Goal: Information Seeking & Learning: Learn about a topic

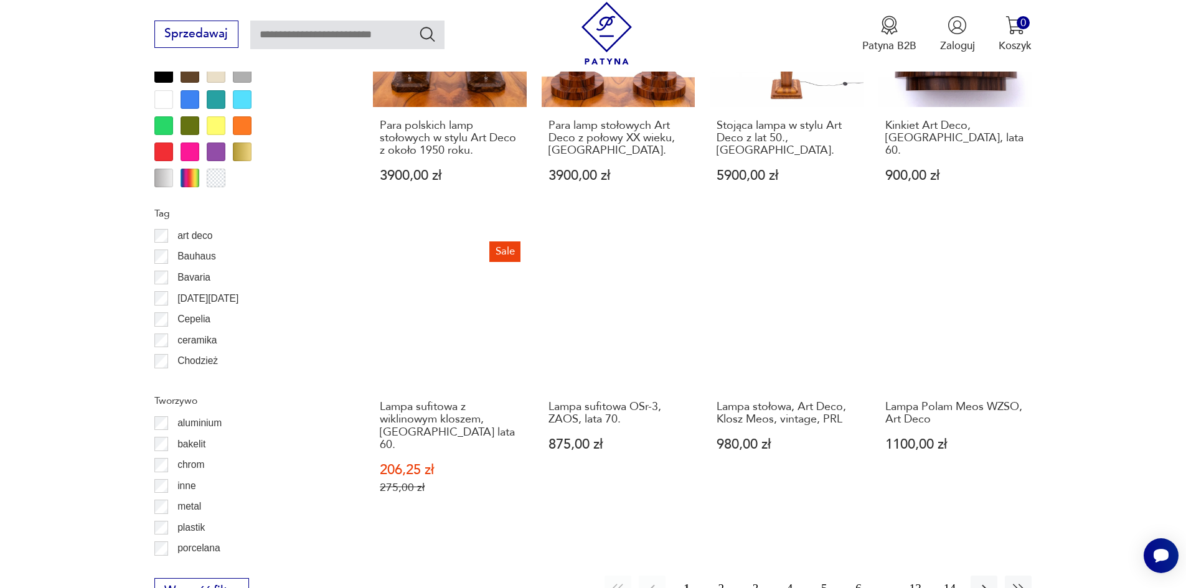
scroll to position [1241, 0]
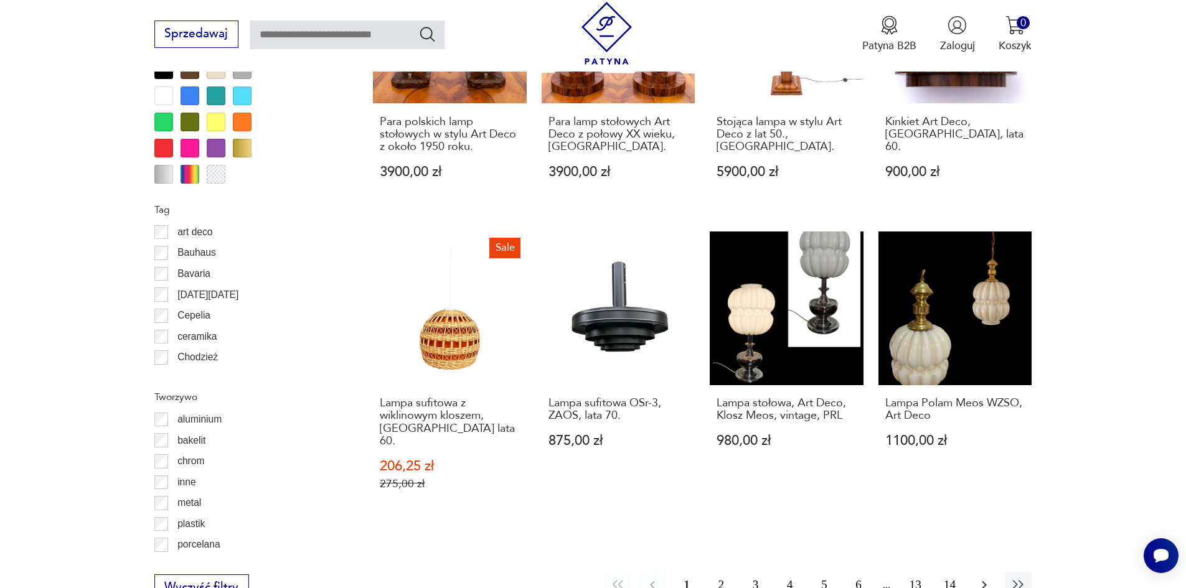
click at [979, 578] on icon "button" at bounding box center [984, 585] width 15 height 15
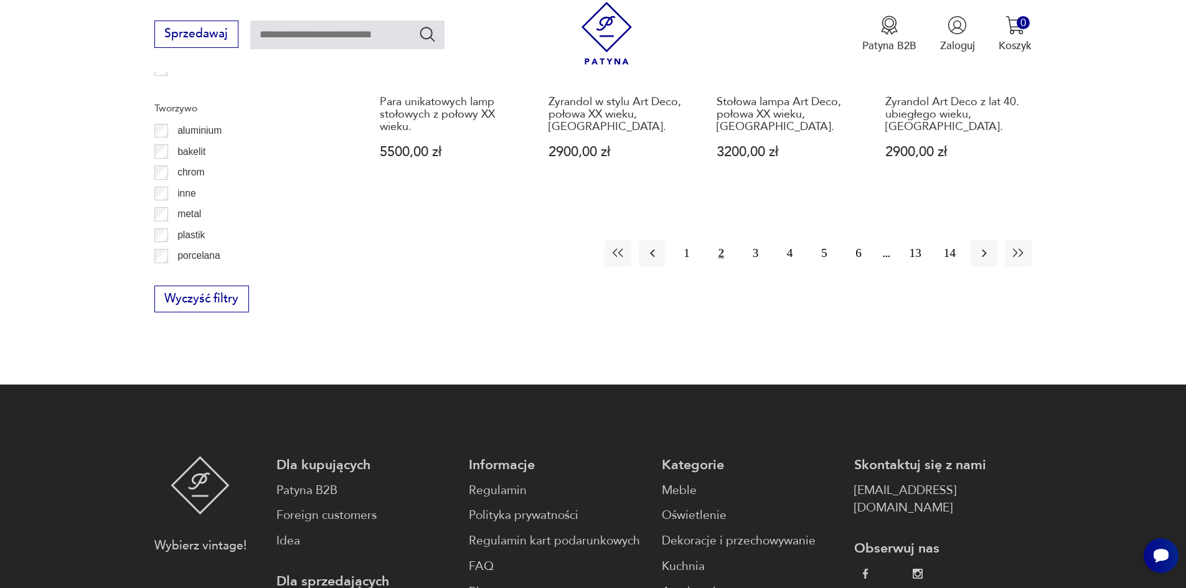
scroll to position [1553, 0]
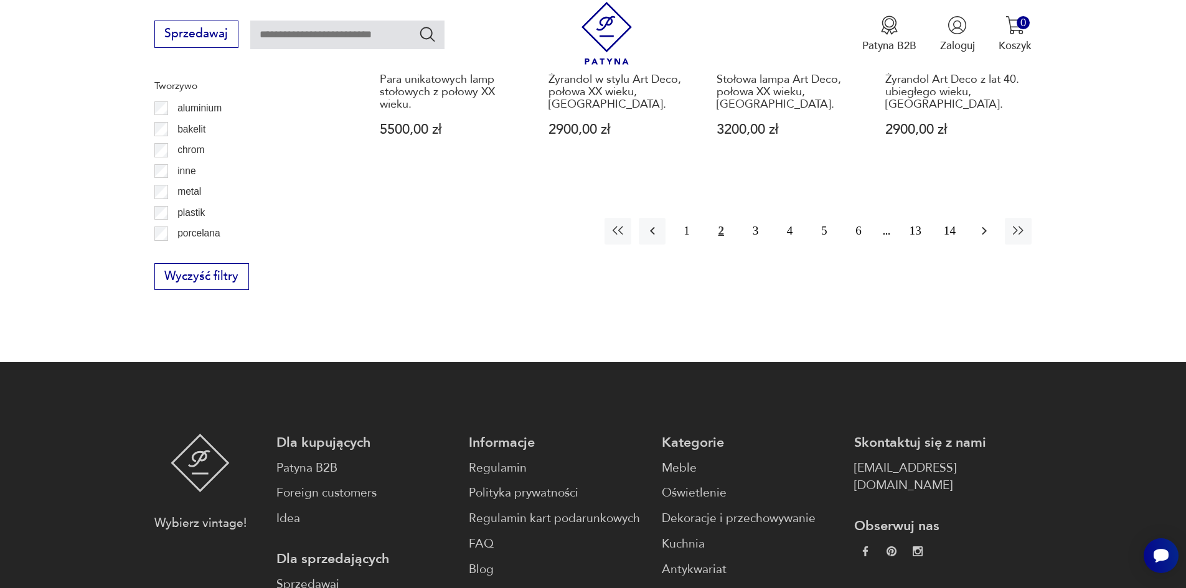
click at [980, 223] on icon "button" at bounding box center [984, 230] width 15 height 15
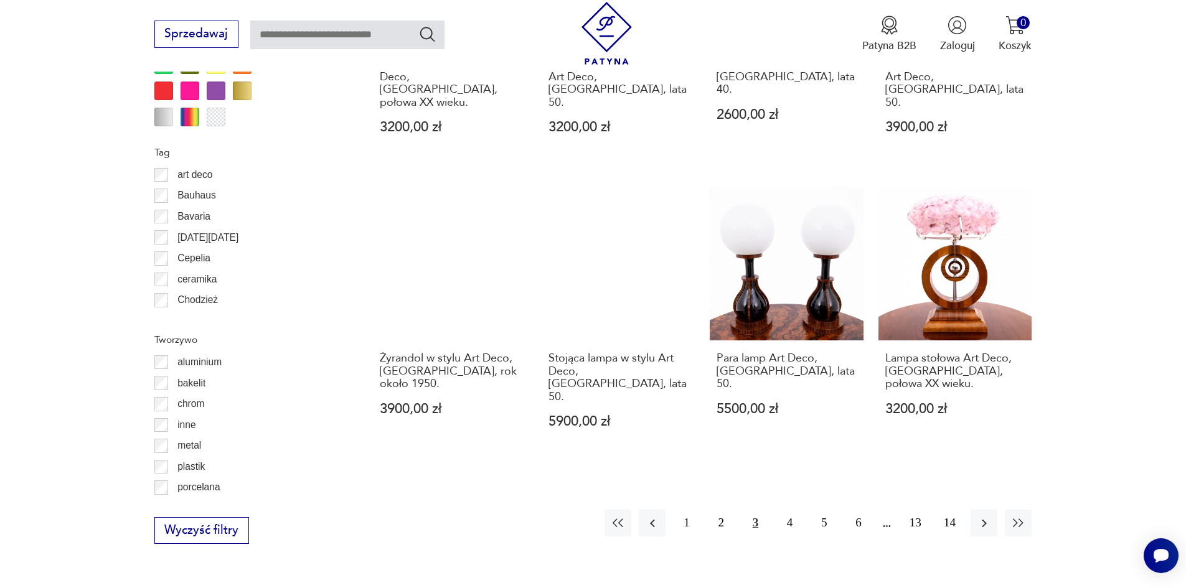
scroll to position [1304, 0]
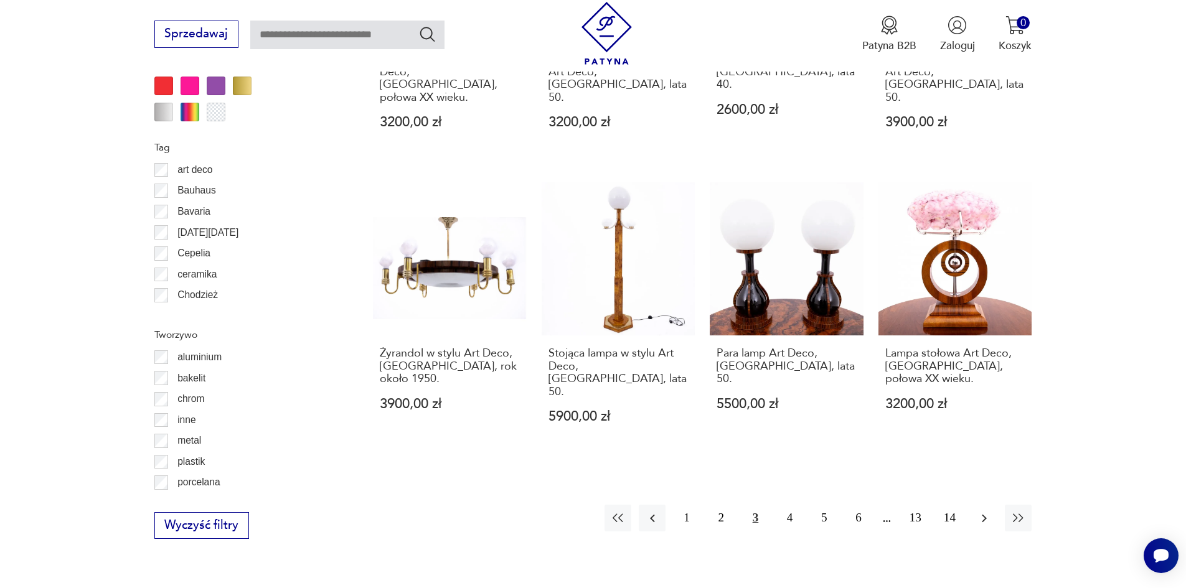
click at [987, 511] on icon "button" at bounding box center [984, 518] width 15 height 15
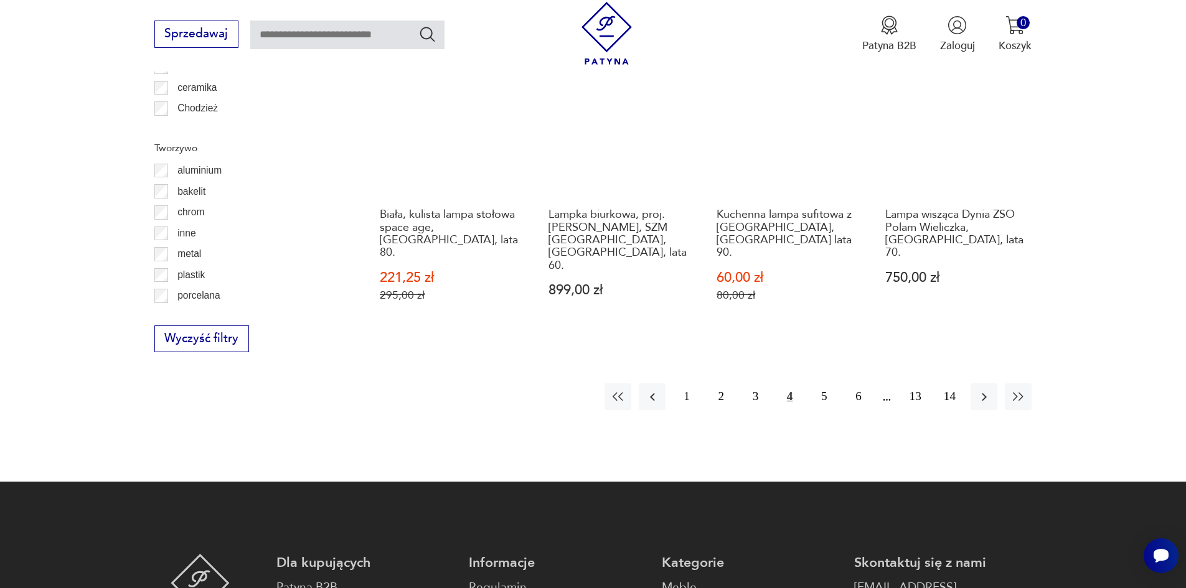
scroll to position [1553, 0]
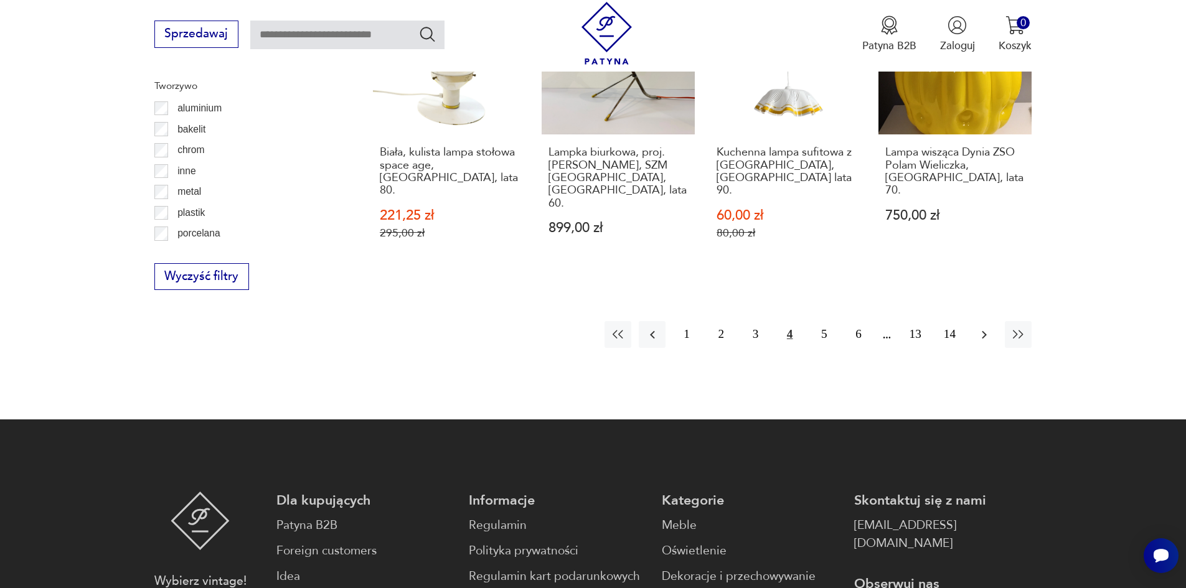
click at [982, 327] on icon "button" at bounding box center [984, 334] width 15 height 15
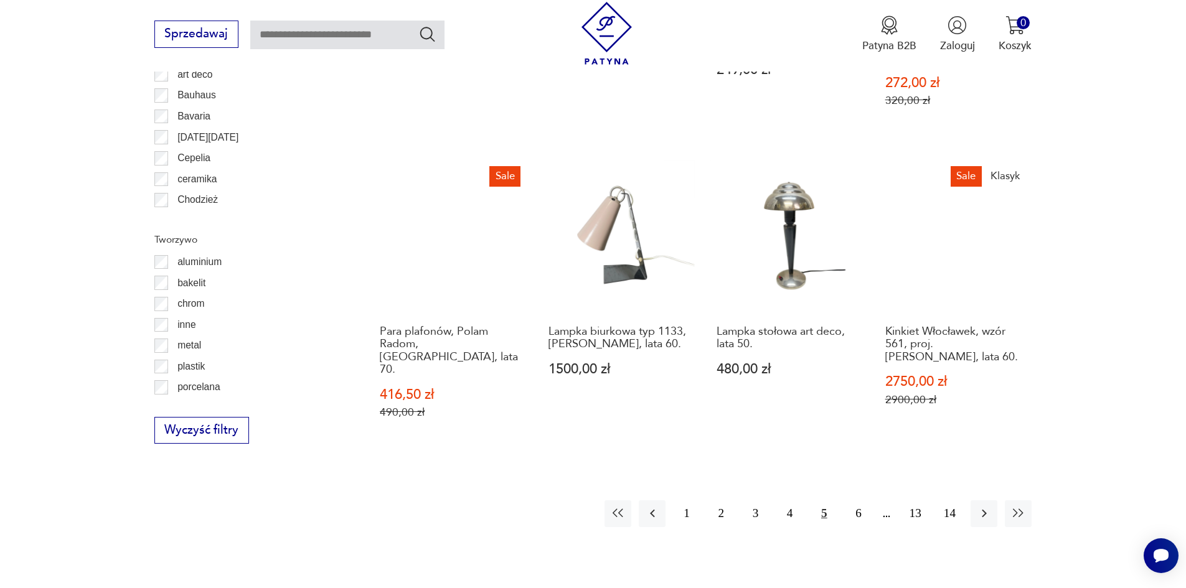
scroll to position [1428, 0]
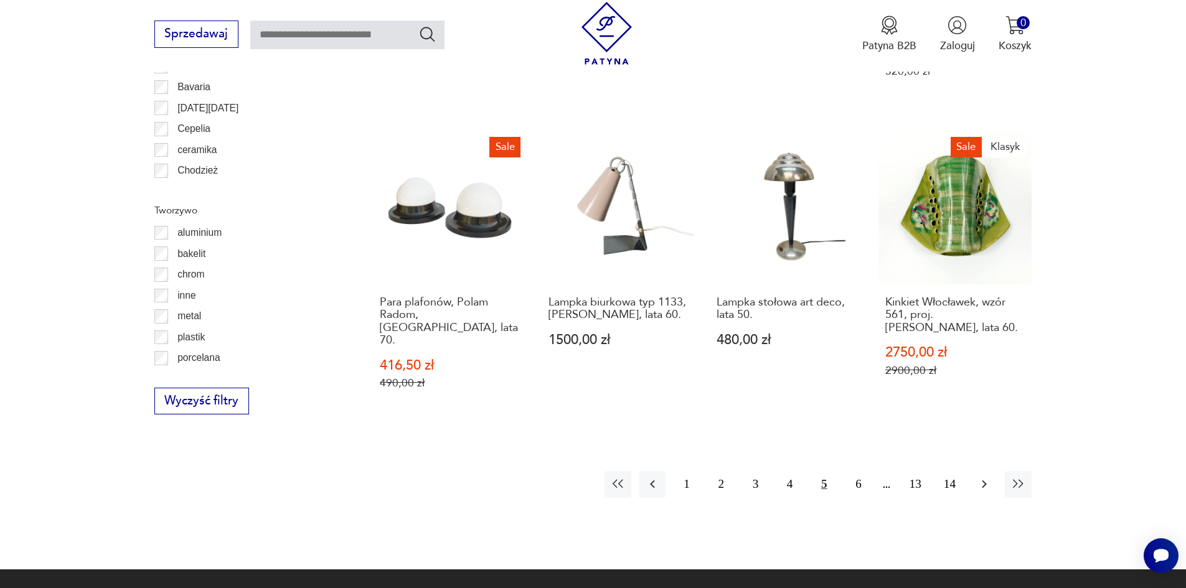
click at [980, 477] on icon "button" at bounding box center [984, 484] width 15 height 15
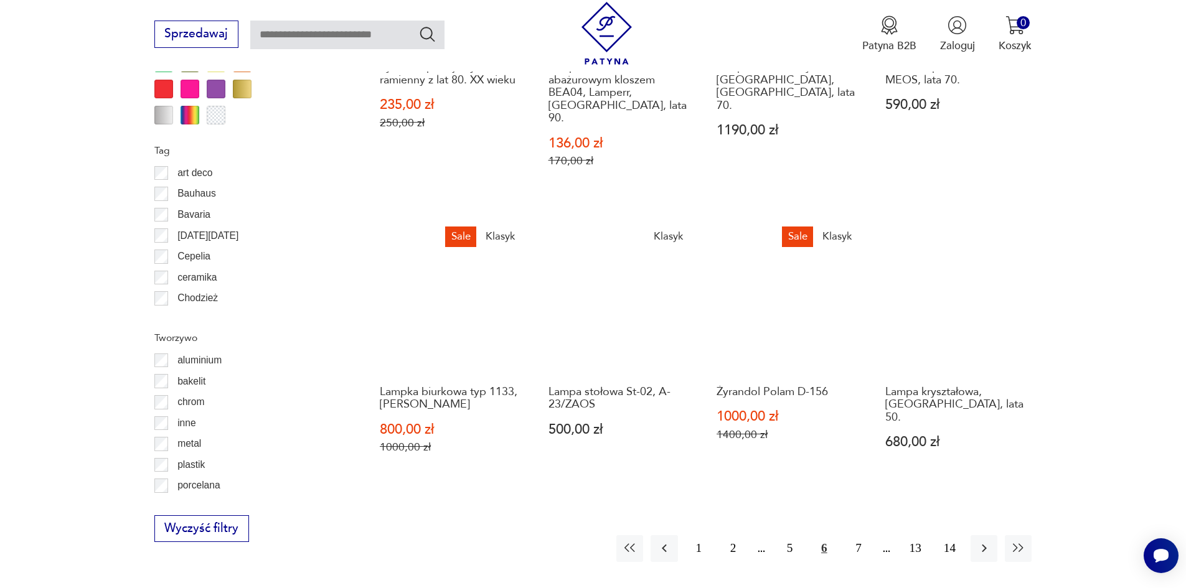
scroll to position [1366, 0]
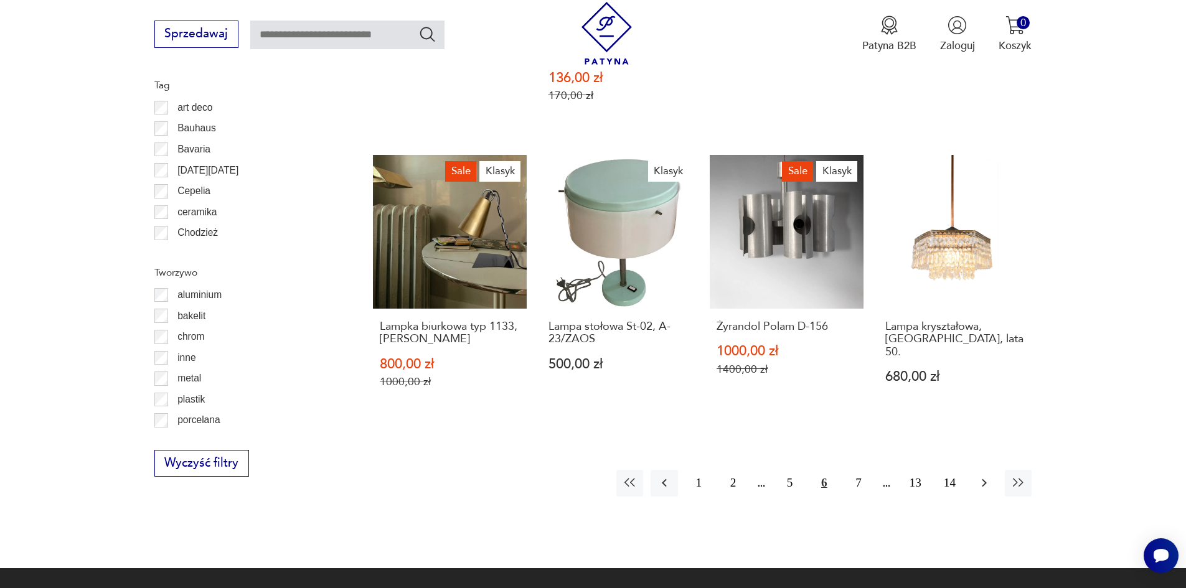
click at [982, 476] on icon "button" at bounding box center [984, 483] width 15 height 15
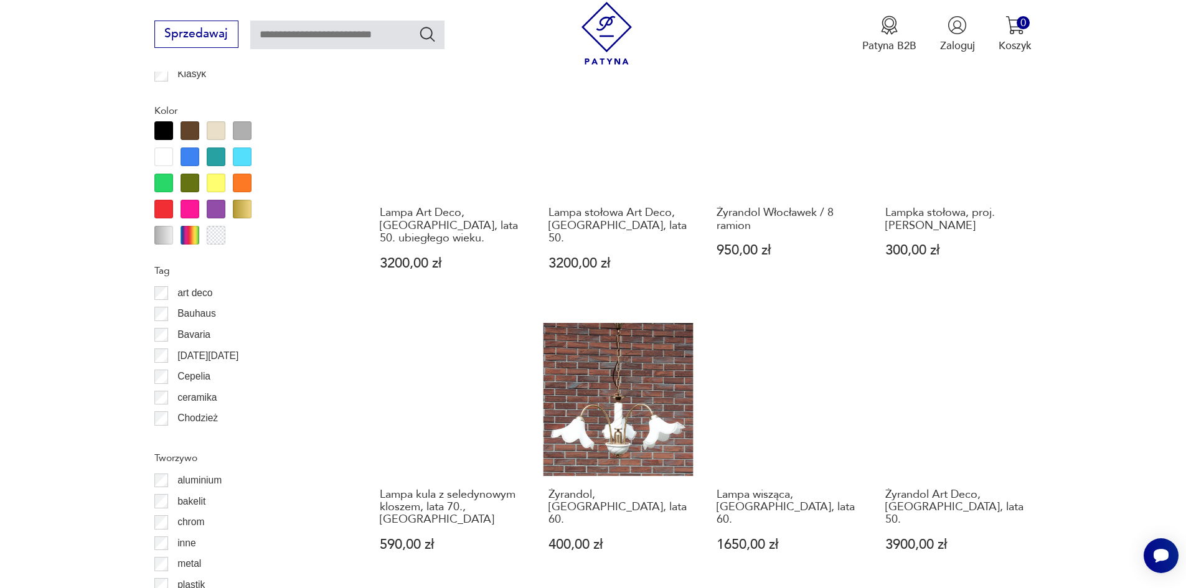
scroll to position [1241, 0]
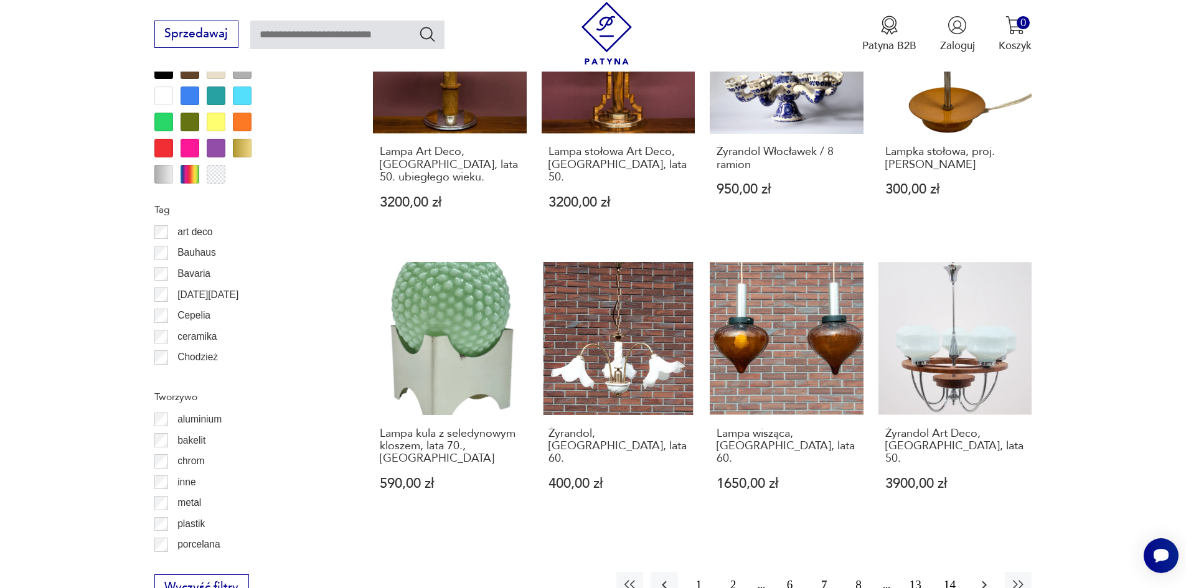
click at [985, 578] on icon "button" at bounding box center [984, 585] width 15 height 15
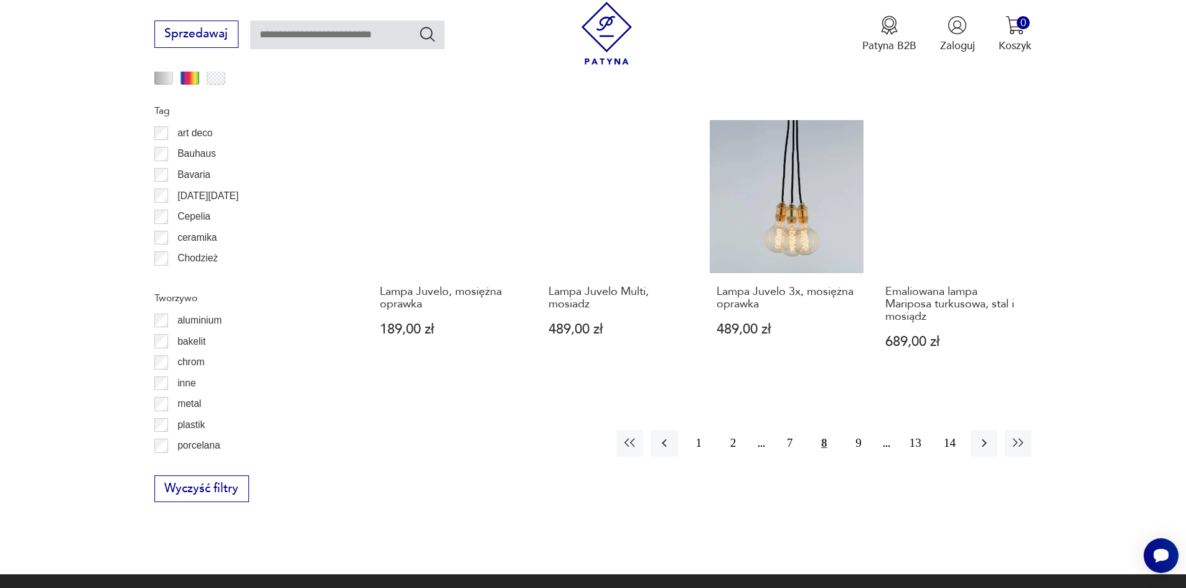
scroll to position [1366, 0]
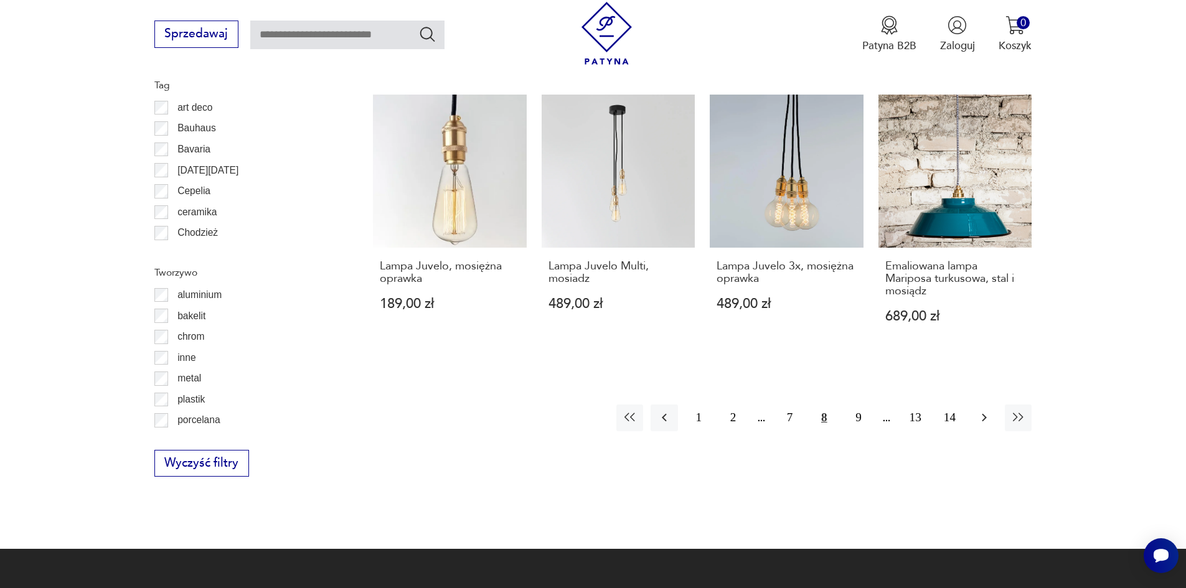
click at [983, 414] on icon "button" at bounding box center [984, 418] width 5 height 8
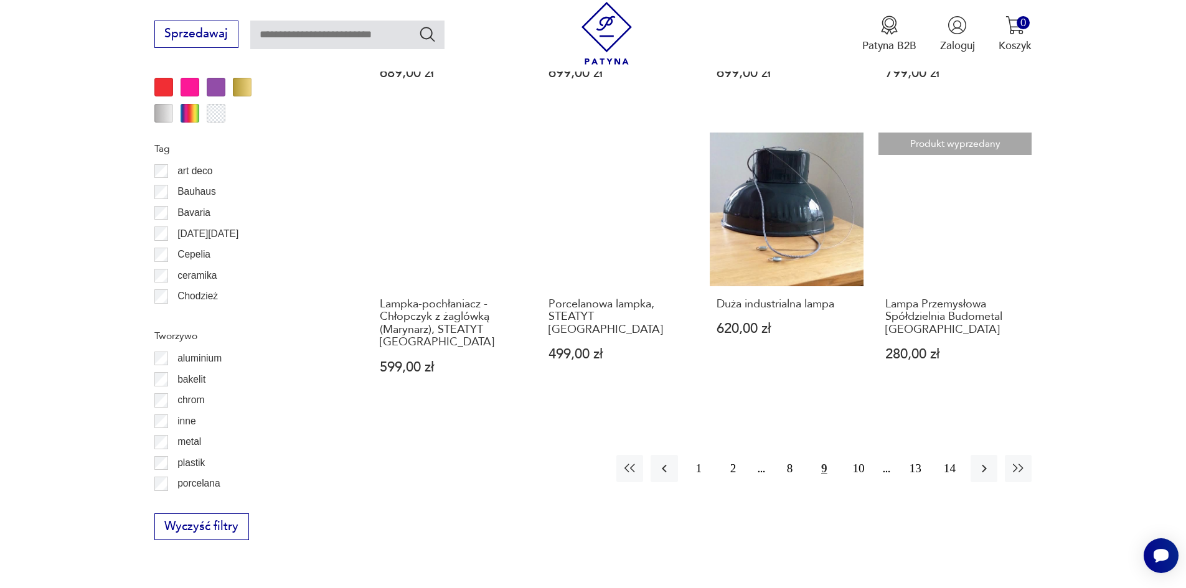
scroll to position [1304, 0]
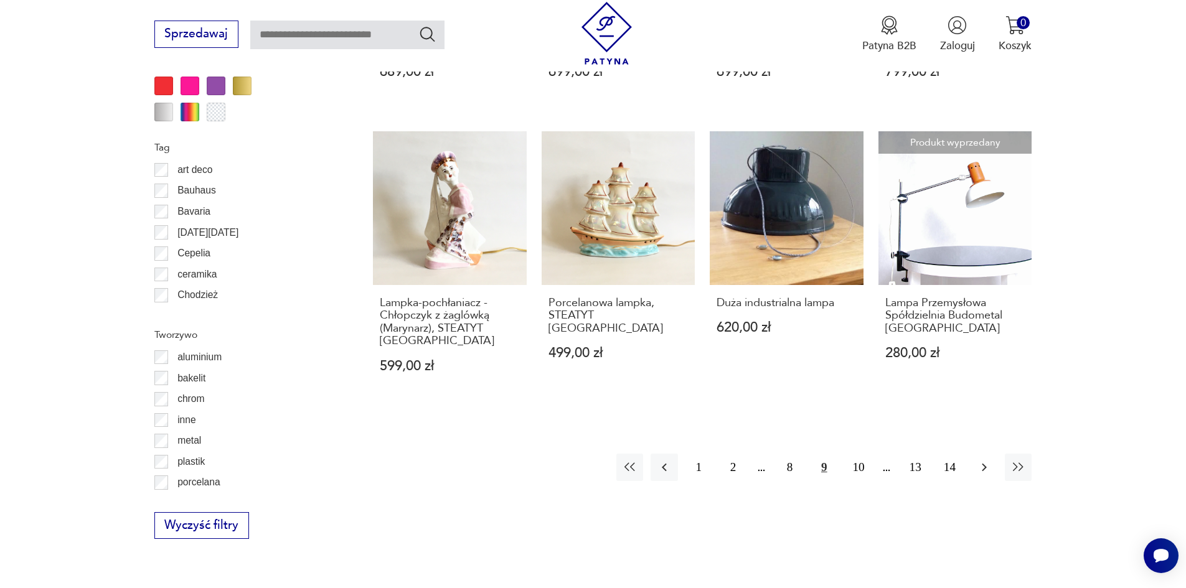
click at [976, 468] on button "button" at bounding box center [984, 467] width 27 height 27
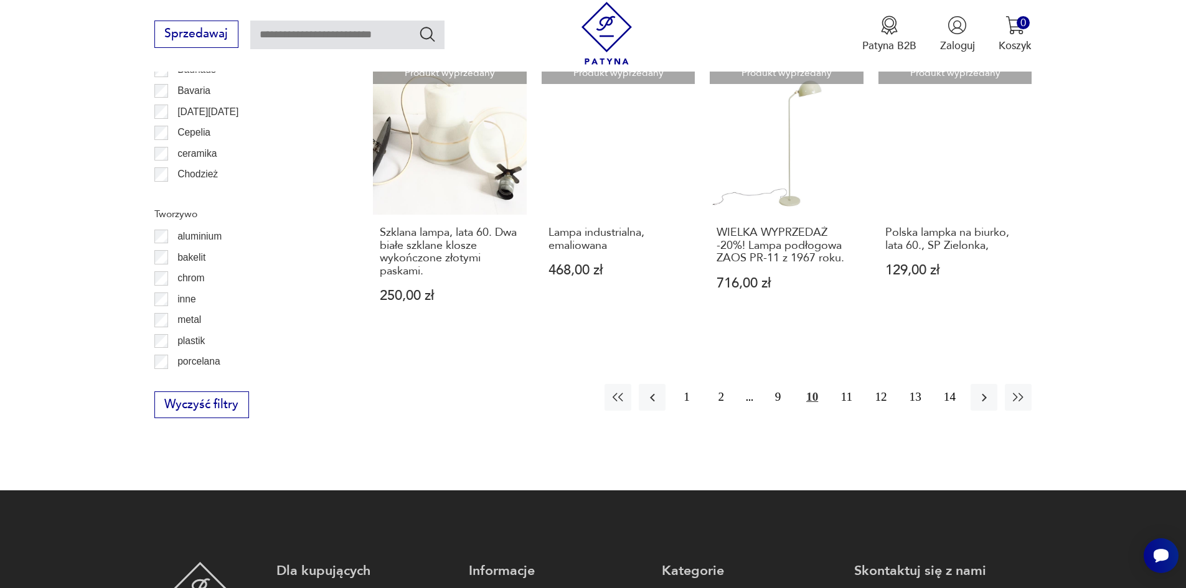
scroll to position [1428, 0]
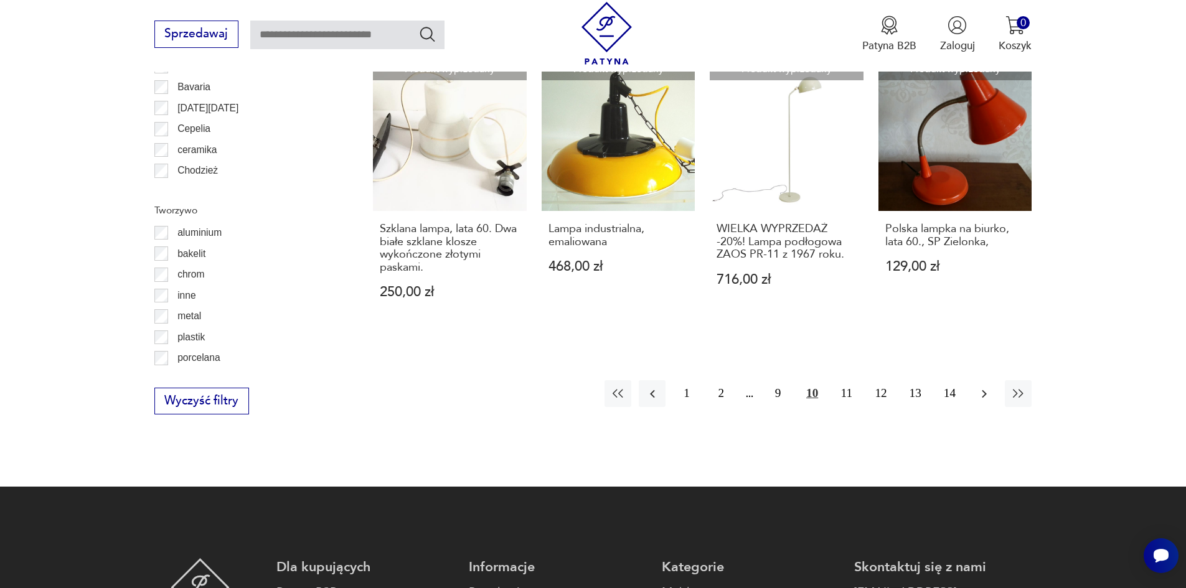
click at [992, 380] on button "button" at bounding box center [984, 393] width 27 height 27
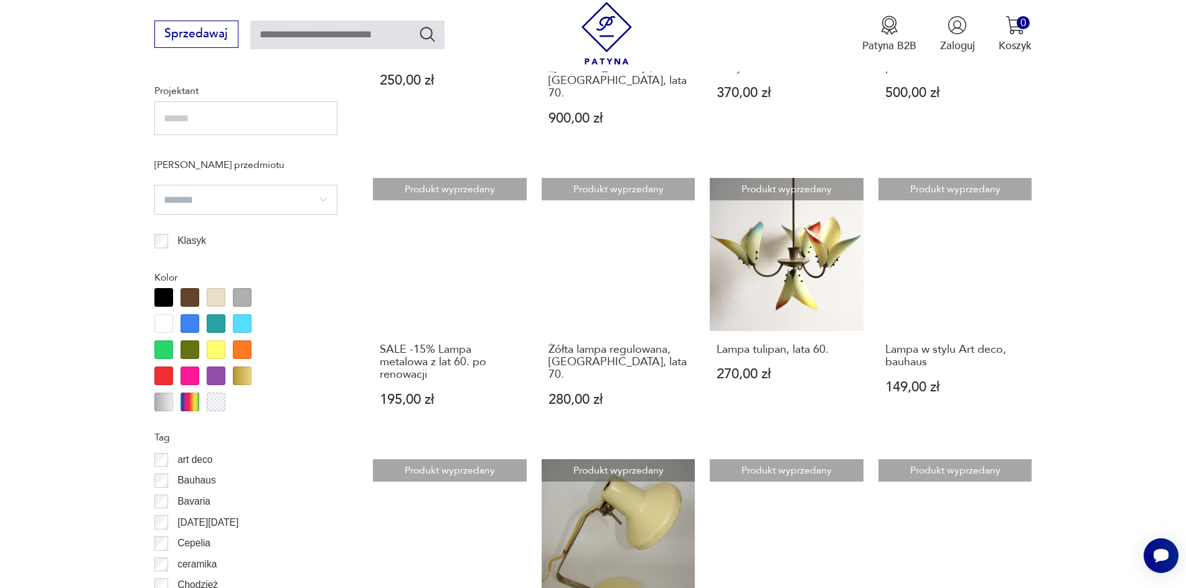
scroll to position [1241, 0]
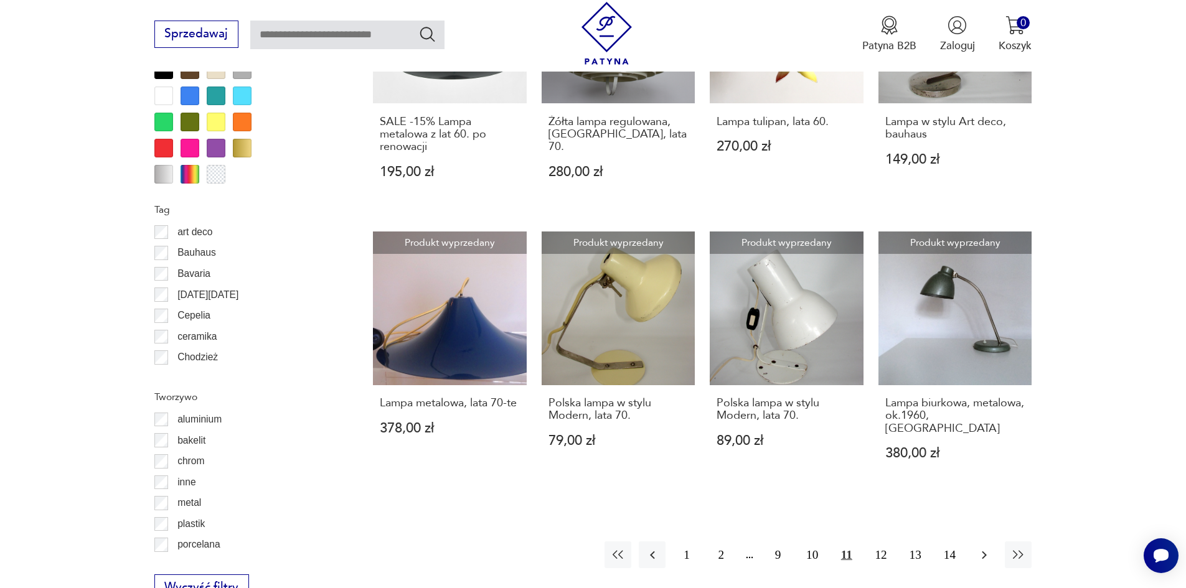
click at [990, 548] on icon "button" at bounding box center [984, 555] width 15 height 15
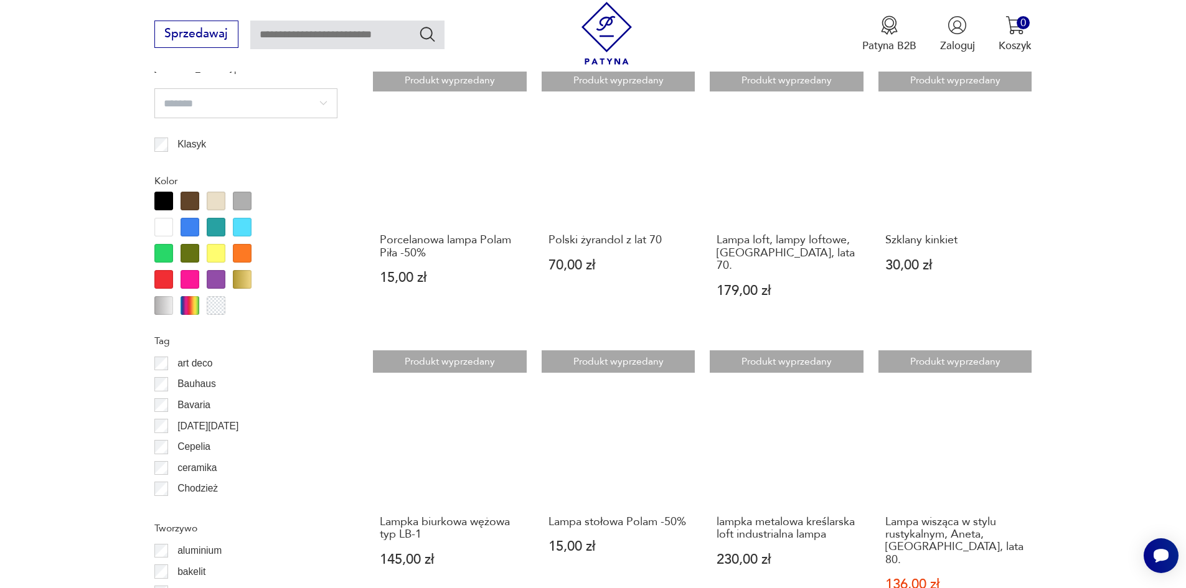
scroll to position [1179, 0]
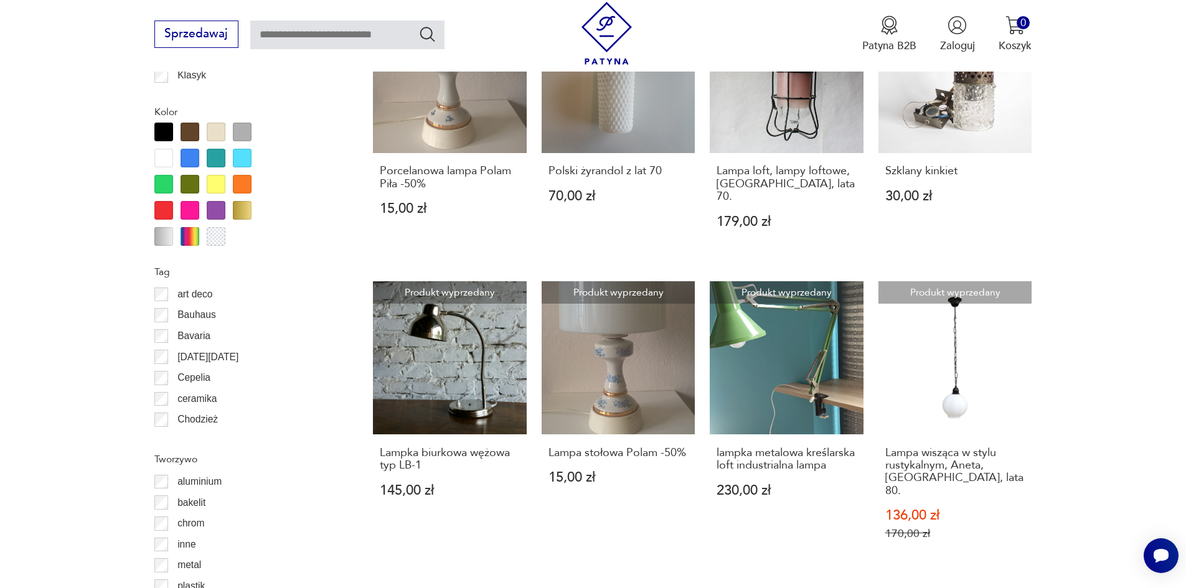
drag, startPoint x: 982, startPoint y: 541, endPoint x: 979, endPoint y: 567, distance: 26.3
drag, startPoint x: 979, startPoint y: 567, endPoint x: 1071, endPoint y: 484, distance: 124.3
click at [1071, 484] on section "Filtruj produkty Cena MIN MAX OK Promocja Datowanie OK Kraj pochodzenia [GEOGRA…" at bounding box center [593, 56] width 1186 height 1358
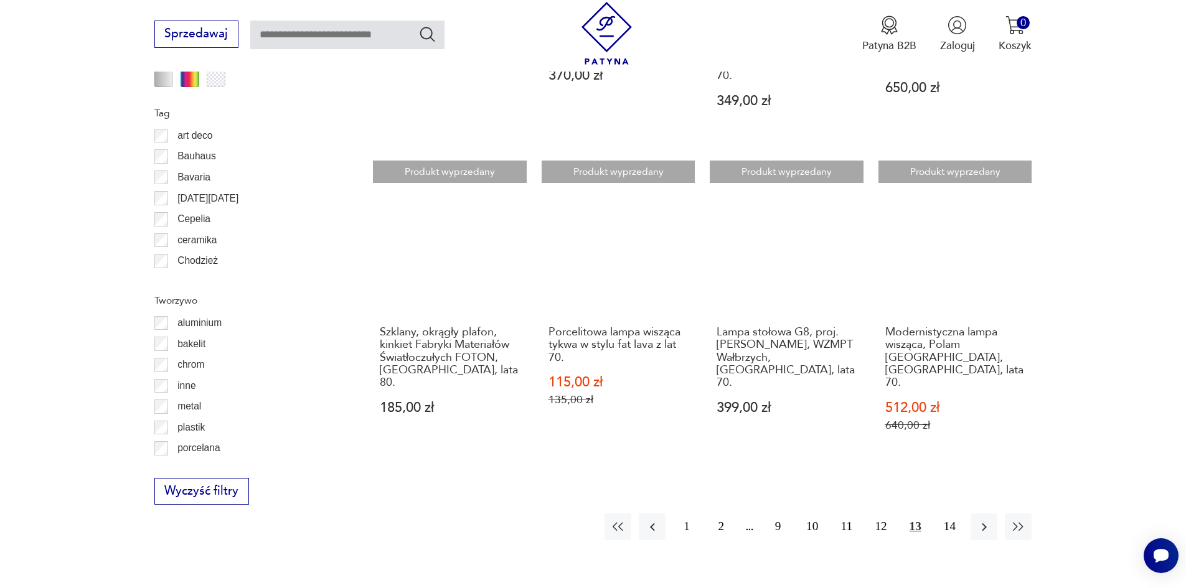
scroll to position [1366, 0]
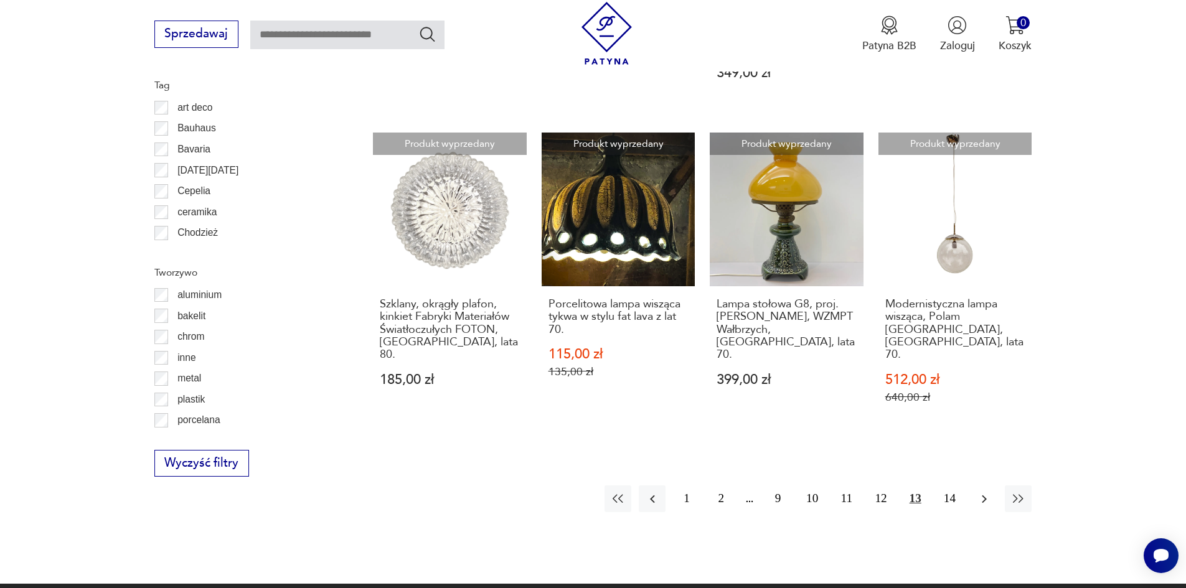
click at [977, 492] on icon "button" at bounding box center [984, 499] width 15 height 15
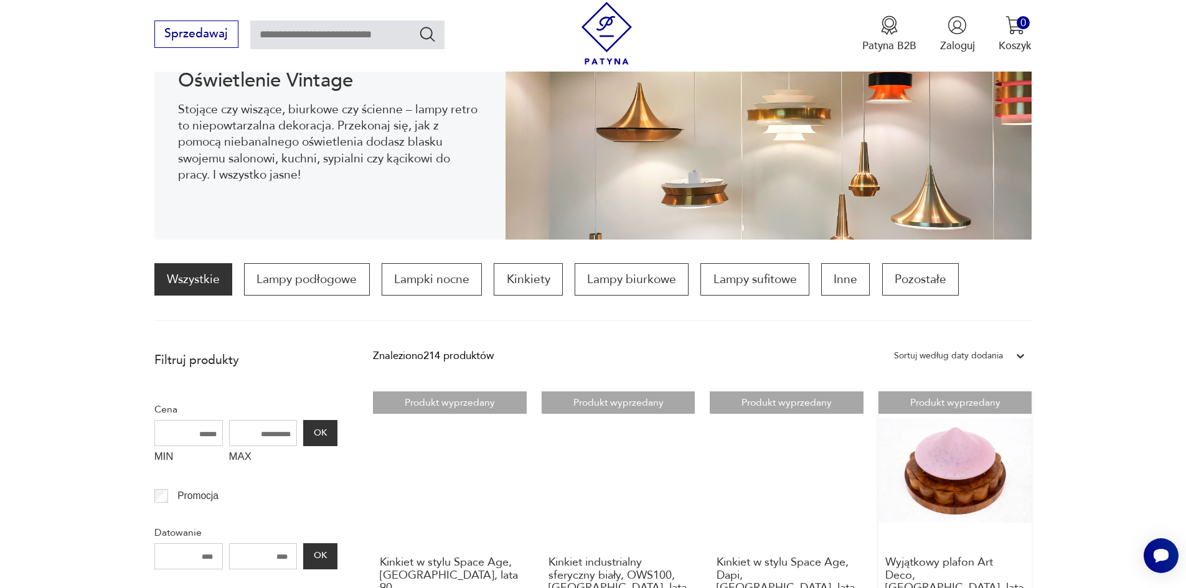
scroll to position [183, 0]
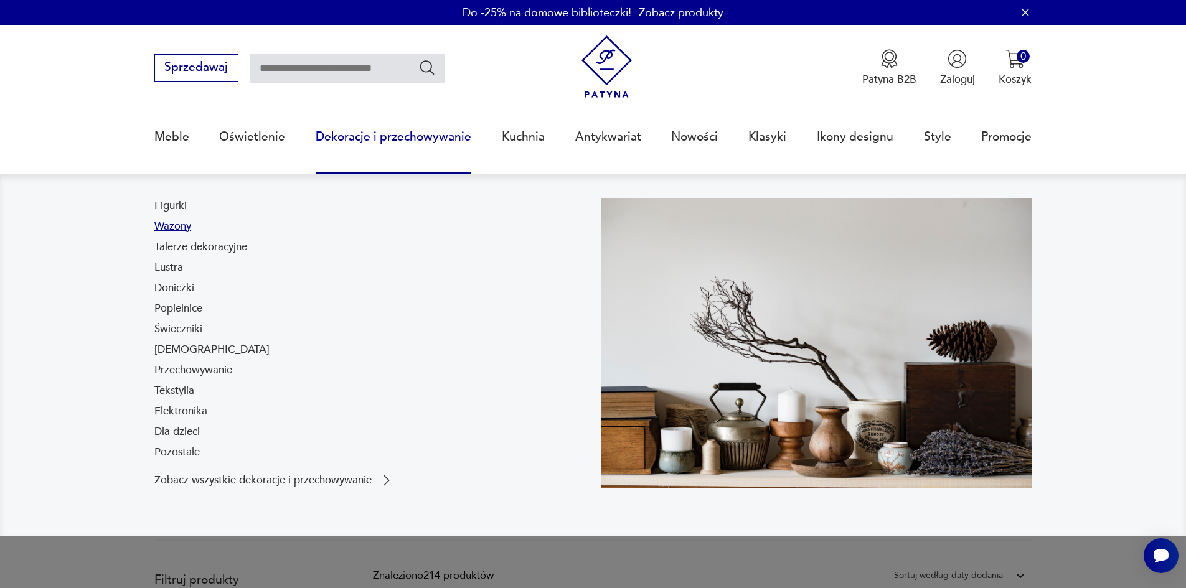
click at [175, 227] on link "Wazony" at bounding box center [172, 226] width 37 height 15
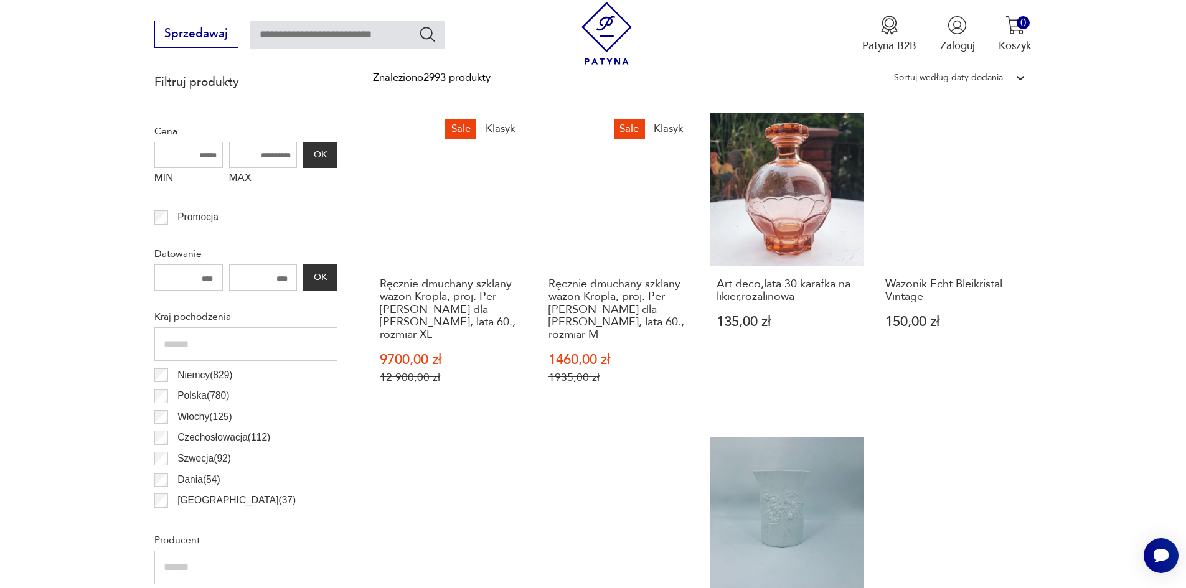
scroll to position [557, 0]
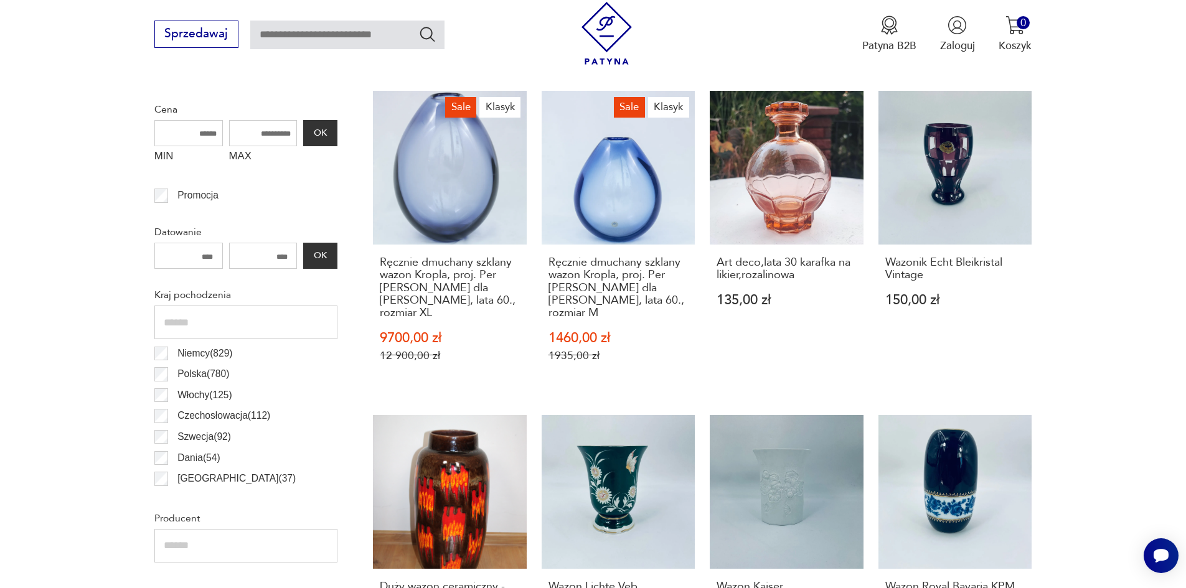
click at [193, 356] on p "Niemcy ( 829 )" at bounding box center [204, 354] width 55 height 16
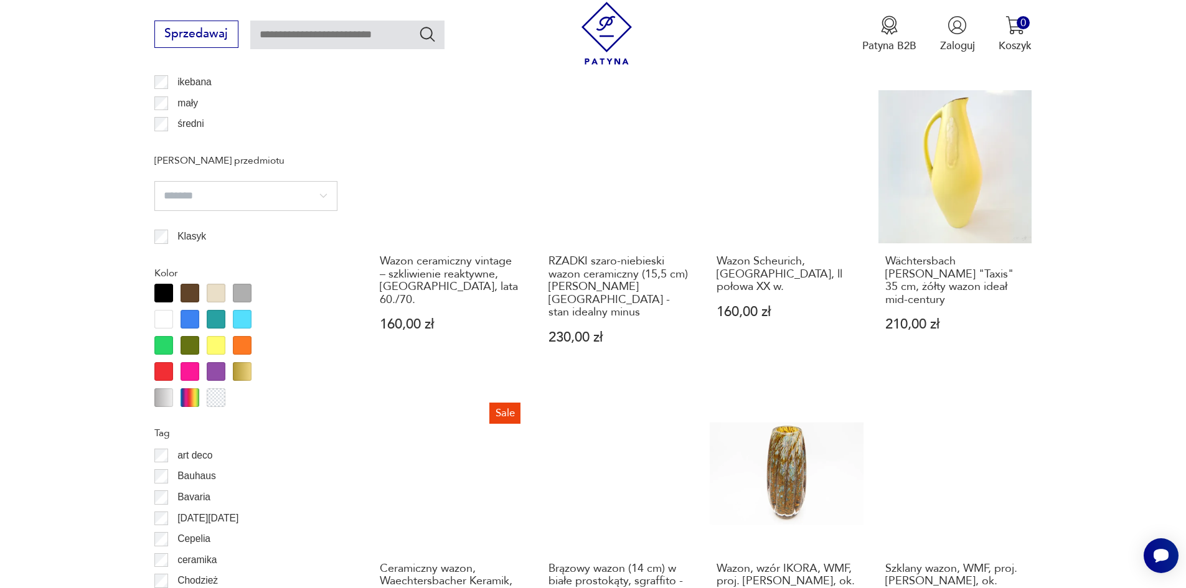
scroll to position [1348, 0]
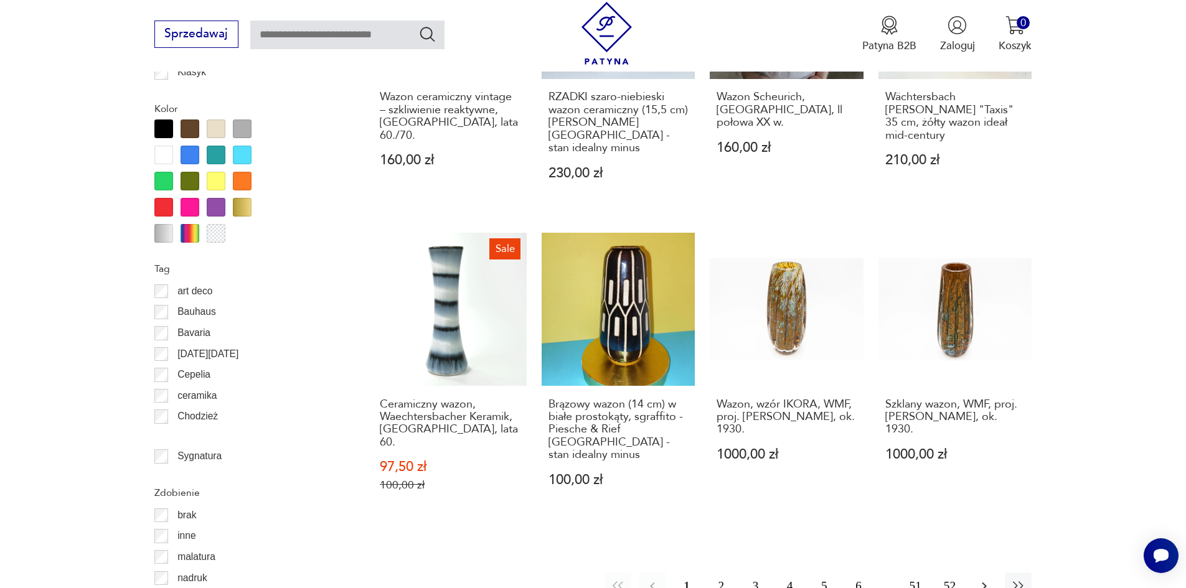
click at [980, 579] on icon "button" at bounding box center [984, 586] width 15 height 15
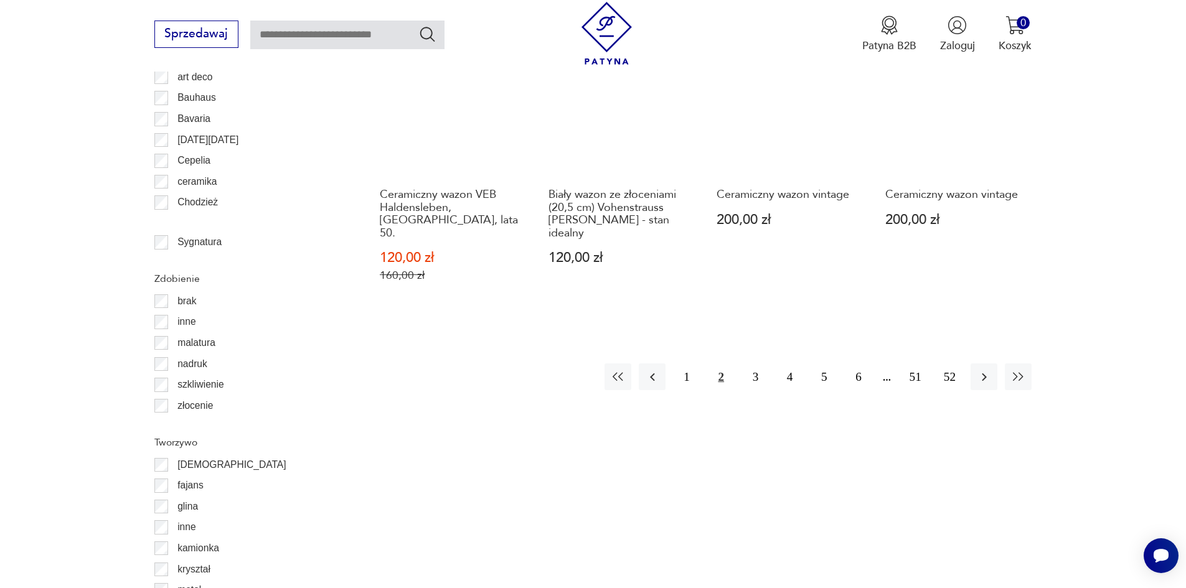
scroll to position [1597, 0]
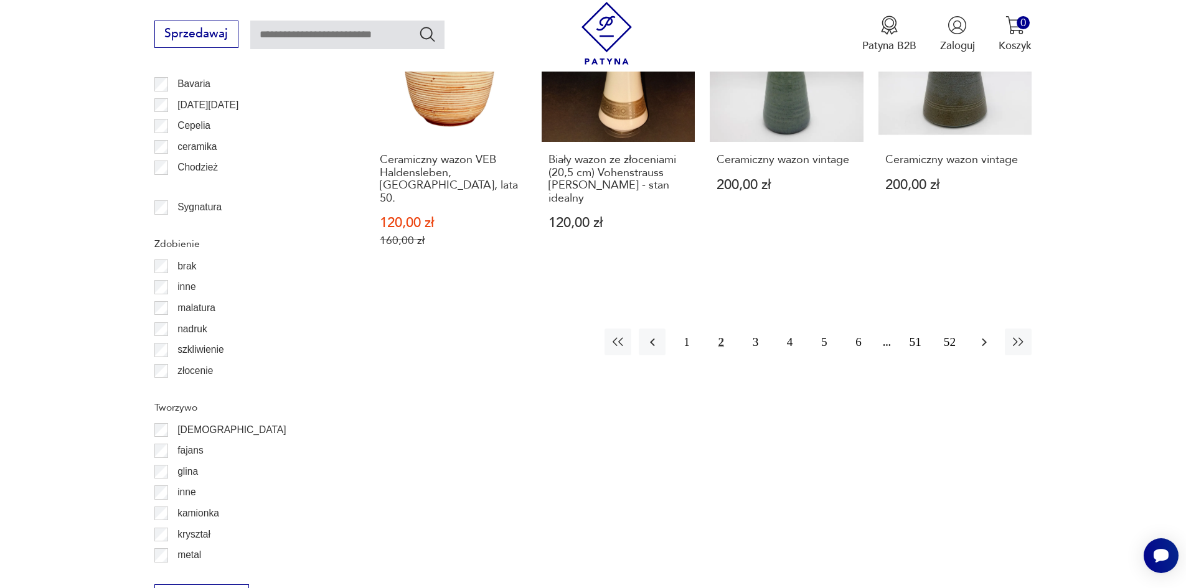
click at [989, 335] on icon "button" at bounding box center [984, 342] width 15 height 15
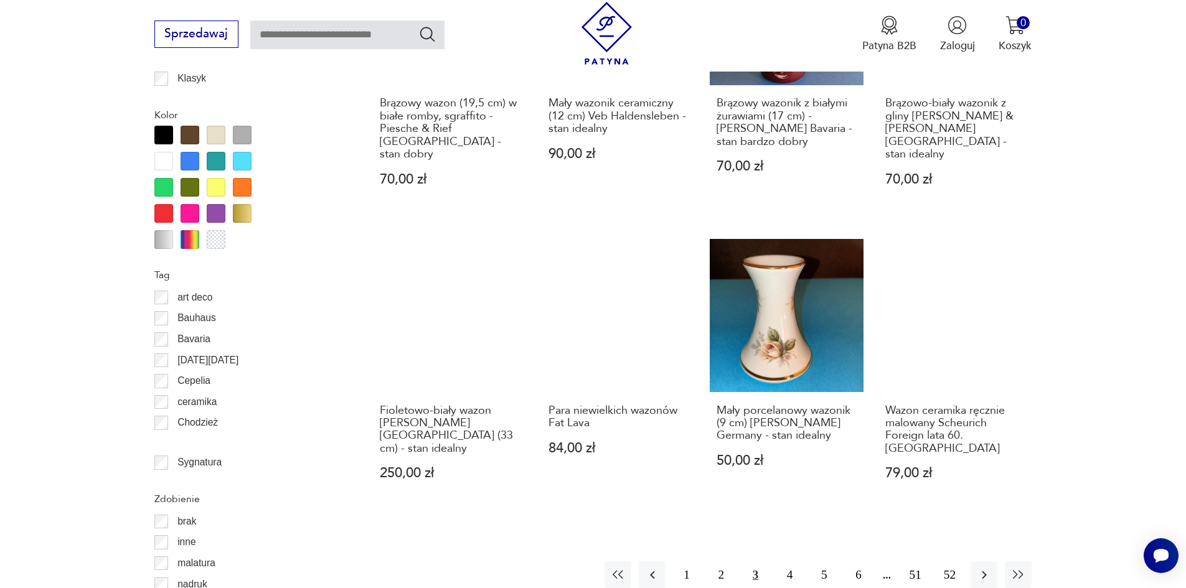
scroll to position [1348, 0]
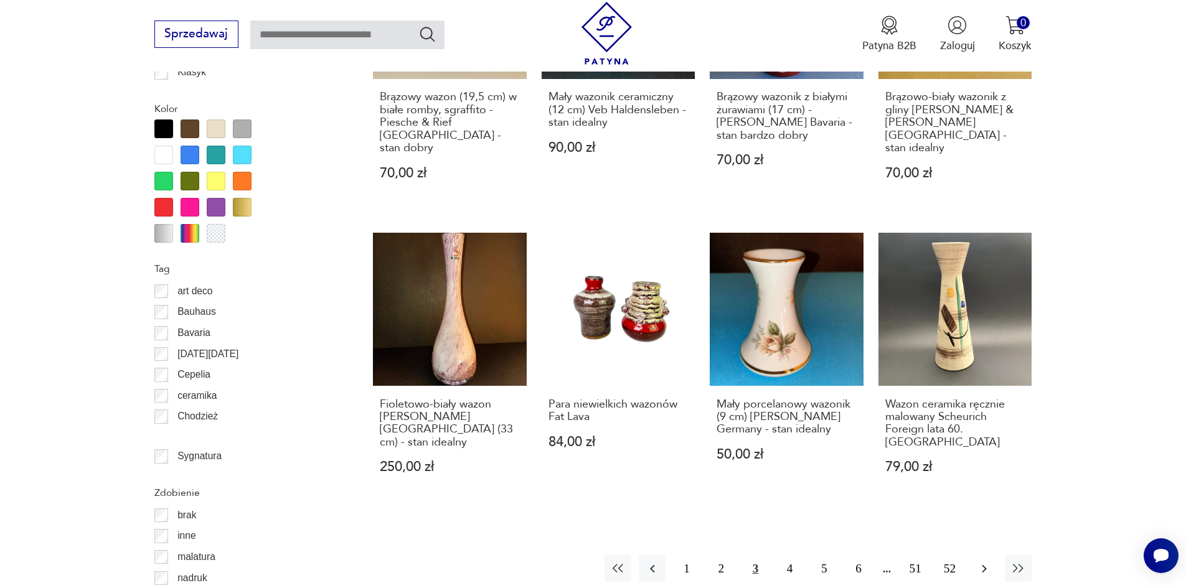
click at [986, 562] on icon "button" at bounding box center [984, 569] width 15 height 15
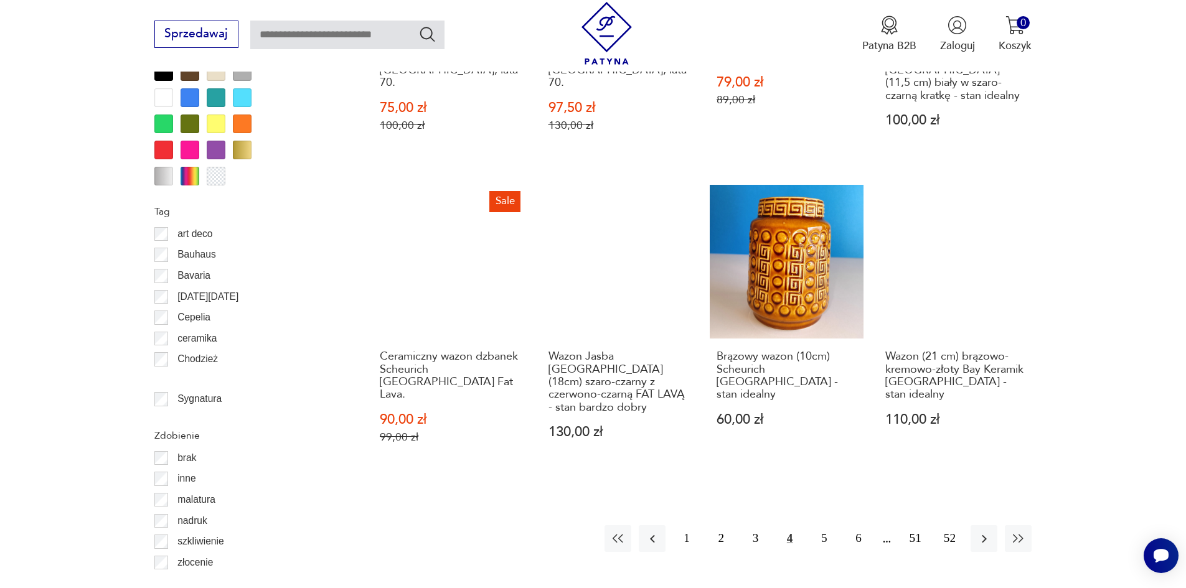
scroll to position [1411, 0]
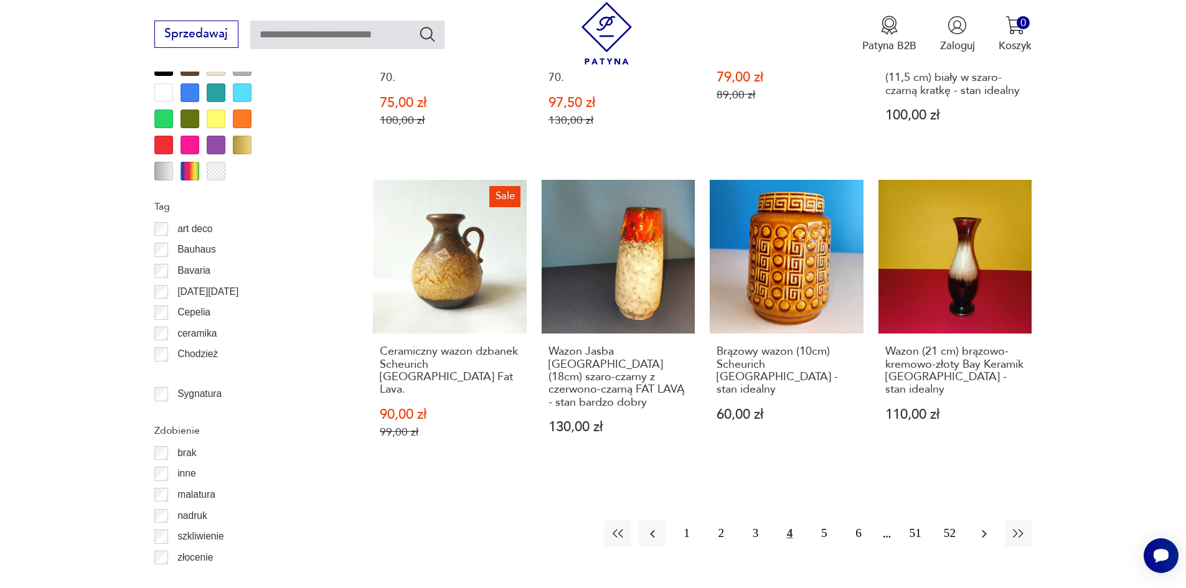
click at [984, 530] on icon "button" at bounding box center [984, 534] width 5 height 8
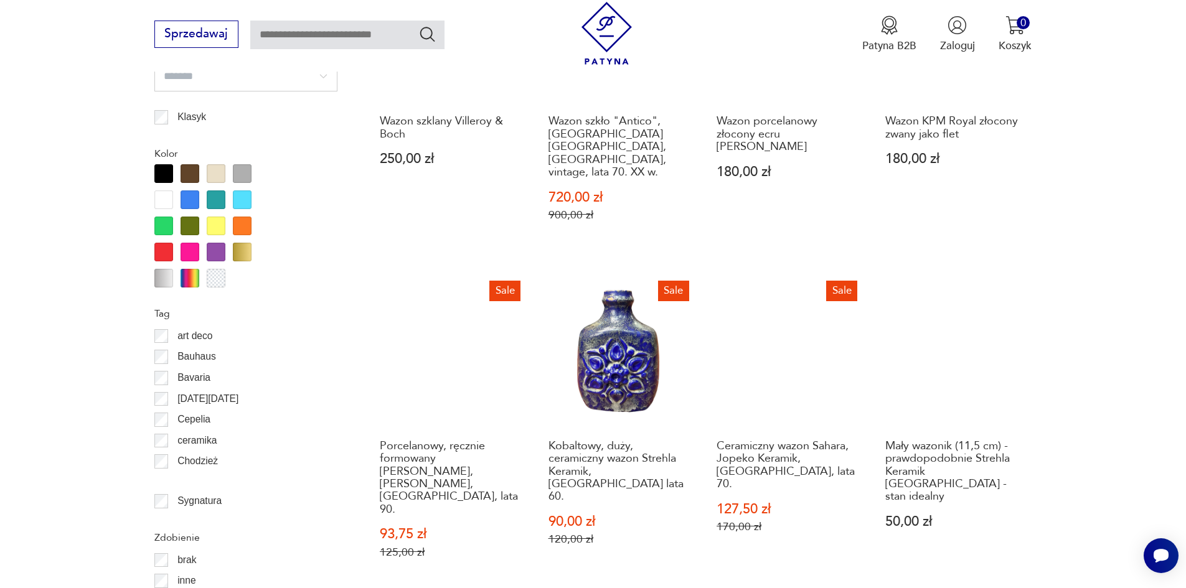
scroll to position [1535, 0]
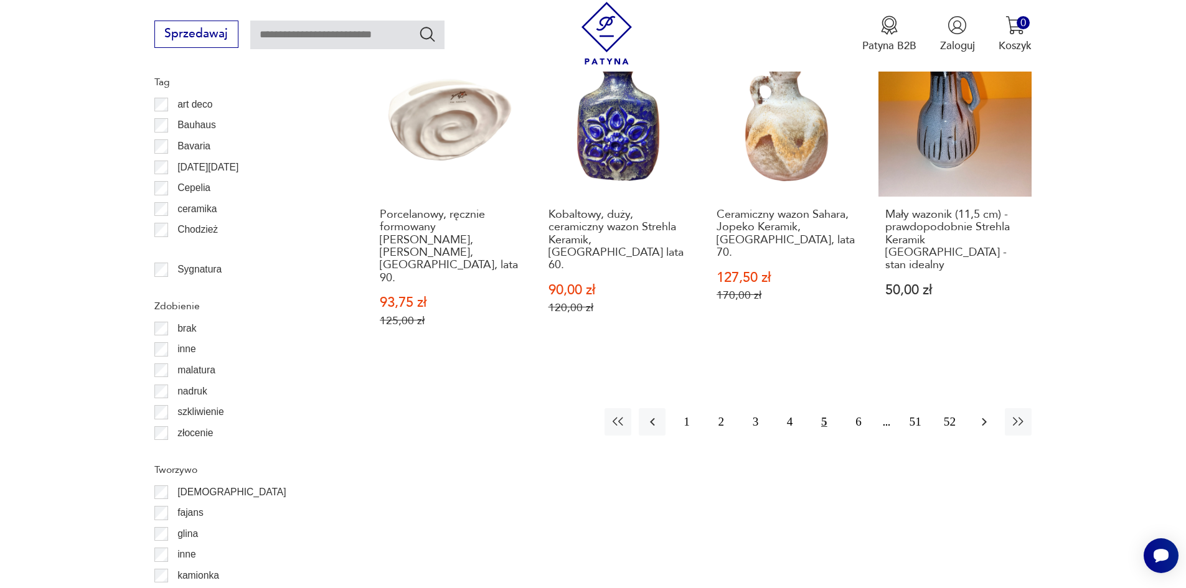
click at [986, 415] on icon "button" at bounding box center [984, 422] width 15 height 15
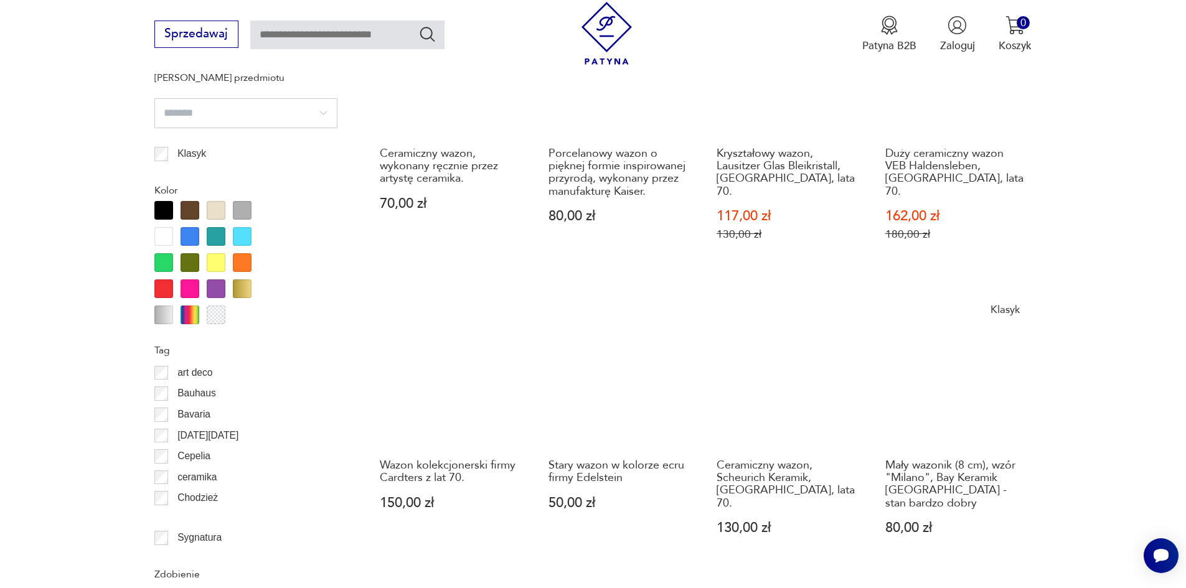
scroll to position [1286, 0]
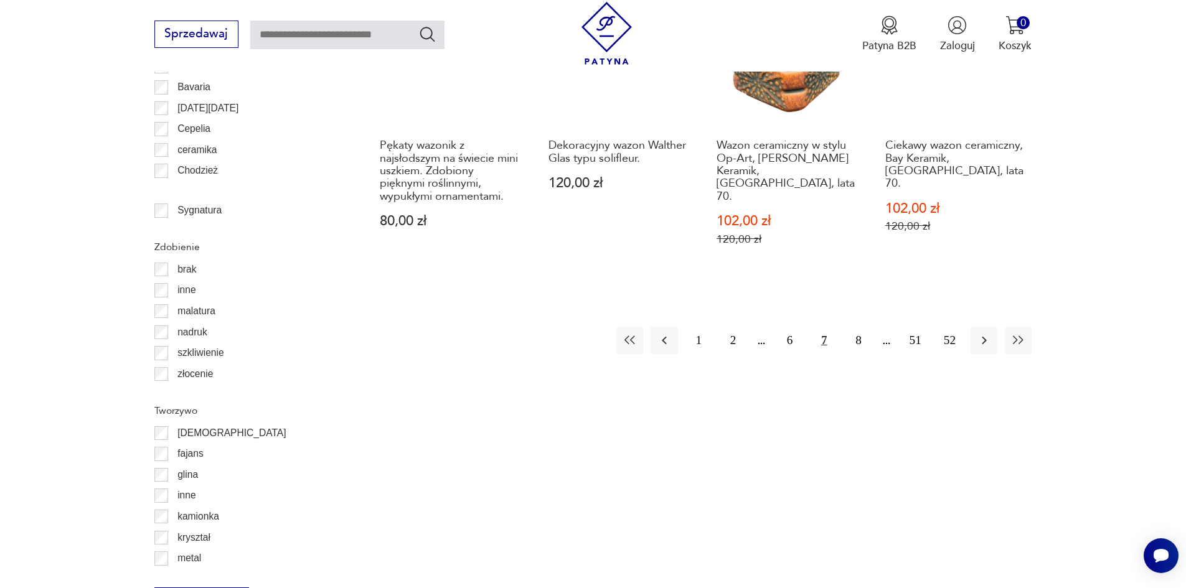
scroll to position [1597, 0]
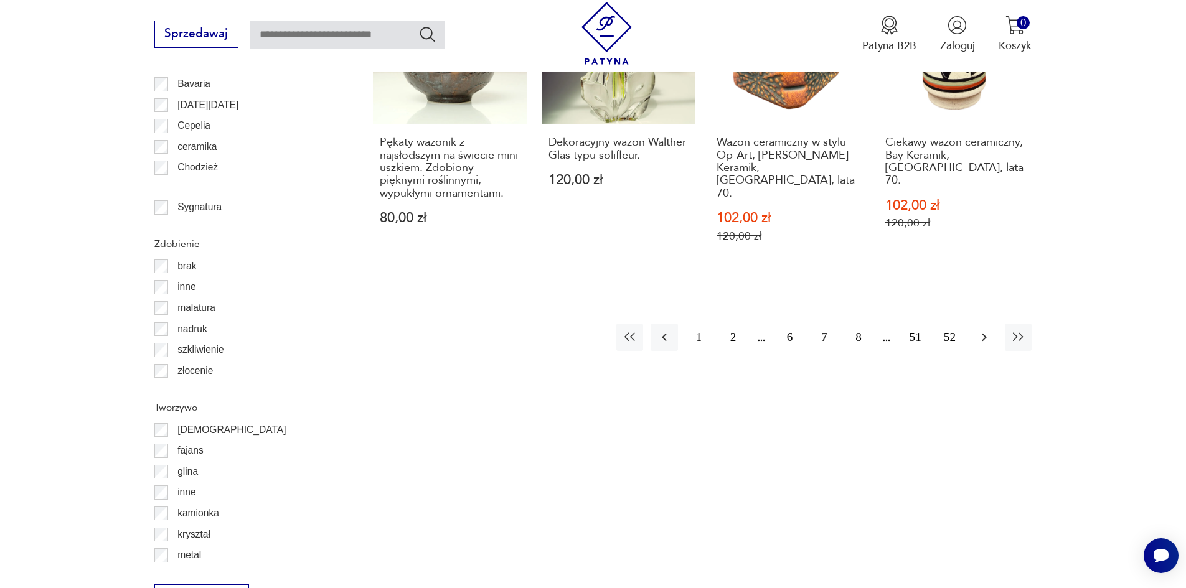
click at [990, 330] on icon "button" at bounding box center [984, 337] width 15 height 15
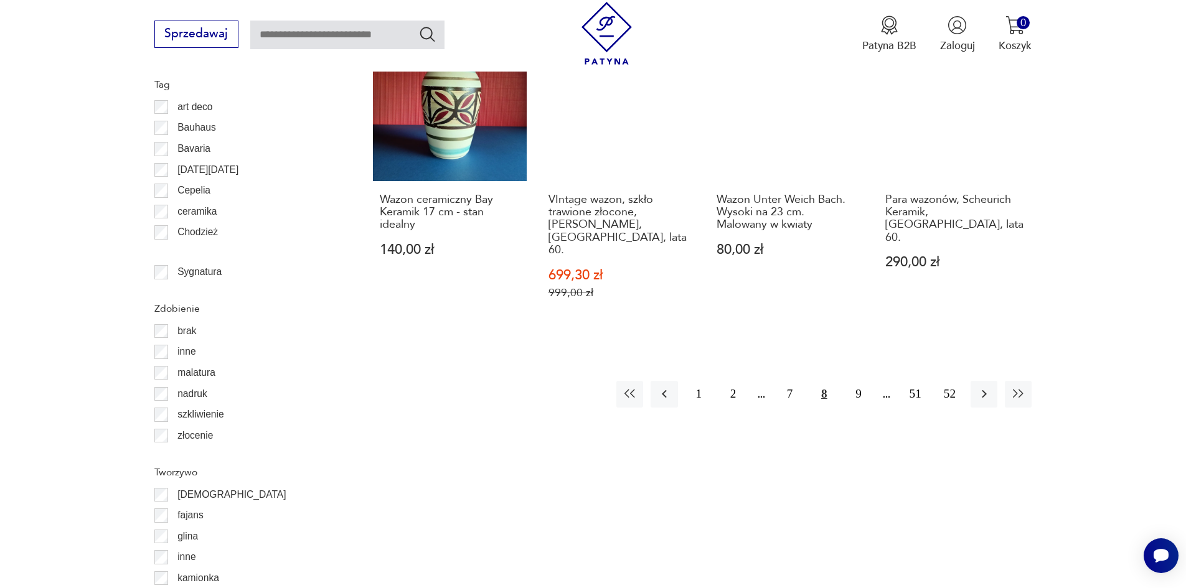
scroll to position [1535, 0]
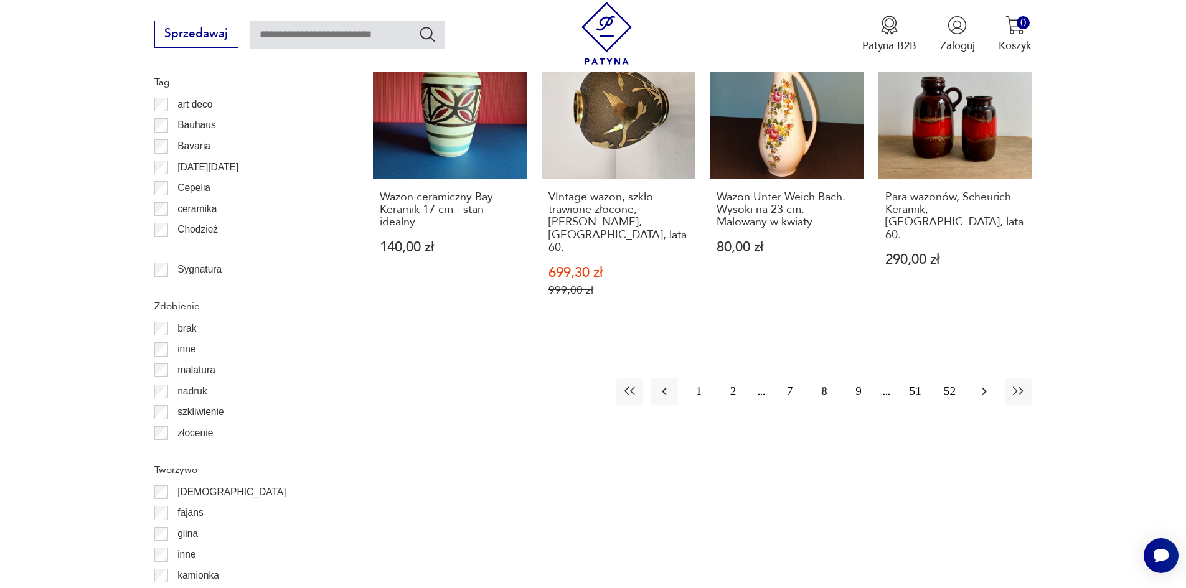
click at [990, 378] on button "button" at bounding box center [984, 391] width 27 height 27
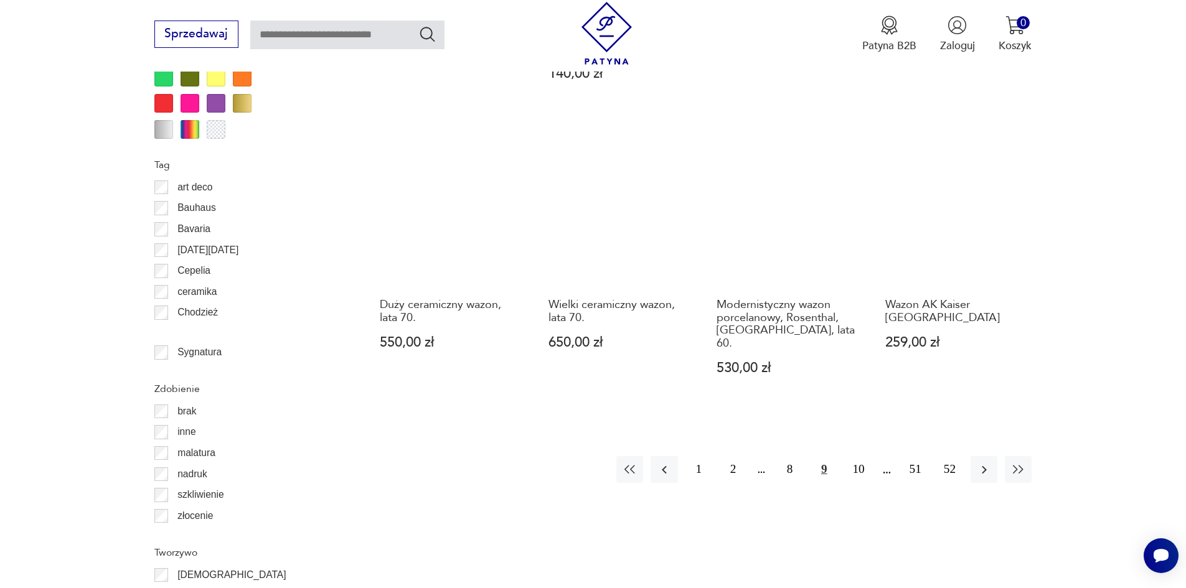
scroll to position [1473, 0]
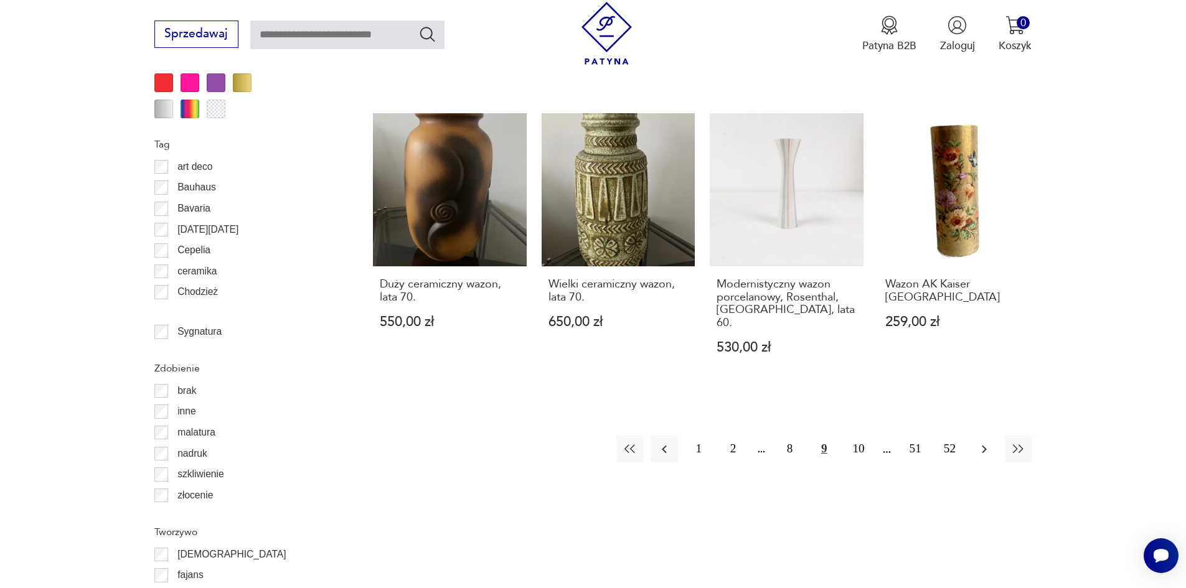
click at [984, 445] on icon "button" at bounding box center [984, 449] width 5 height 8
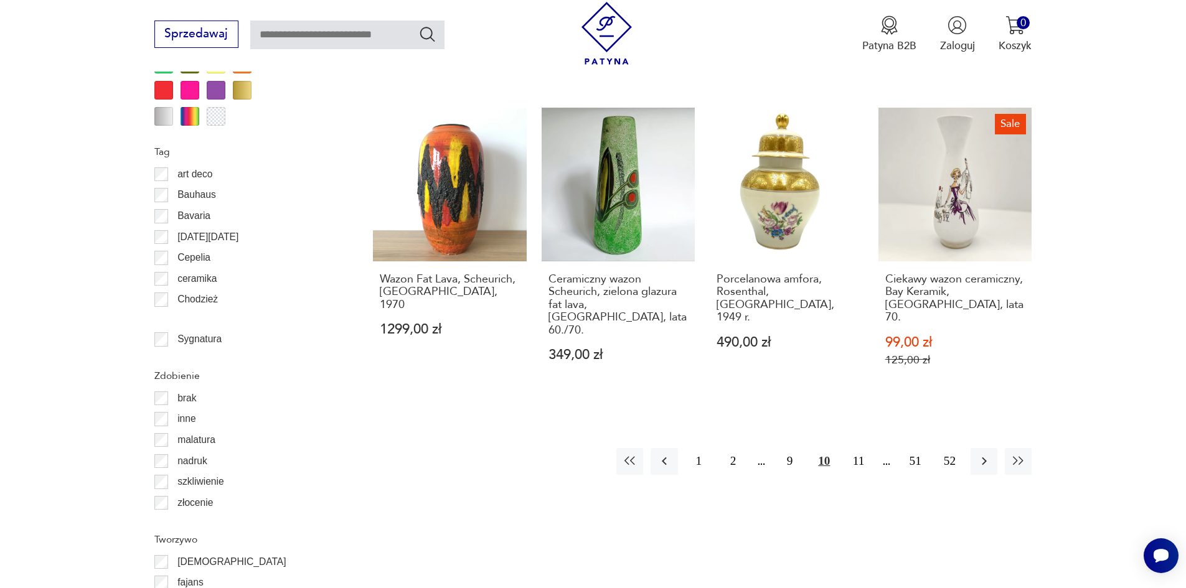
scroll to position [1473, 0]
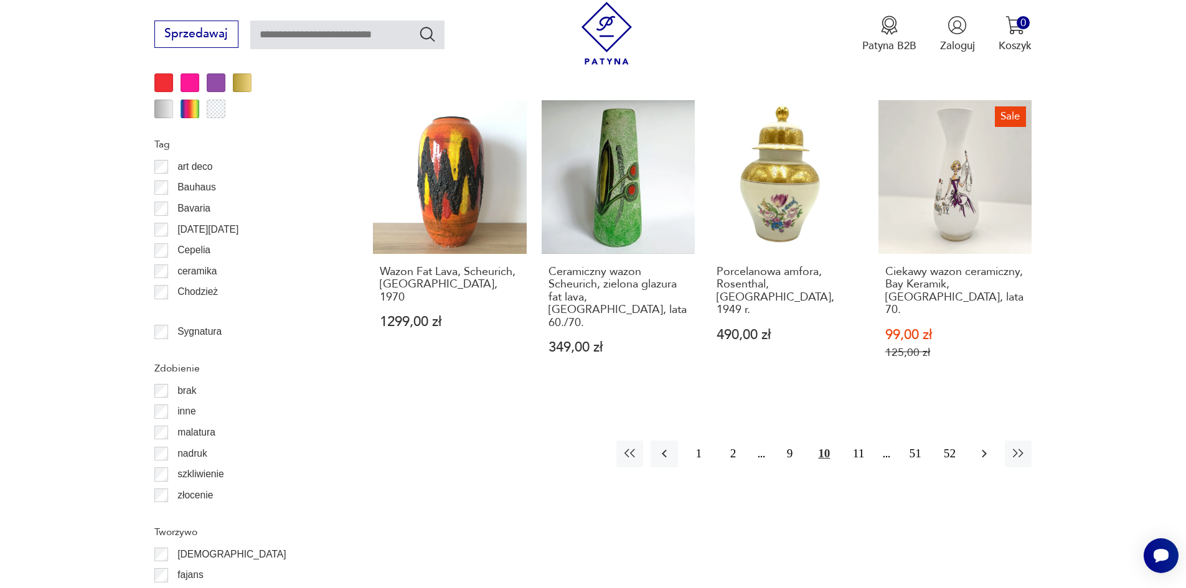
click at [984, 450] on icon "button" at bounding box center [984, 454] width 5 height 8
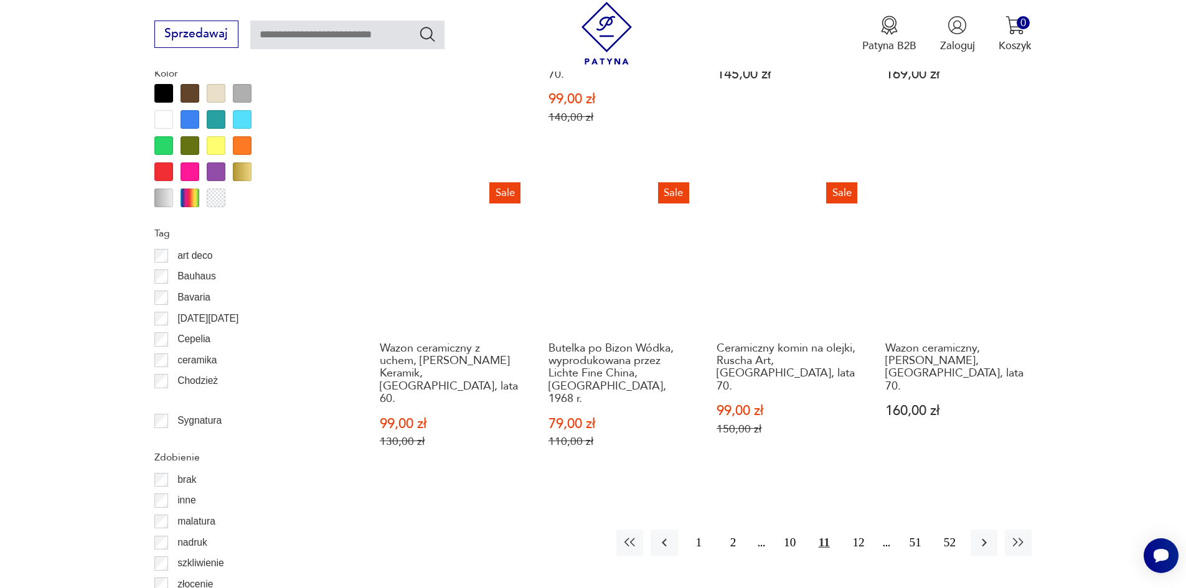
scroll to position [1411, 0]
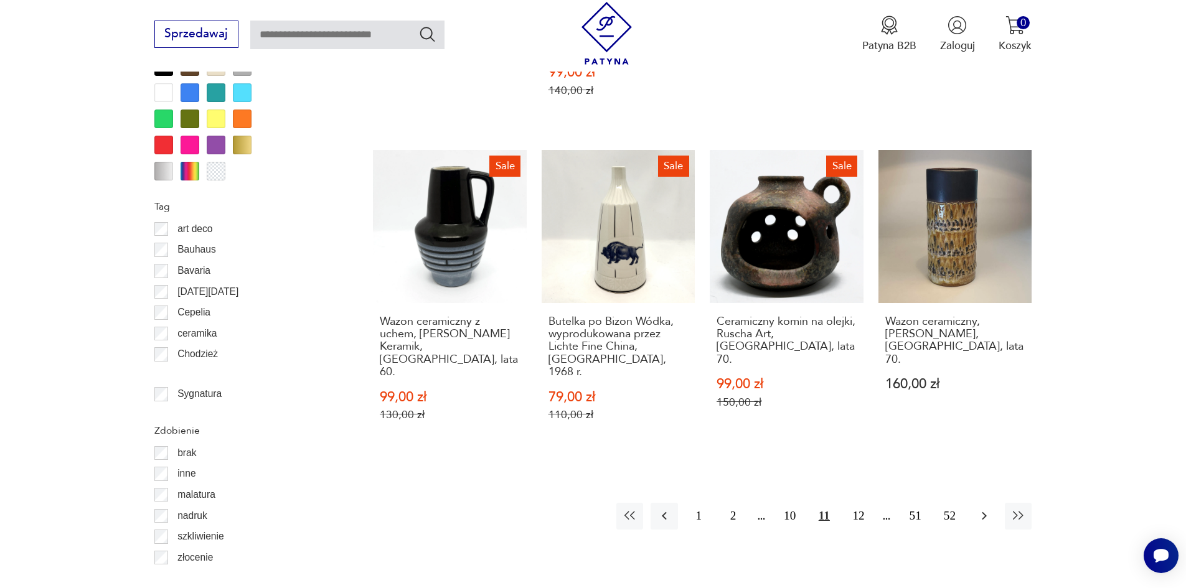
click at [981, 509] on icon "button" at bounding box center [984, 516] width 15 height 15
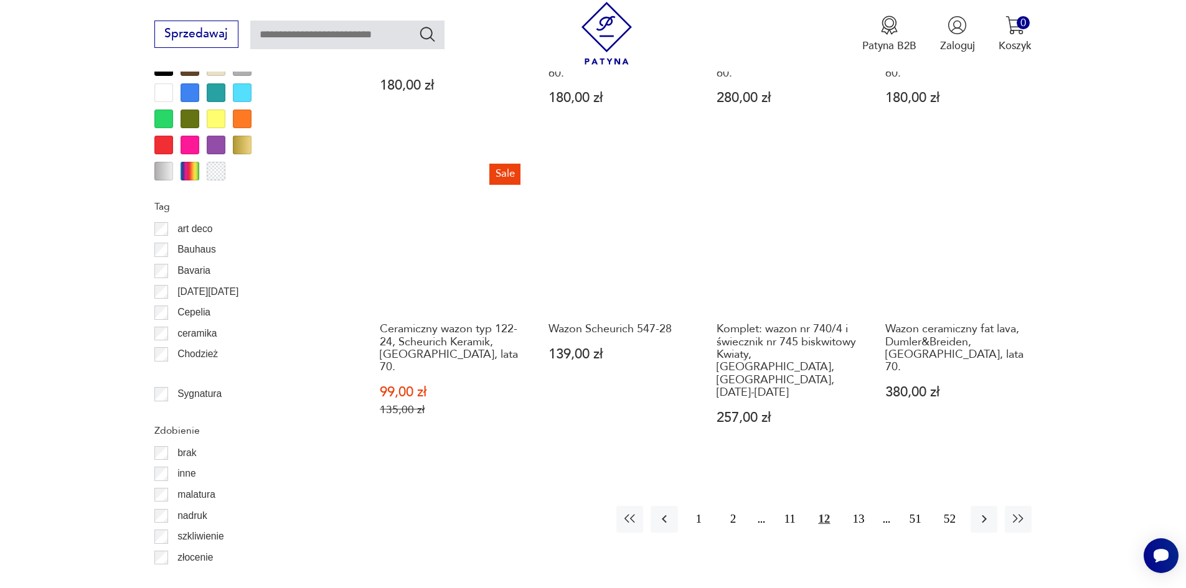
scroll to position [1348, 0]
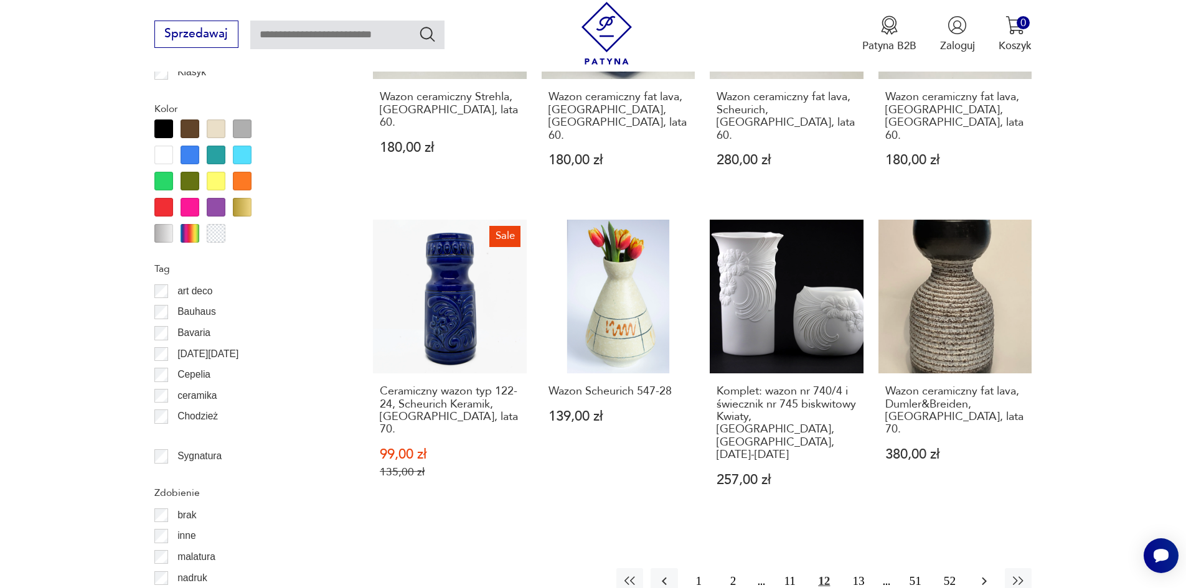
click at [982, 568] on button "button" at bounding box center [984, 581] width 27 height 27
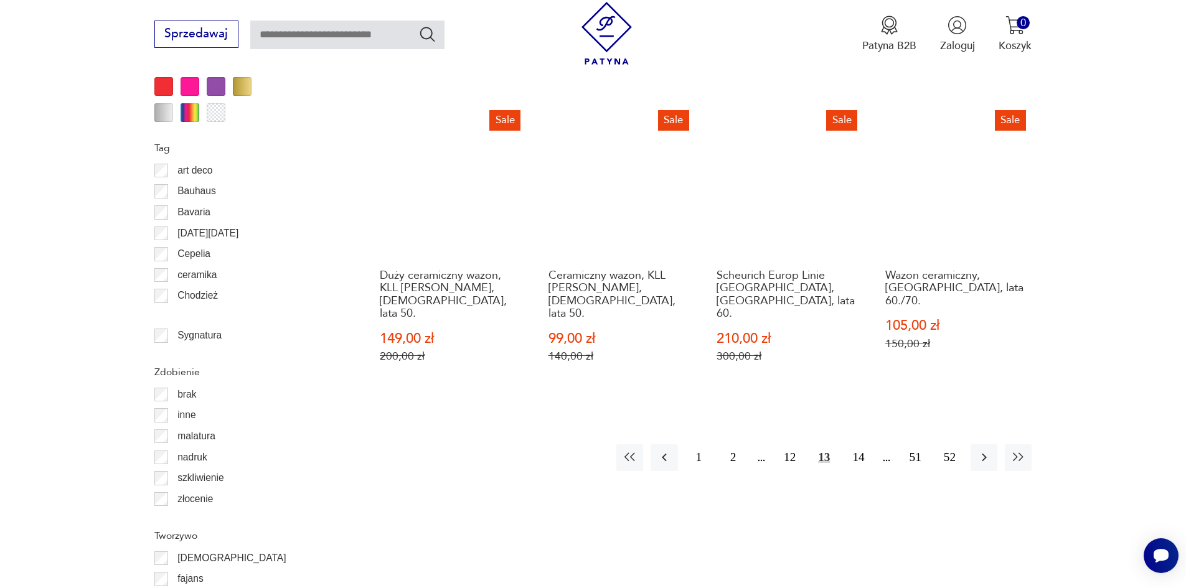
scroll to position [1473, 0]
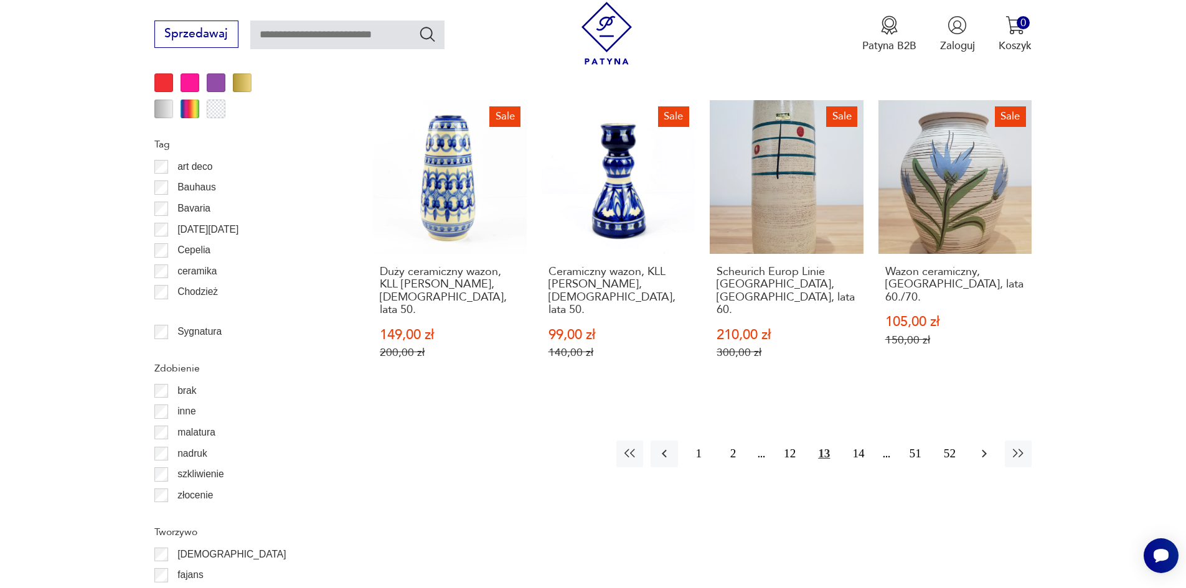
click at [983, 446] on icon "button" at bounding box center [984, 453] width 15 height 15
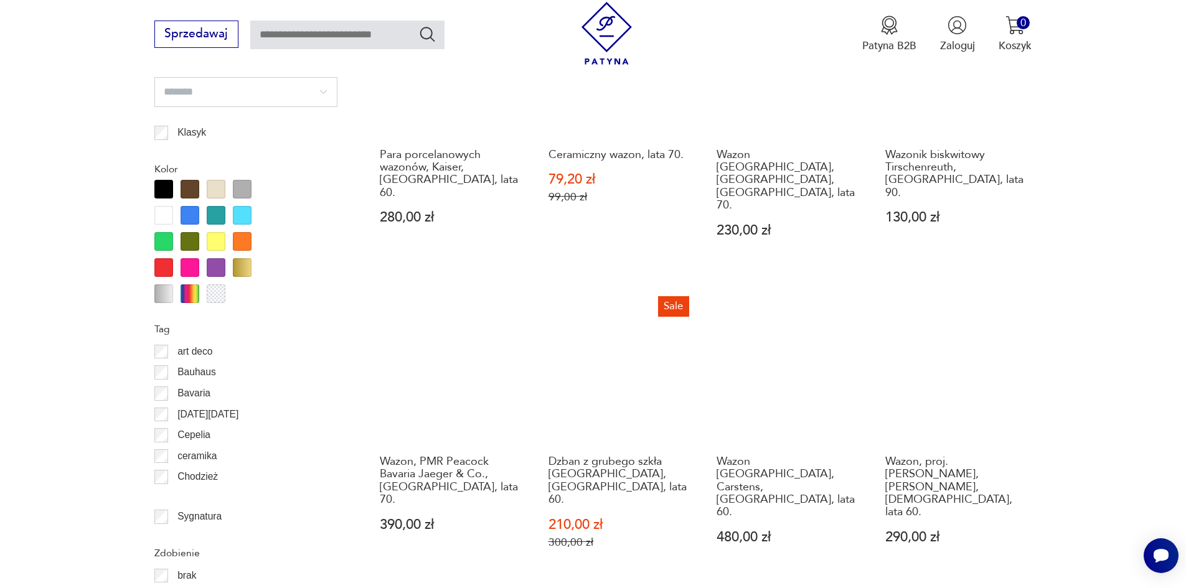
scroll to position [1348, 0]
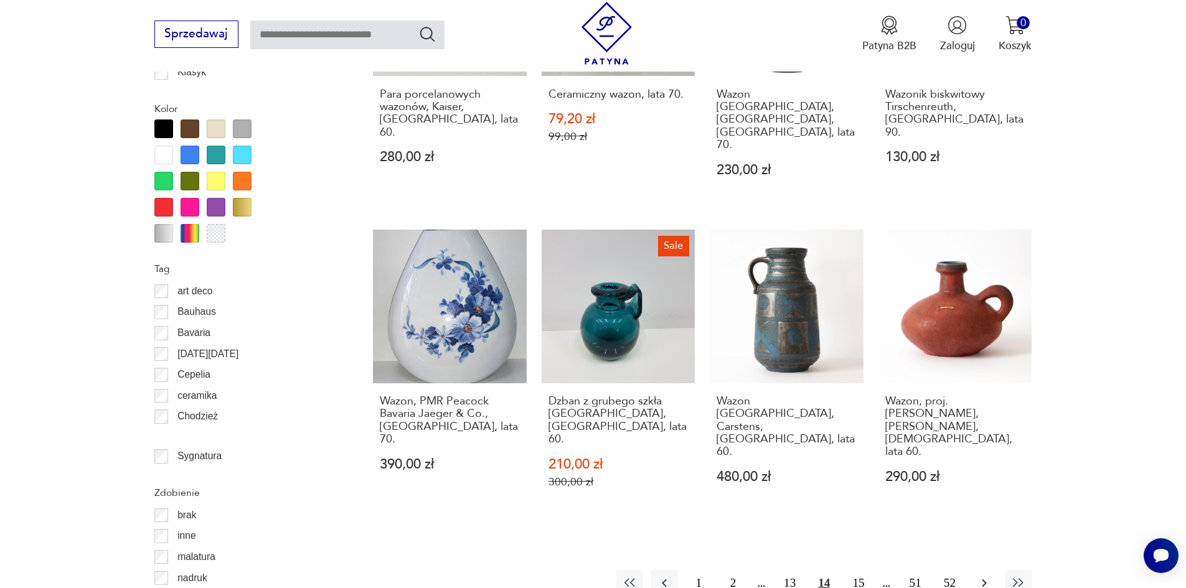
click at [979, 576] on icon "button" at bounding box center [984, 583] width 15 height 15
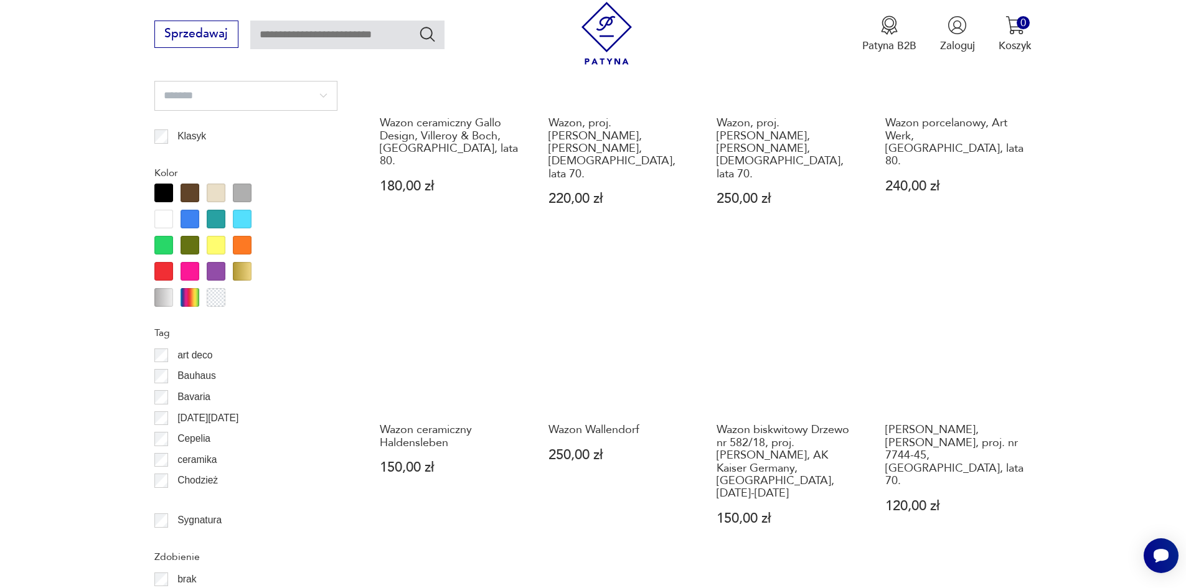
scroll to position [1286, 0]
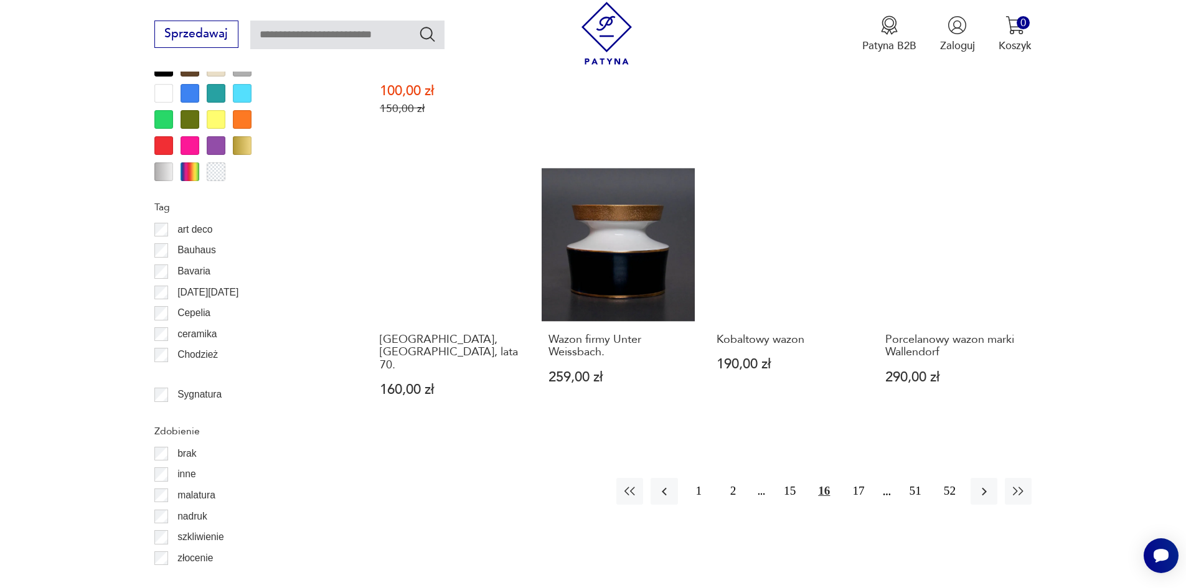
scroll to position [1411, 0]
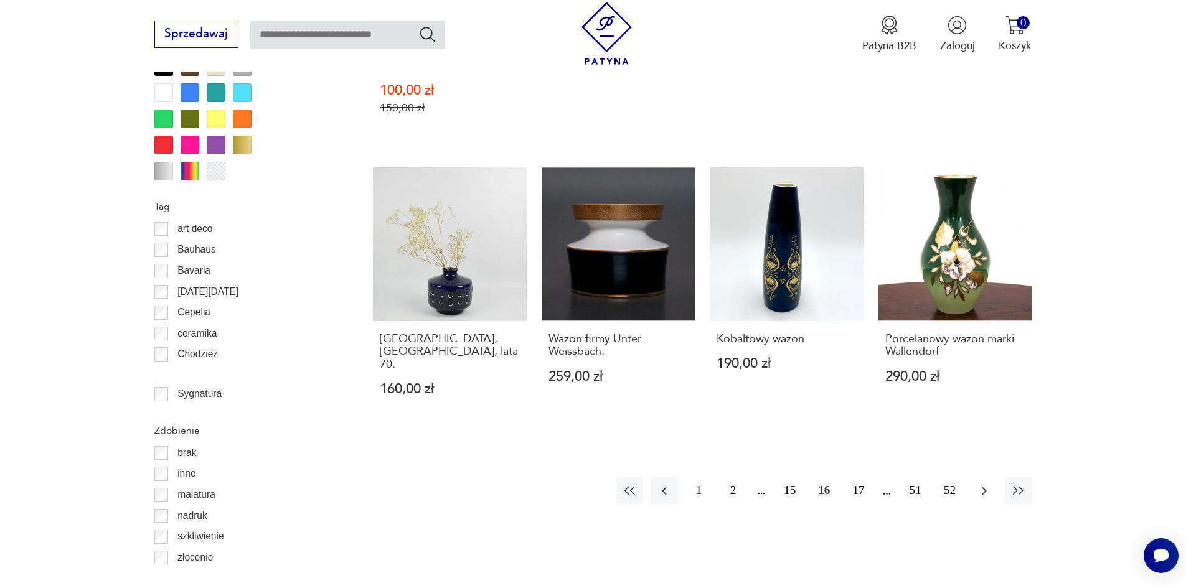
click at [981, 484] on icon "button" at bounding box center [984, 491] width 15 height 15
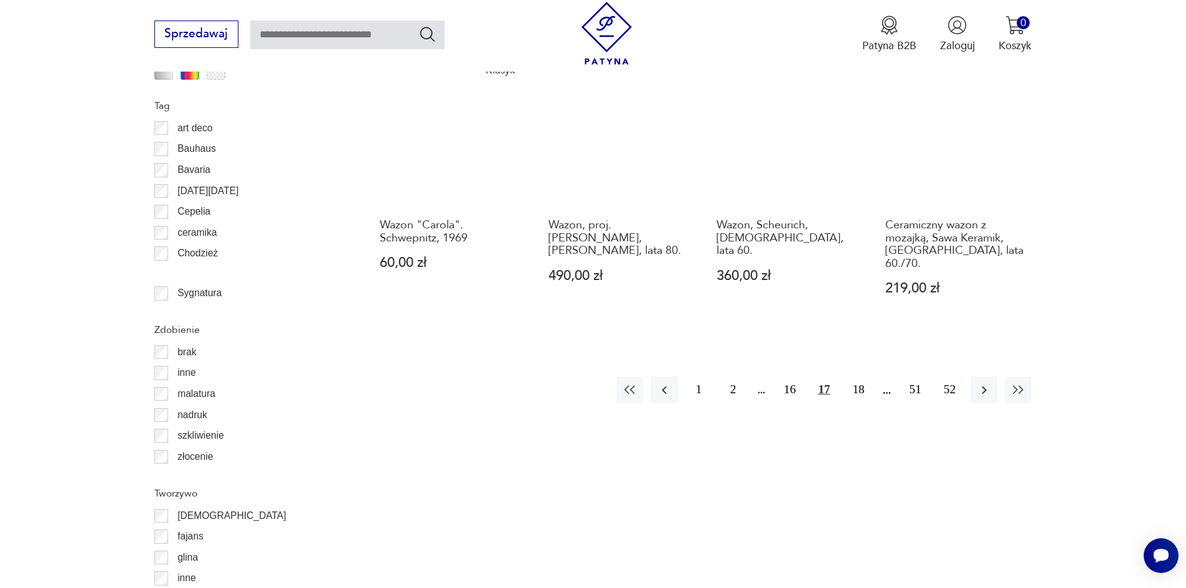
scroll to position [1535, 0]
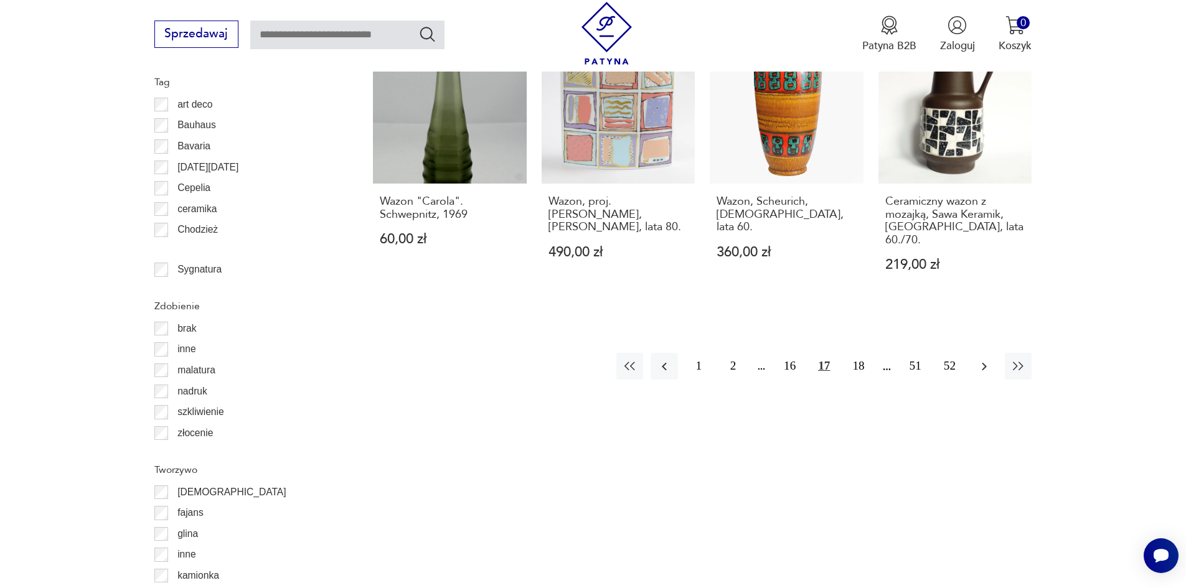
click at [985, 353] on button "button" at bounding box center [984, 366] width 27 height 27
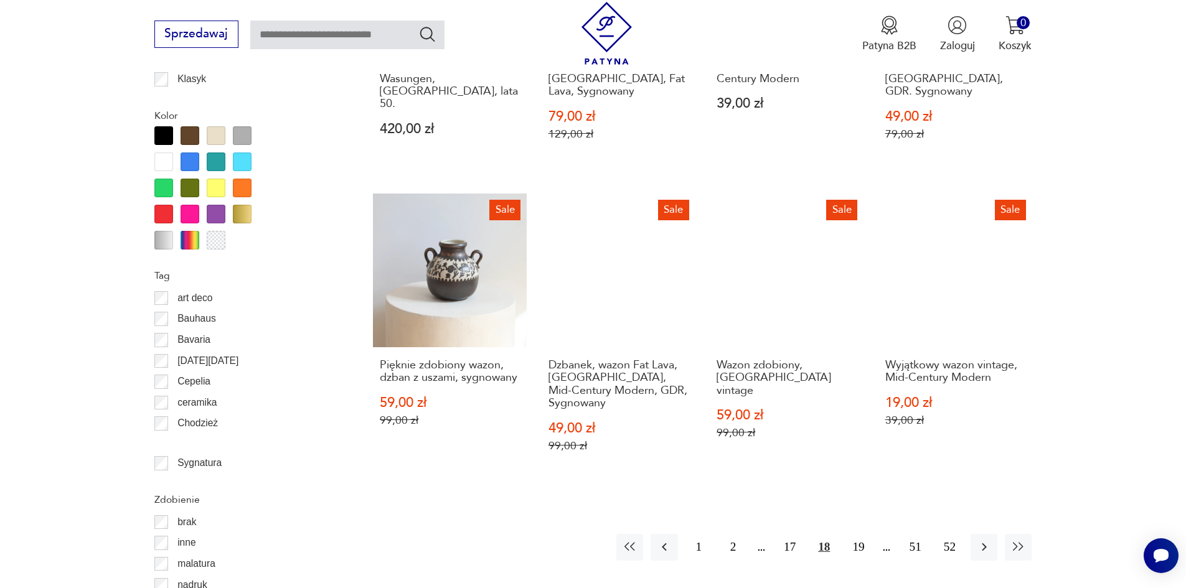
scroll to position [1348, 0]
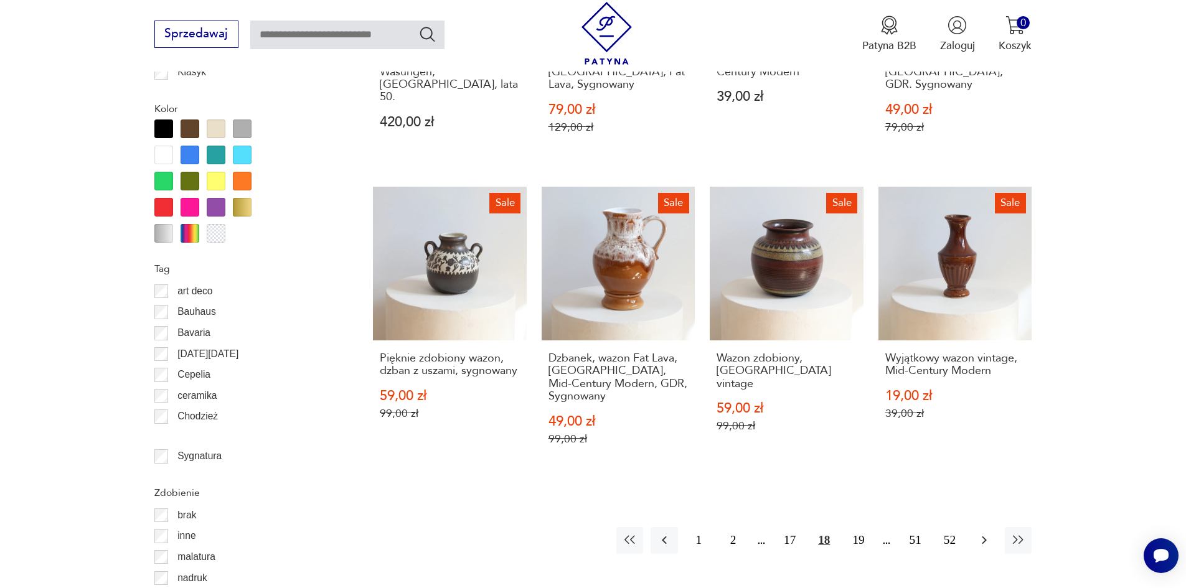
click at [989, 533] on icon "button" at bounding box center [984, 540] width 15 height 15
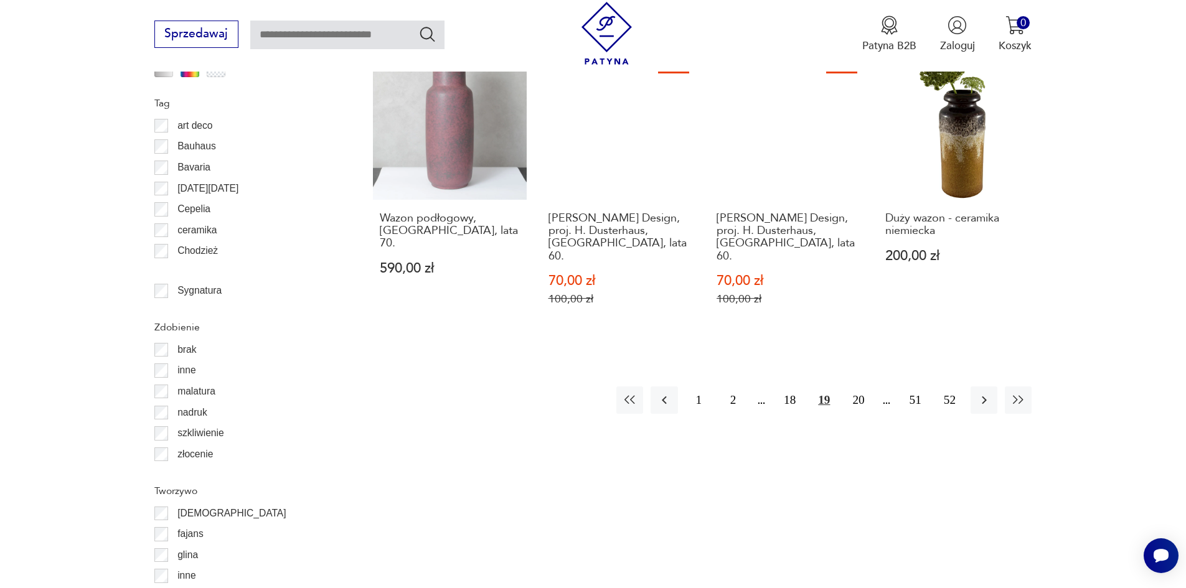
scroll to position [1535, 0]
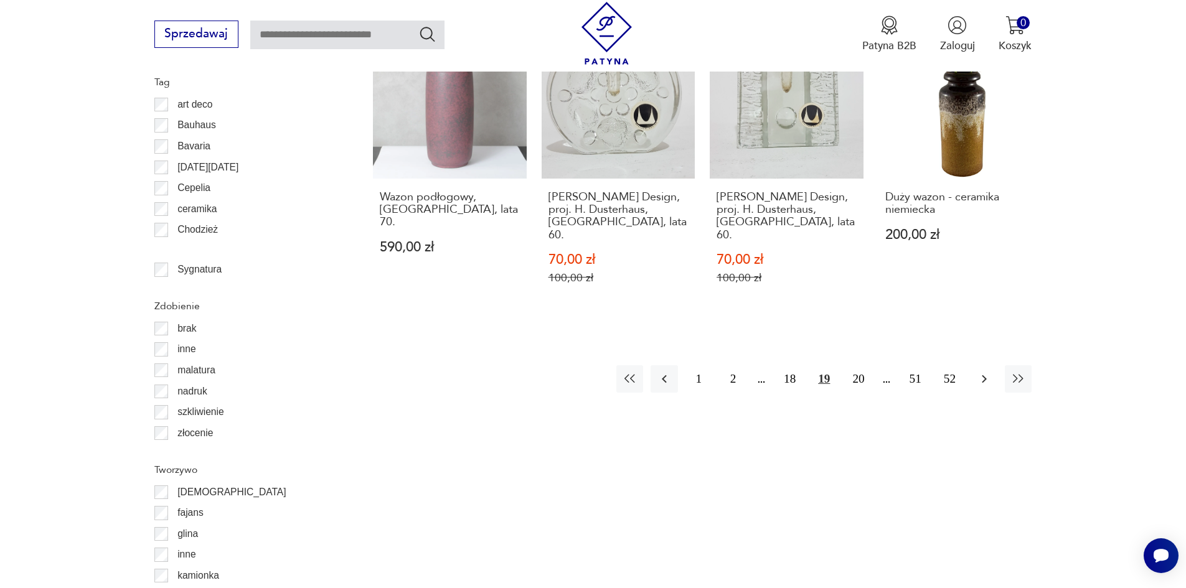
click at [985, 375] on icon "button" at bounding box center [984, 379] width 5 height 8
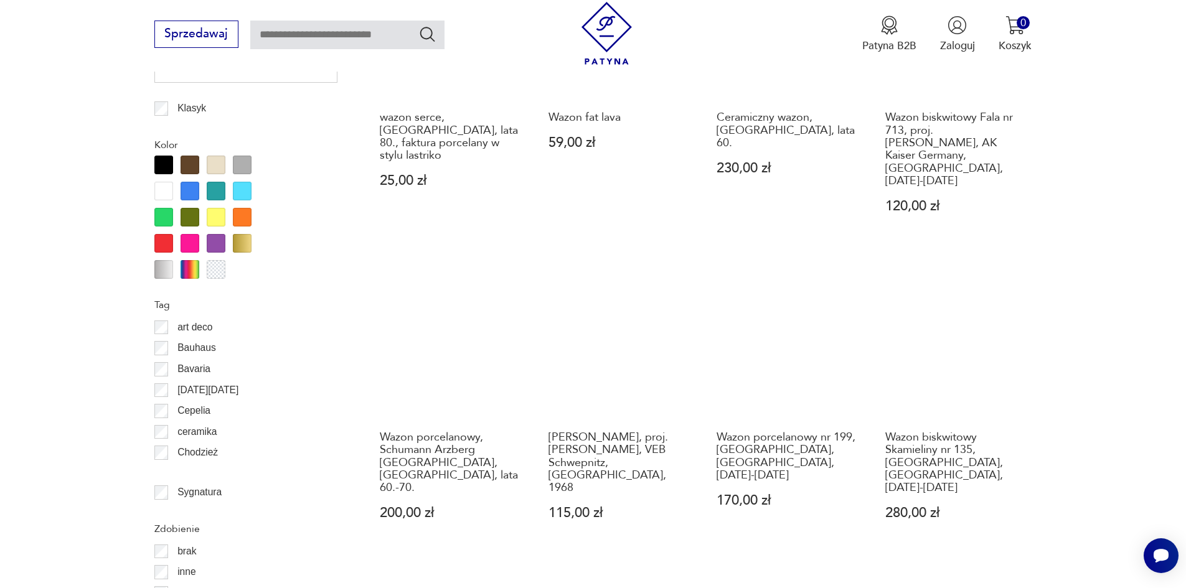
scroll to position [1348, 0]
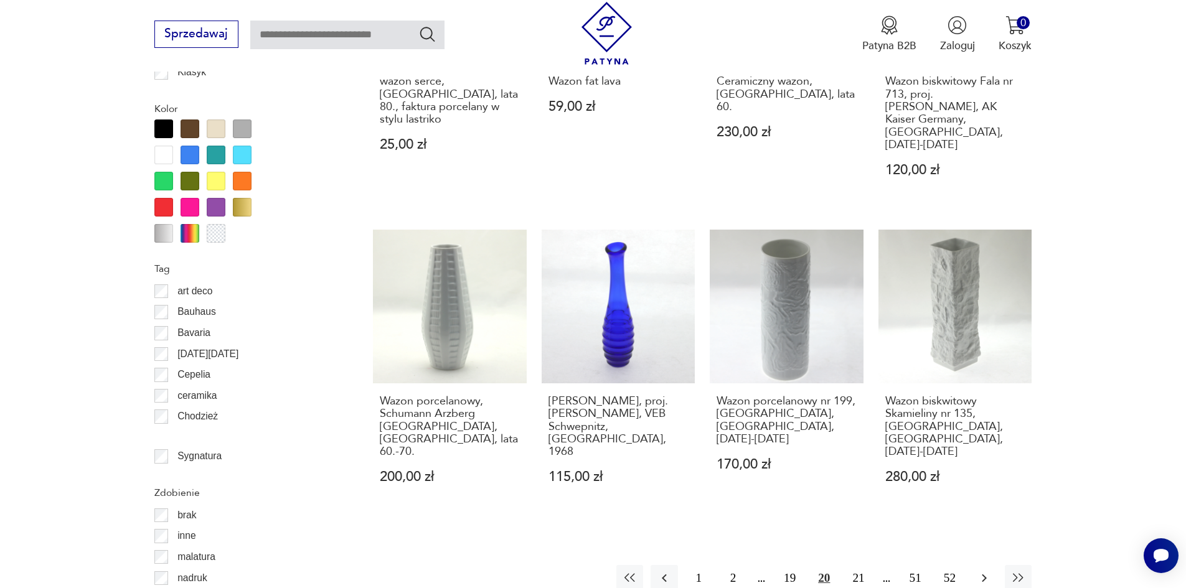
click at [984, 575] on icon "button" at bounding box center [984, 579] width 5 height 8
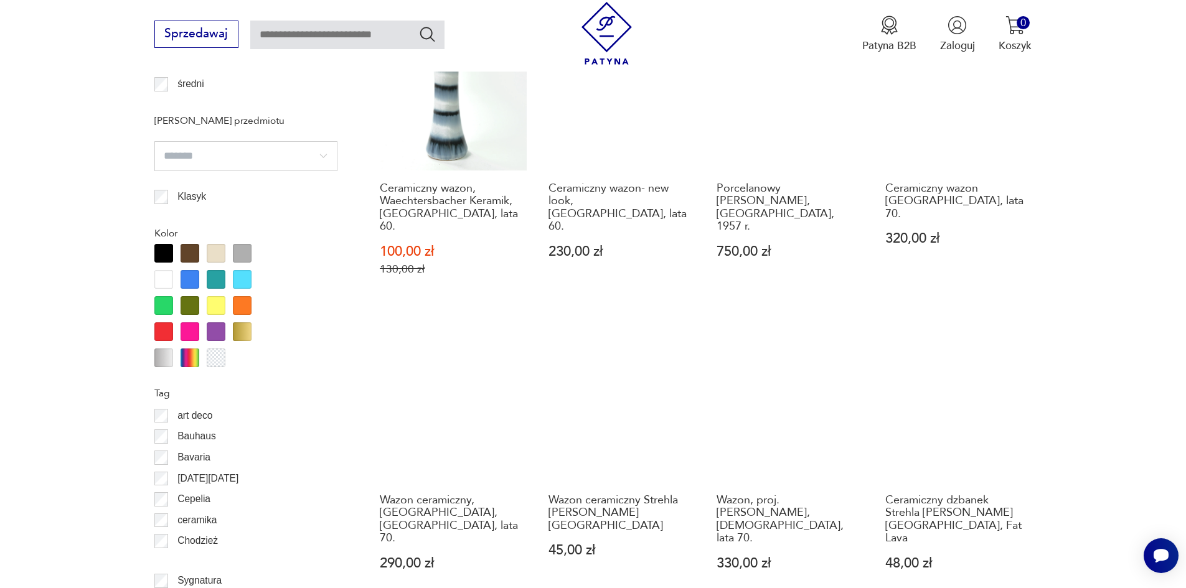
scroll to position [1286, 0]
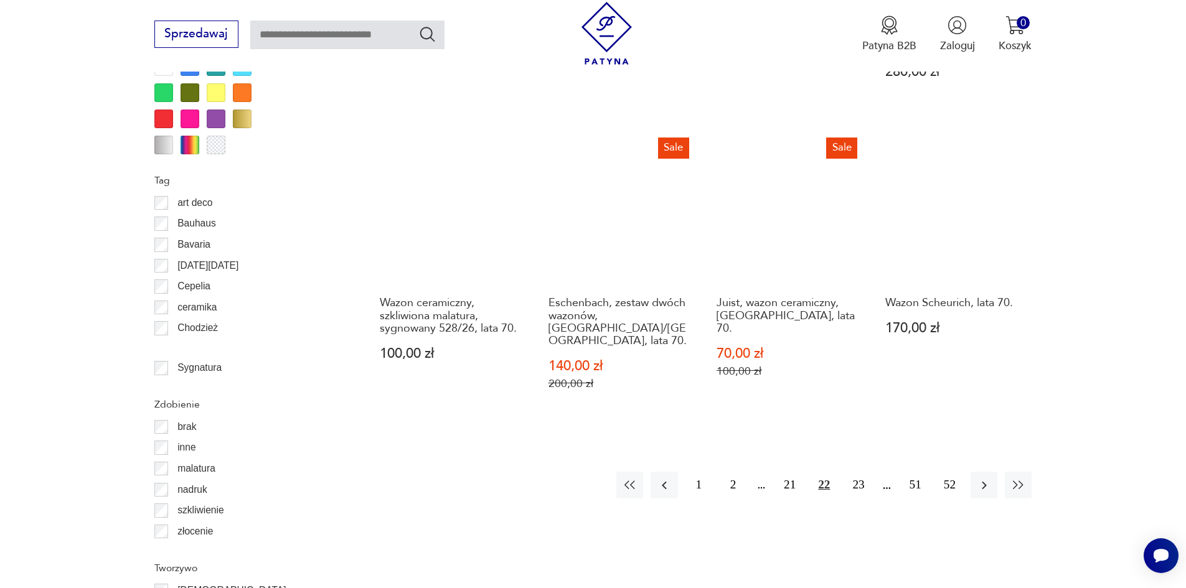
scroll to position [1473, 0]
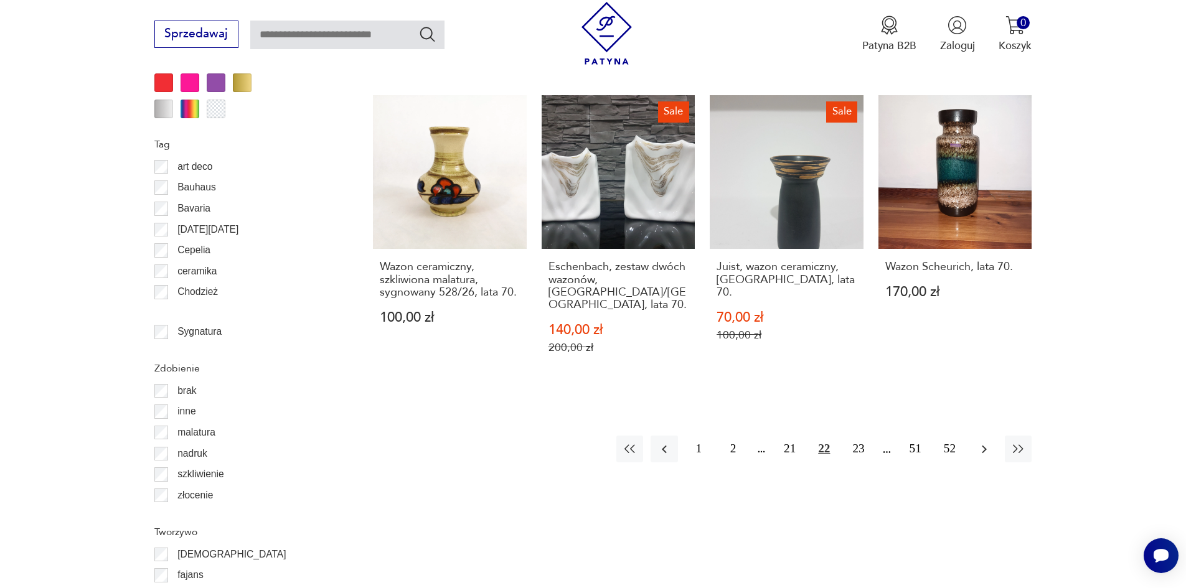
click at [990, 442] on icon "button" at bounding box center [984, 449] width 15 height 15
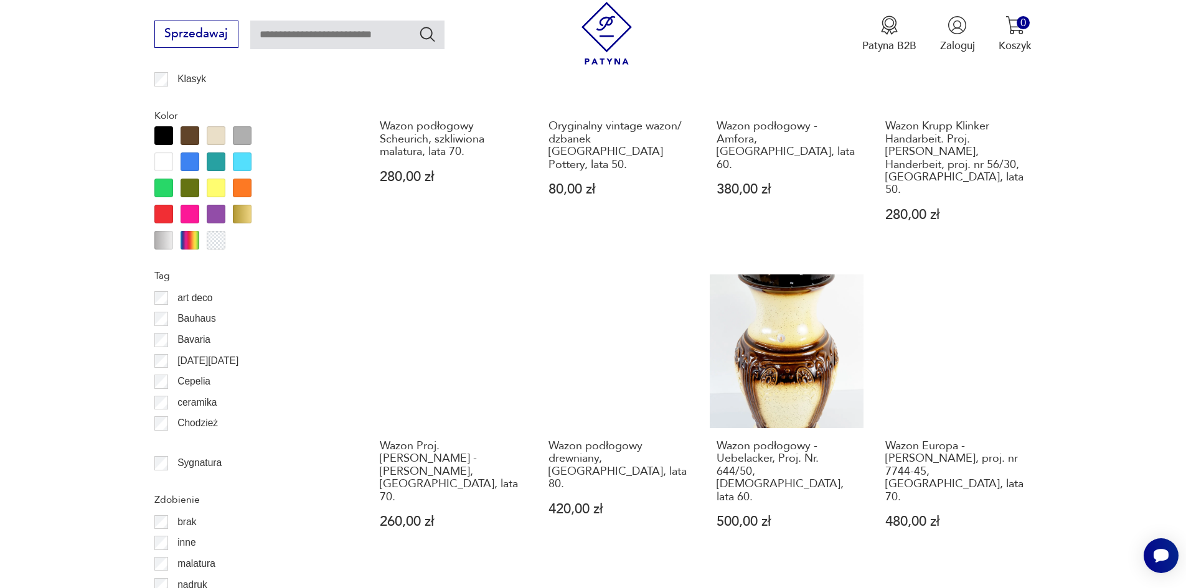
scroll to position [1348, 0]
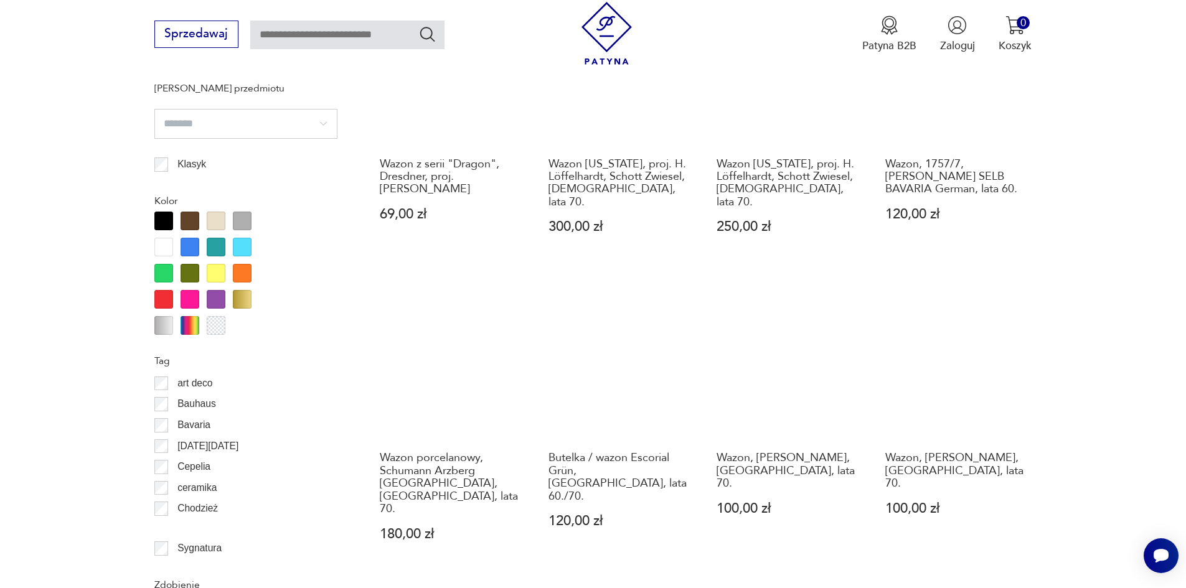
scroll to position [1286, 0]
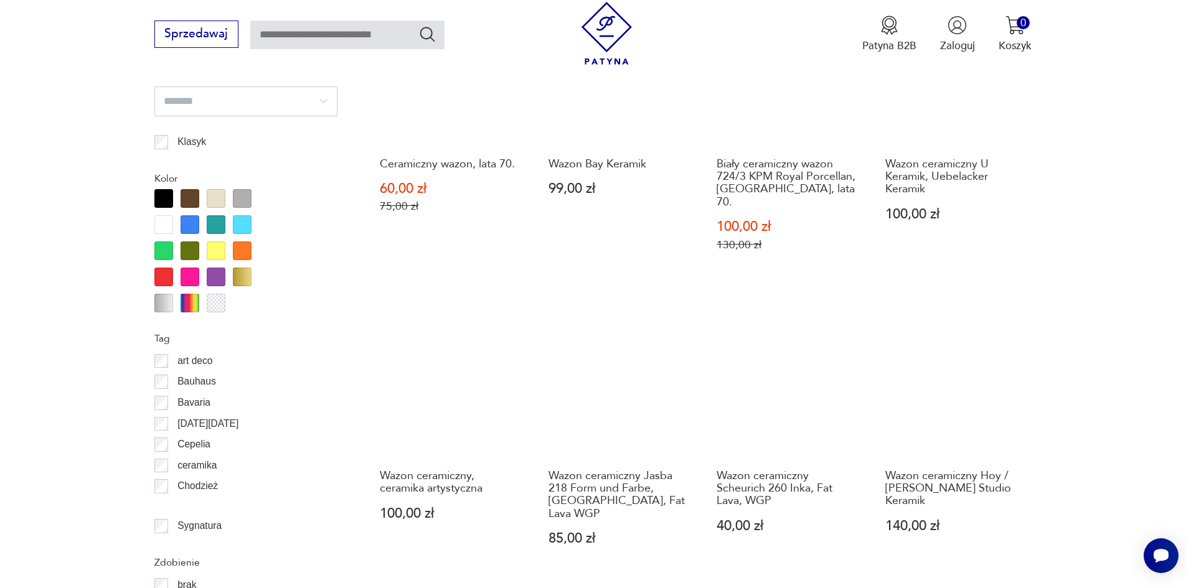
scroll to position [1286, 0]
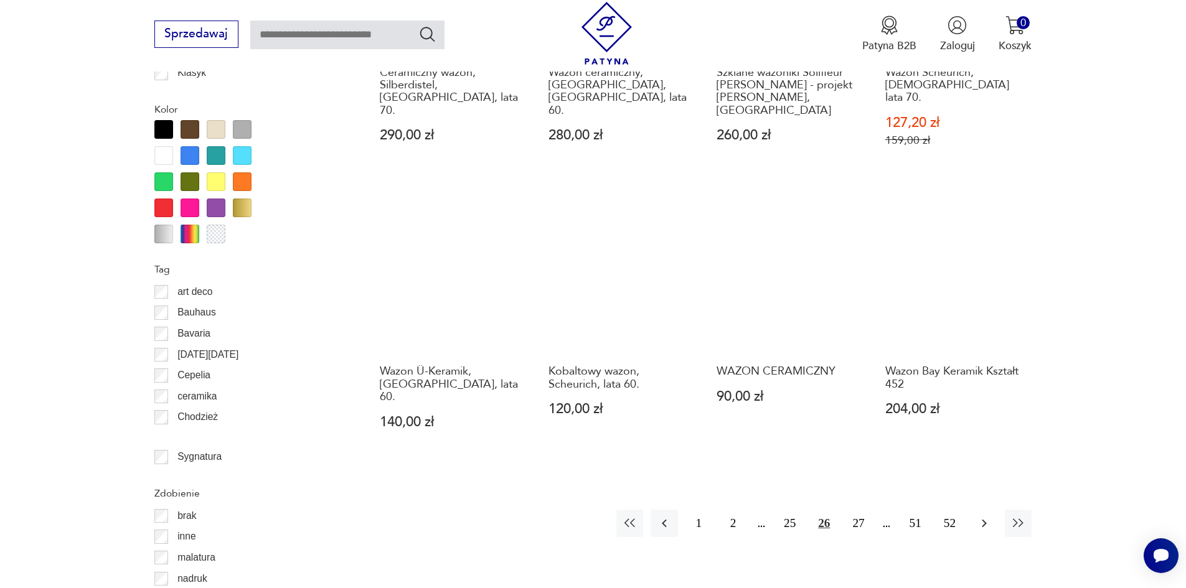
scroll to position [1348, 0]
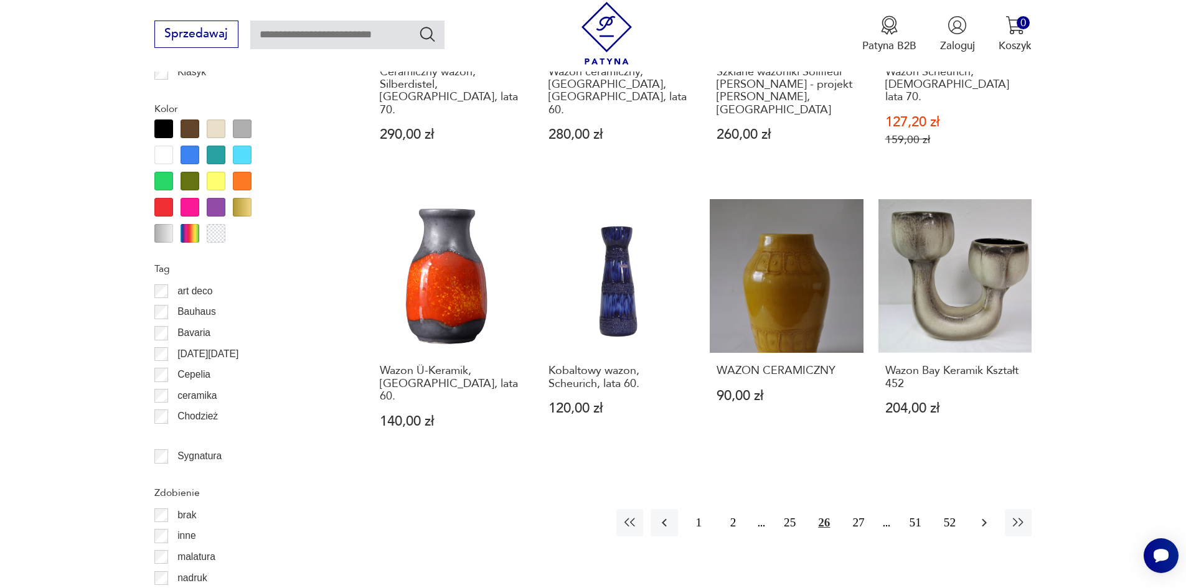
click at [981, 515] on icon "button" at bounding box center [984, 522] width 15 height 15
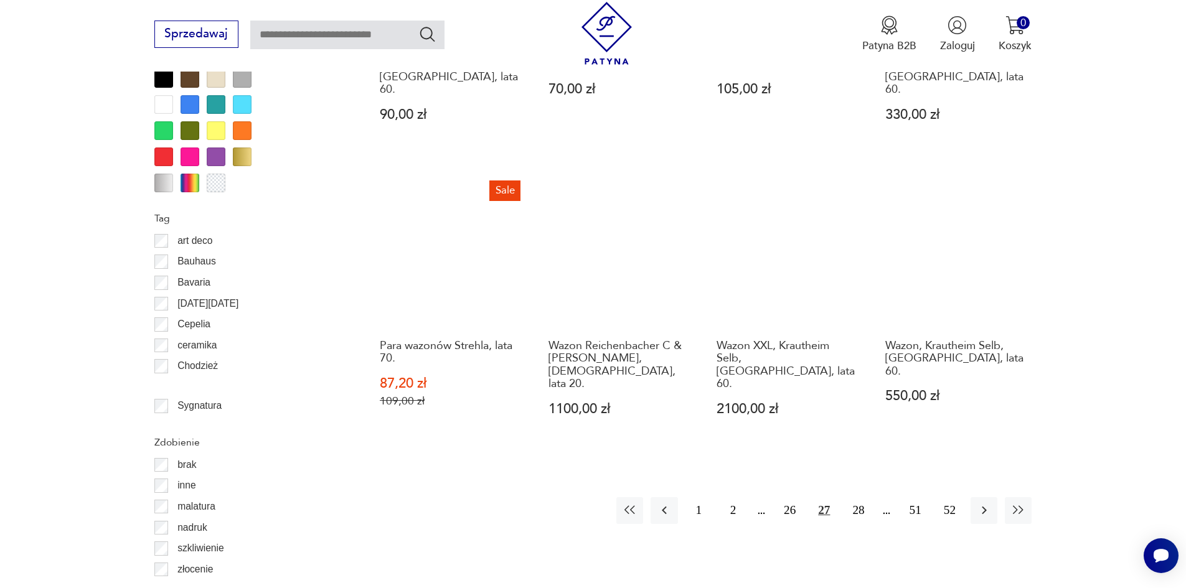
scroll to position [1411, 0]
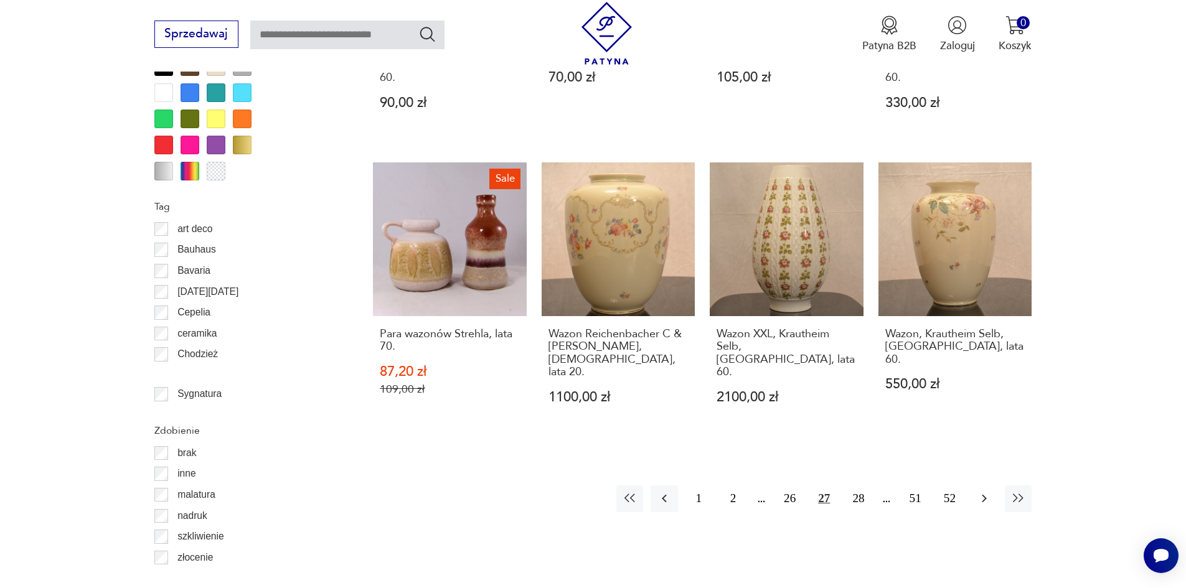
click at [986, 491] on icon "button" at bounding box center [984, 498] width 15 height 15
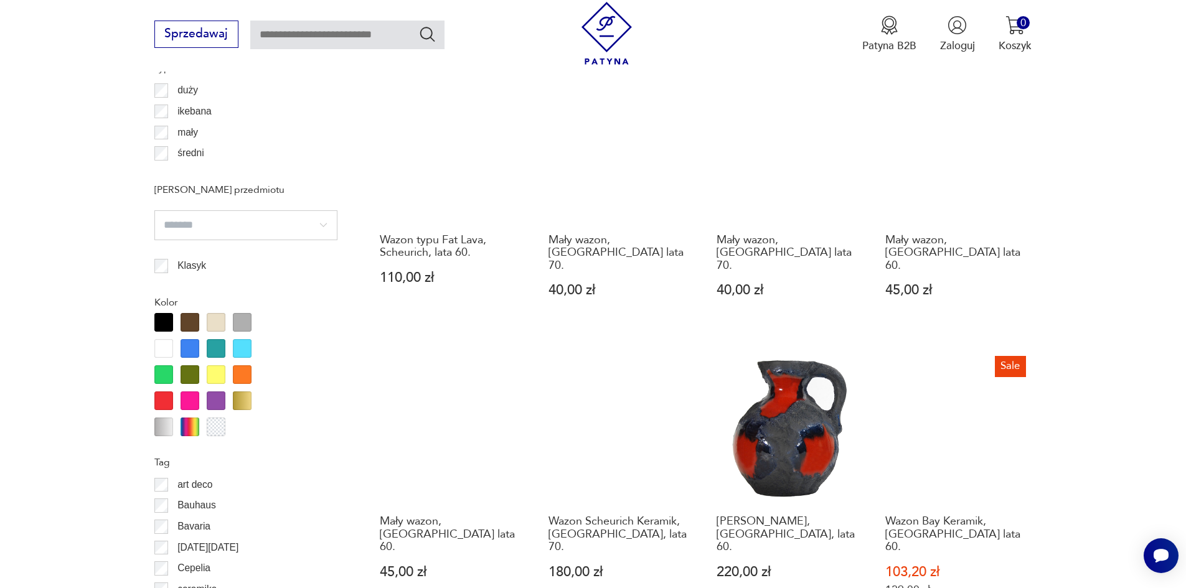
scroll to position [1224, 0]
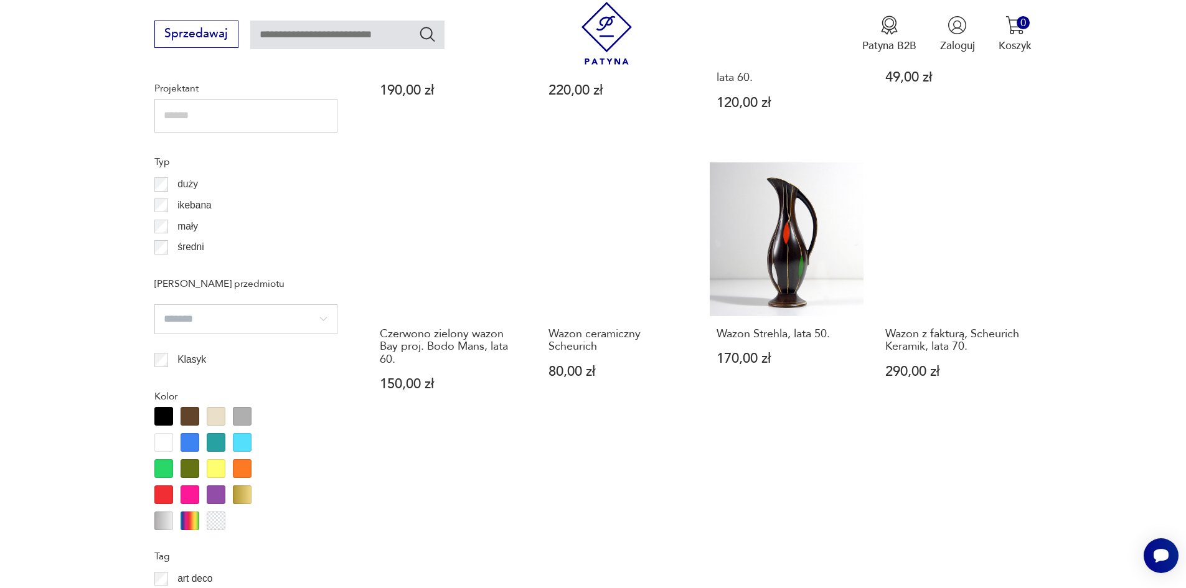
scroll to position [1224, 0]
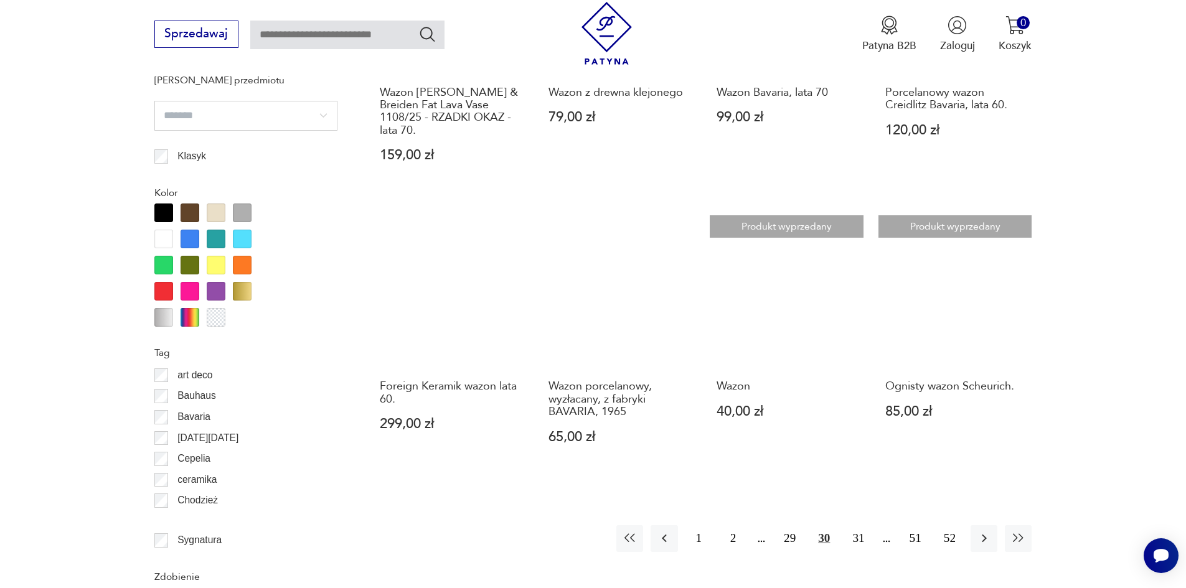
scroll to position [1286, 0]
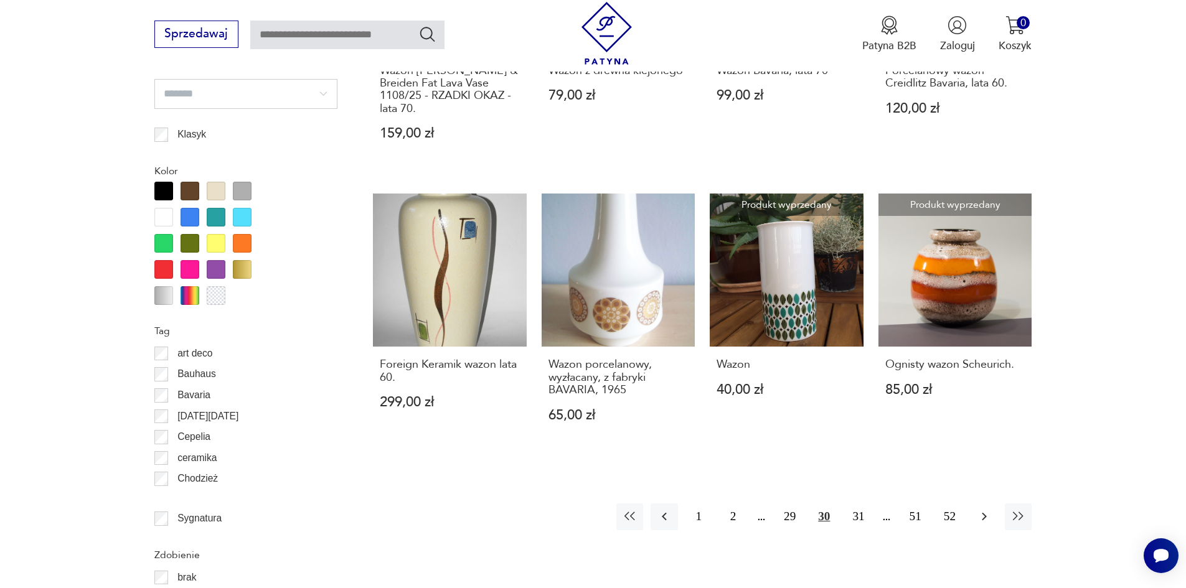
click at [984, 509] on icon "button" at bounding box center [984, 516] width 15 height 15
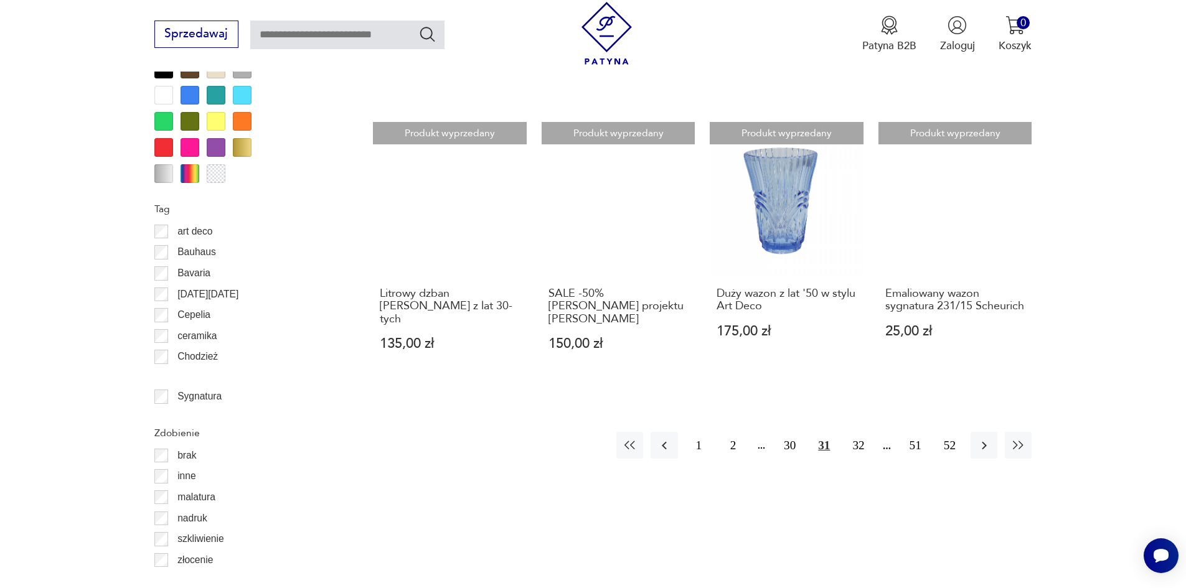
scroll to position [1411, 0]
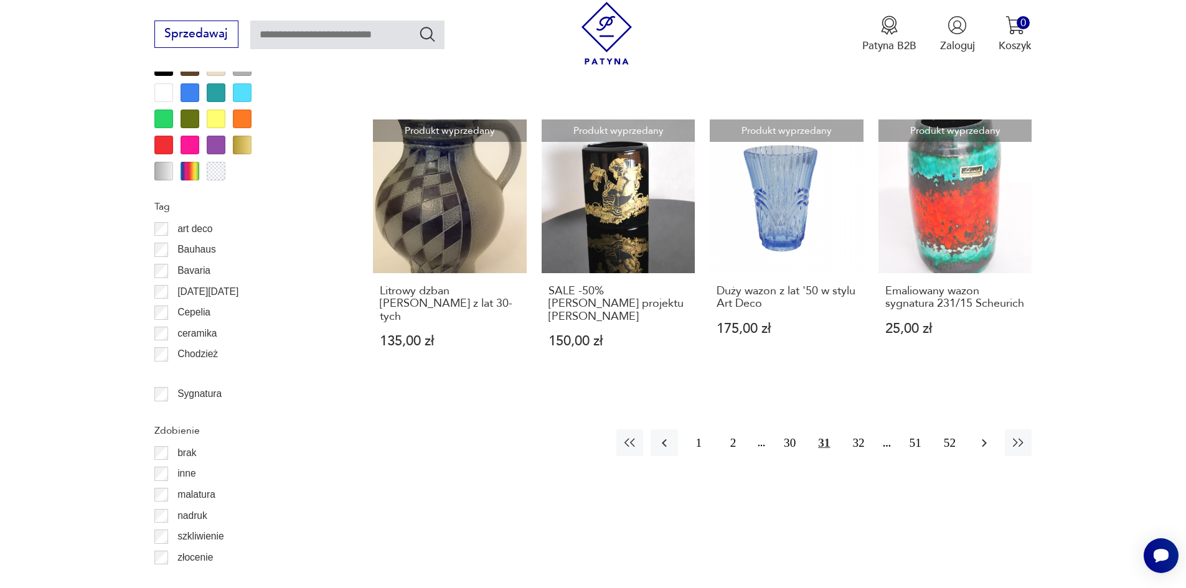
click at [987, 436] on icon "button" at bounding box center [984, 443] width 15 height 15
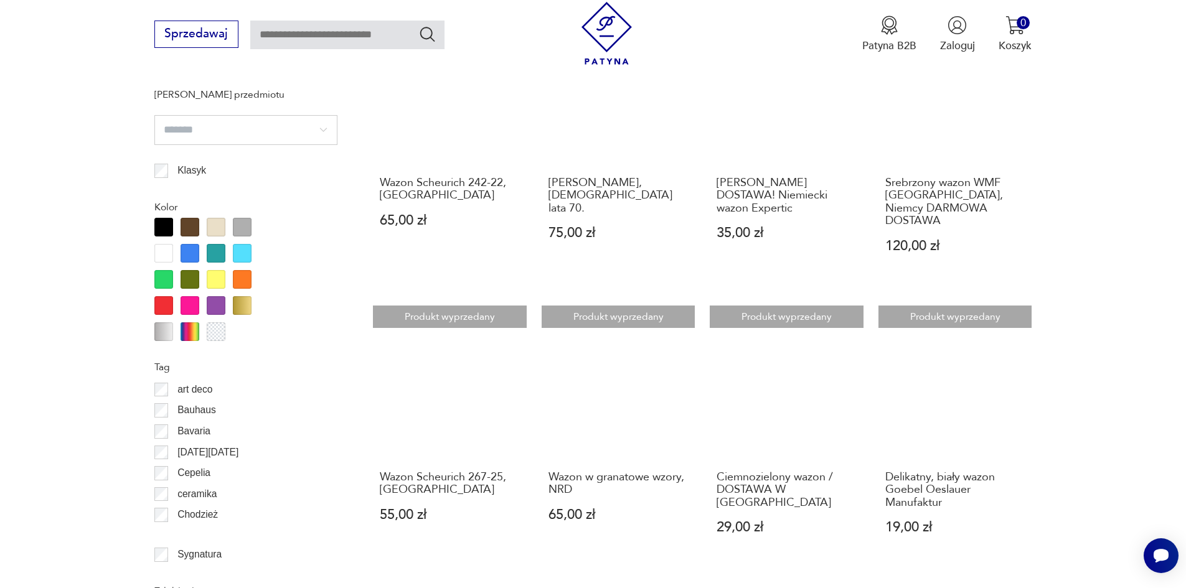
scroll to position [1286, 0]
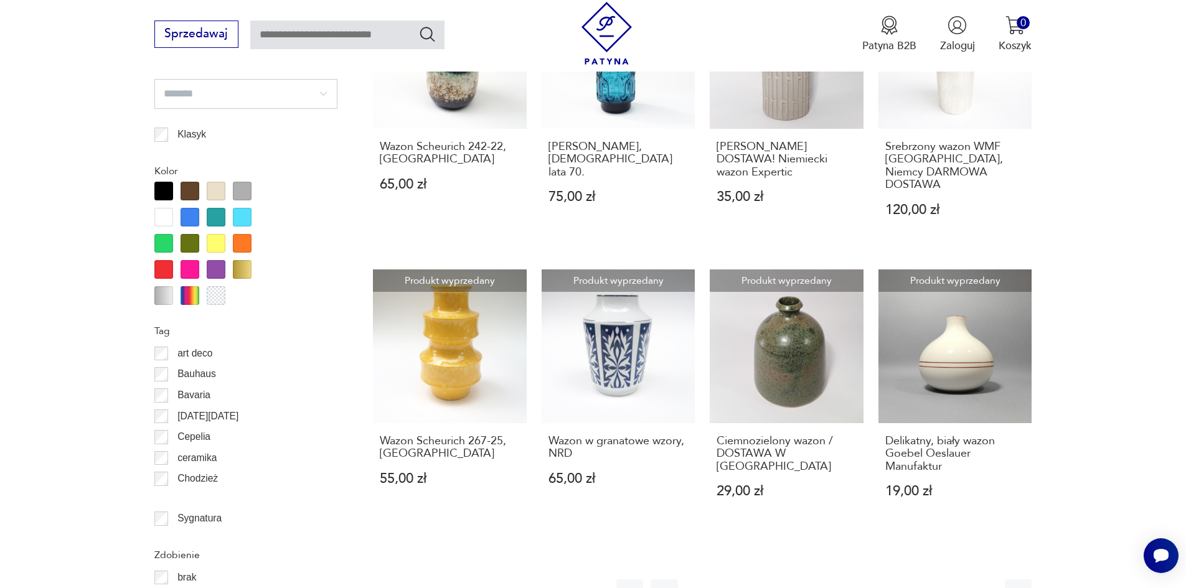
click at [984, 586] on icon "button" at bounding box center [984, 593] width 15 height 15
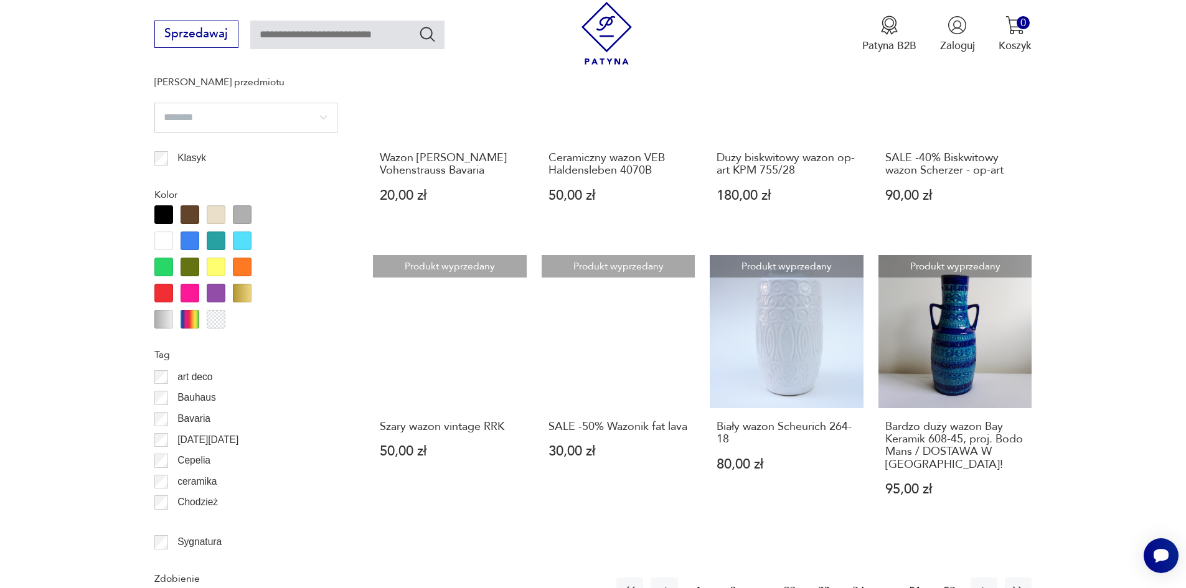
scroll to position [1286, 0]
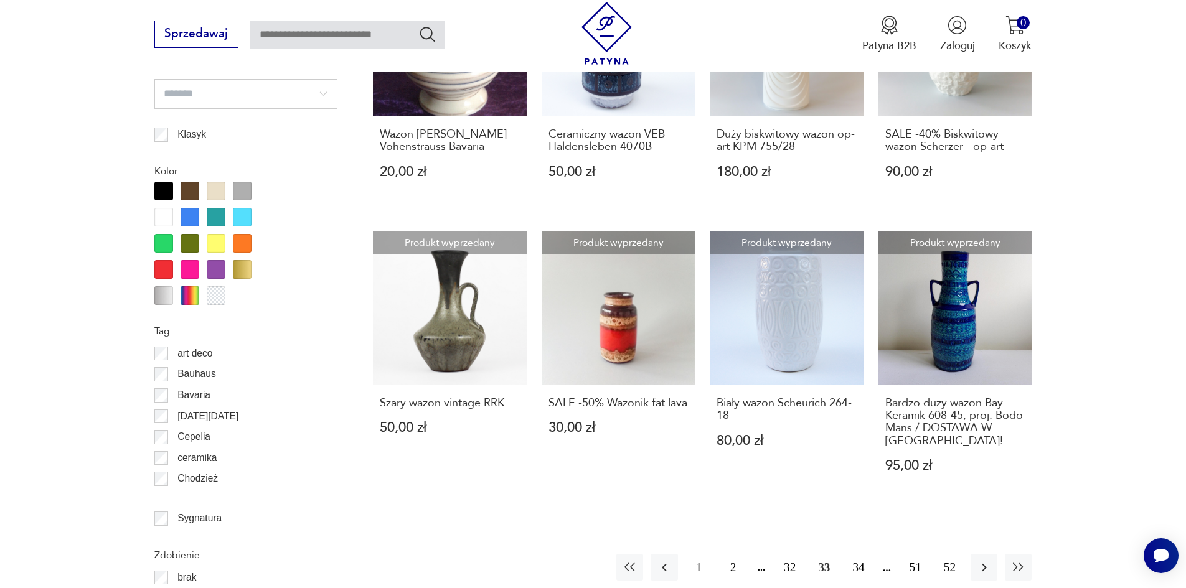
click at [984, 560] on icon "button" at bounding box center [984, 567] width 15 height 15
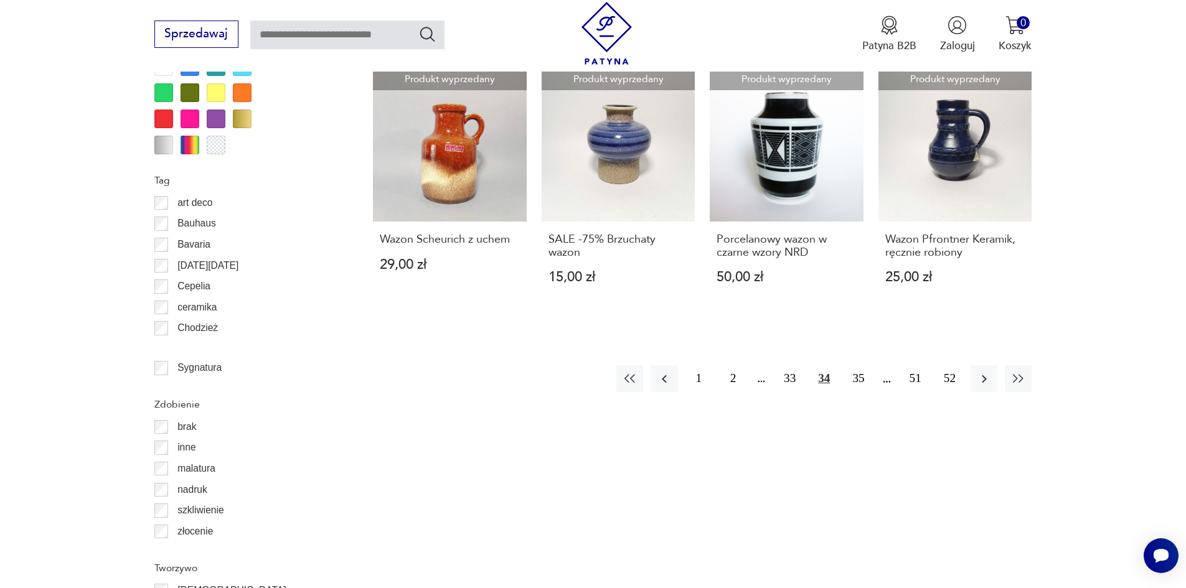
scroll to position [1473, 0]
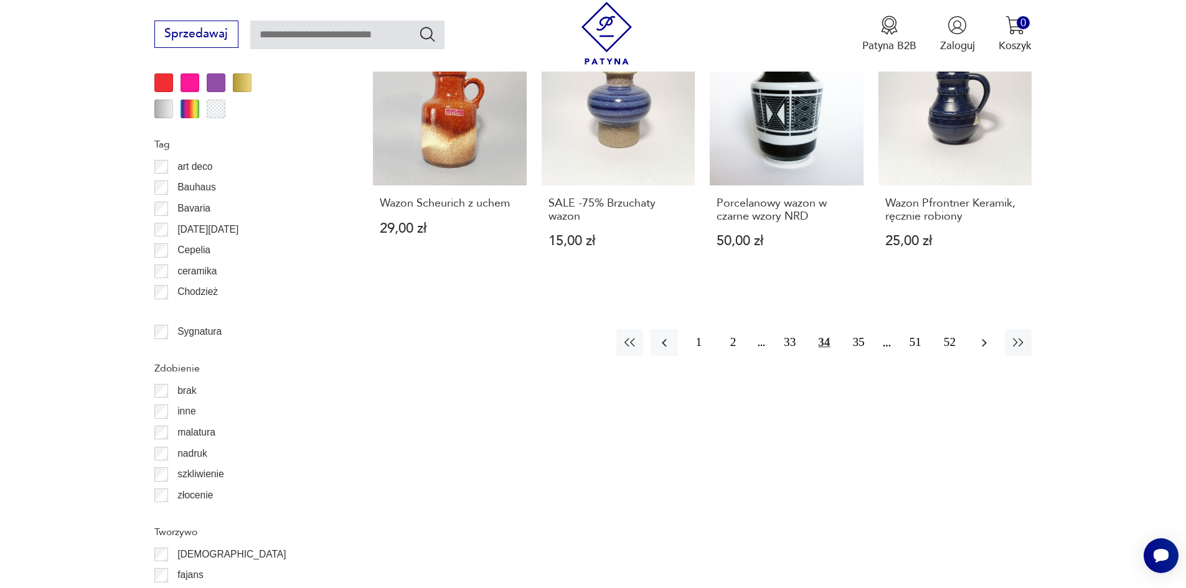
click at [984, 336] on icon "button" at bounding box center [984, 343] width 15 height 15
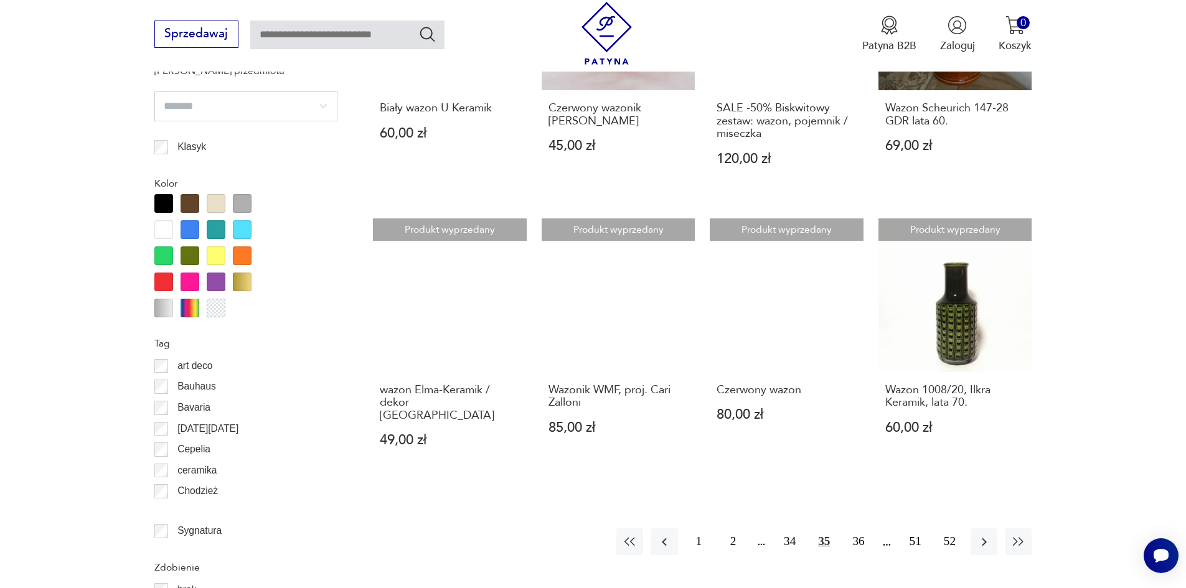
scroll to position [1286, 0]
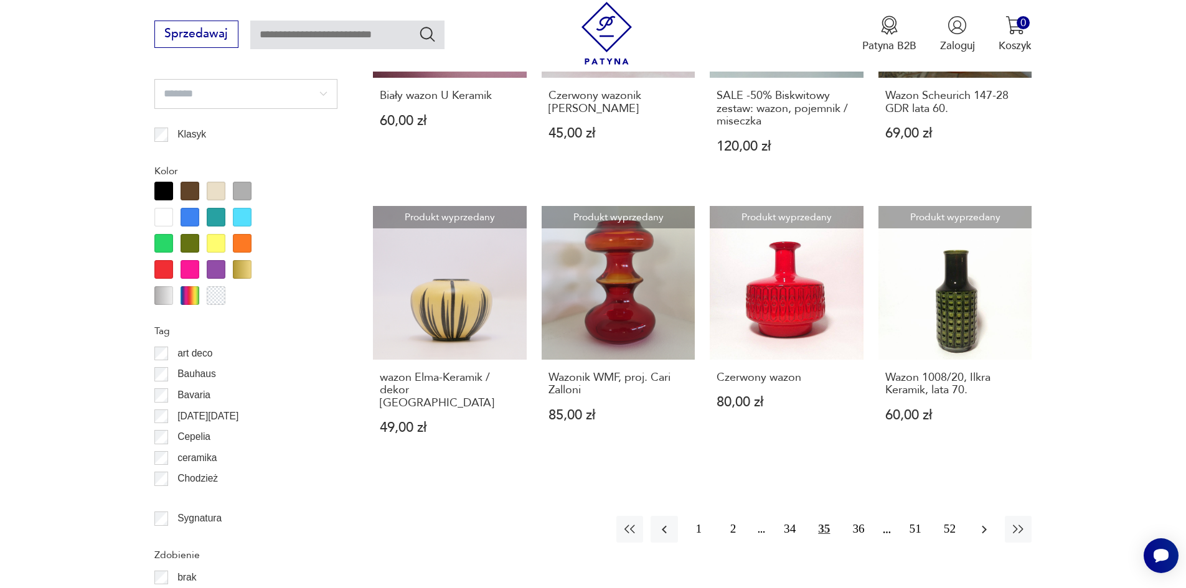
click at [985, 525] on icon "button" at bounding box center [984, 529] width 5 height 8
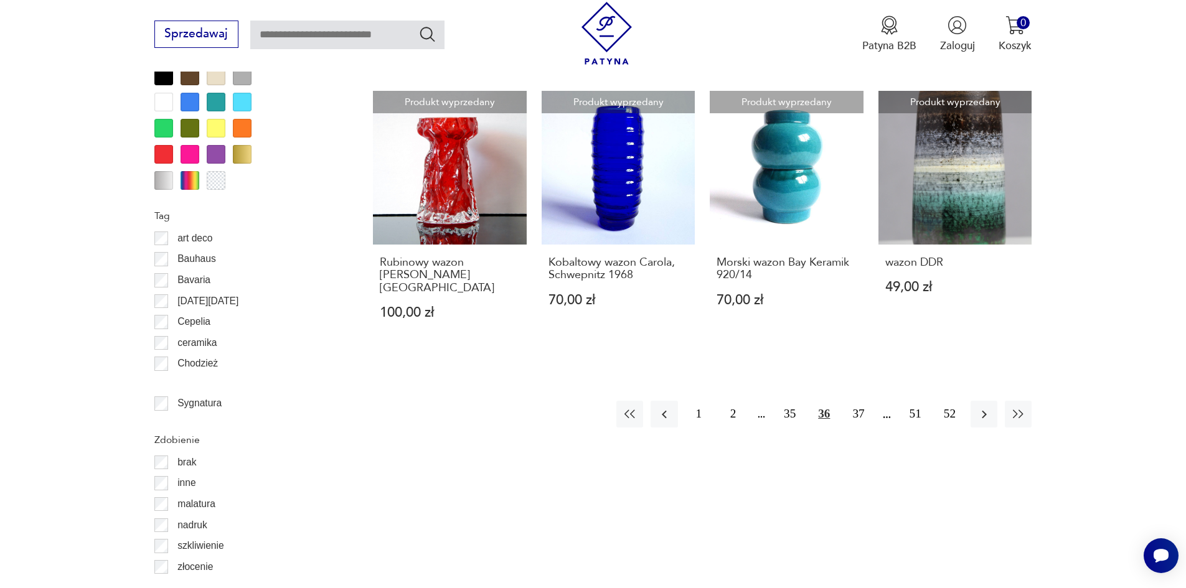
scroll to position [1411, 0]
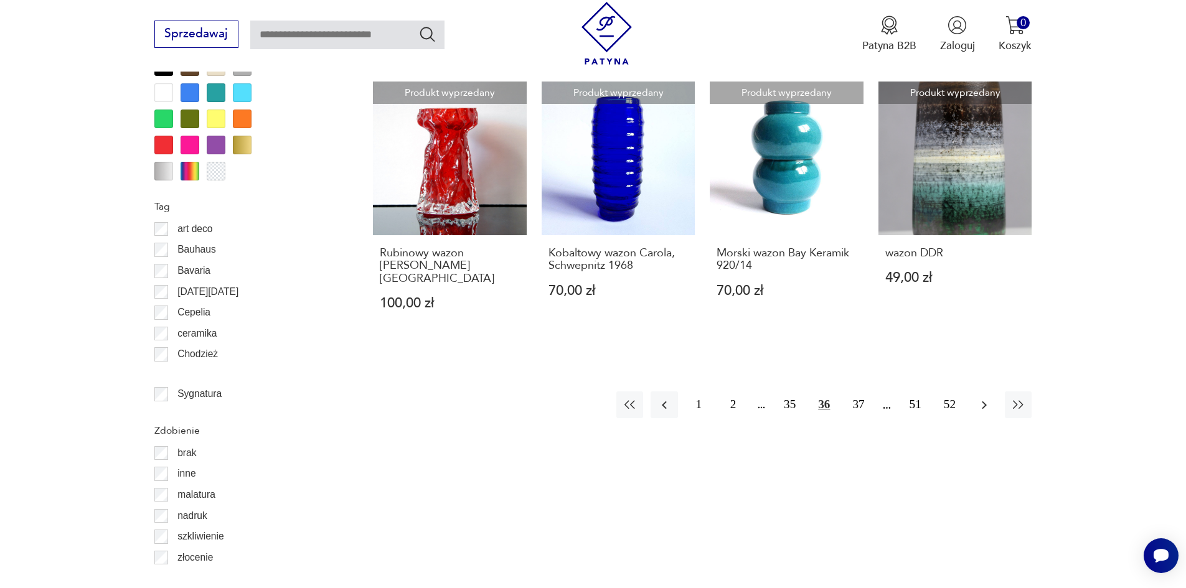
click at [985, 398] on icon "button" at bounding box center [984, 405] width 15 height 15
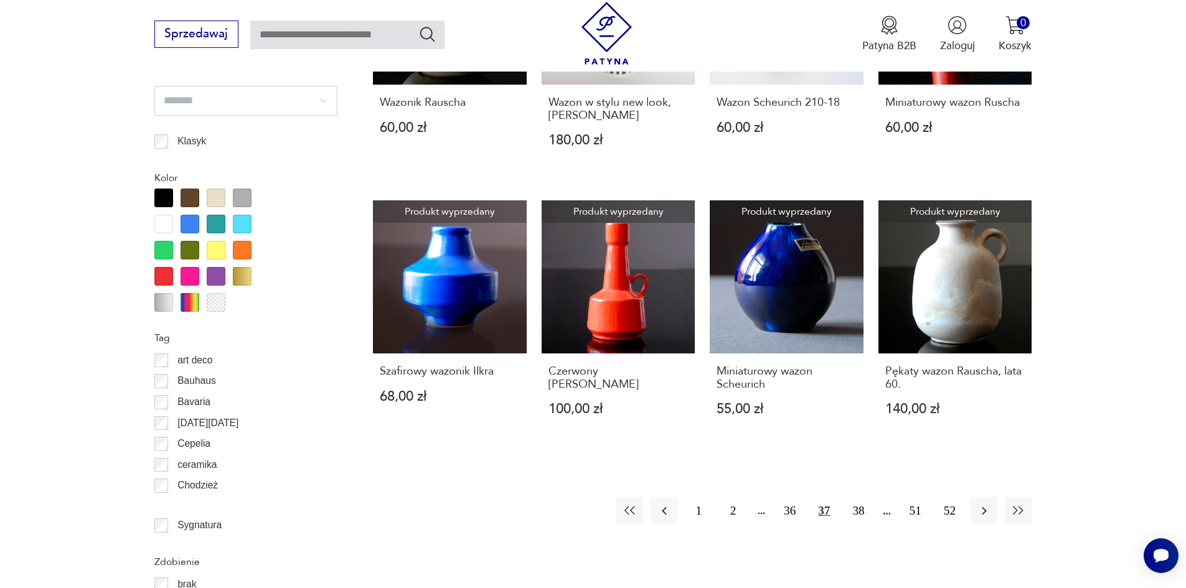
scroll to position [1286, 0]
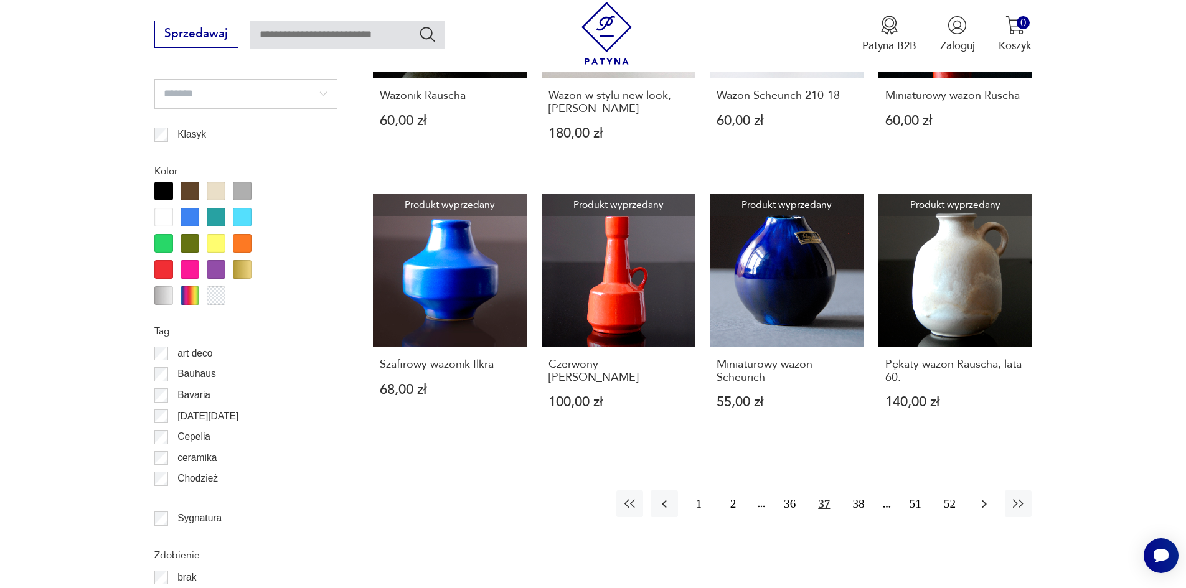
click at [983, 491] on button "button" at bounding box center [984, 504] width 27 height 27
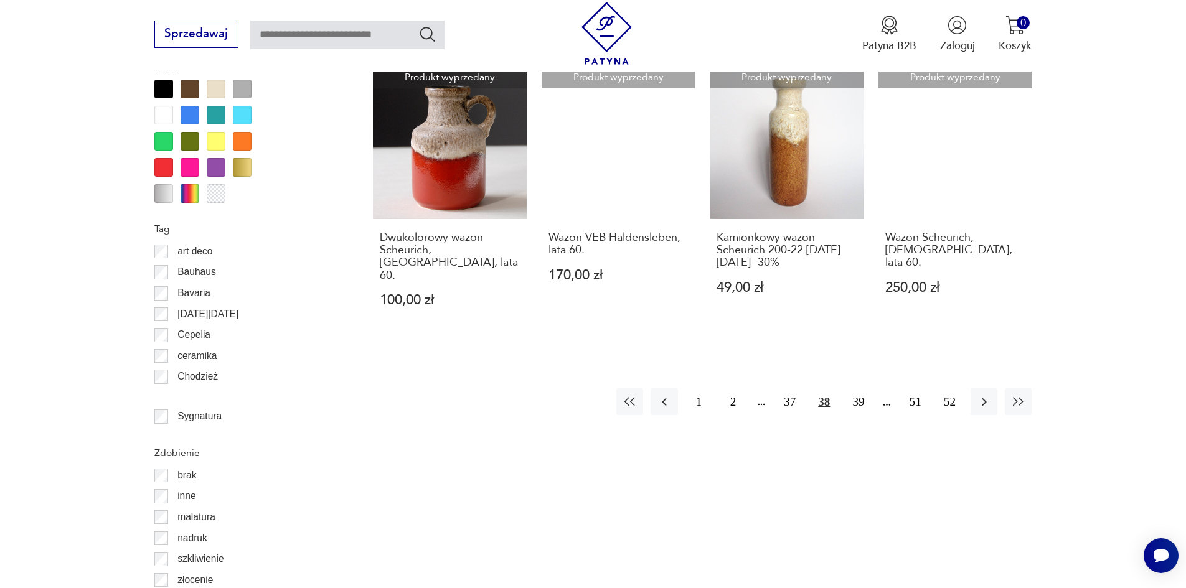
scroll to position [1411, 0]
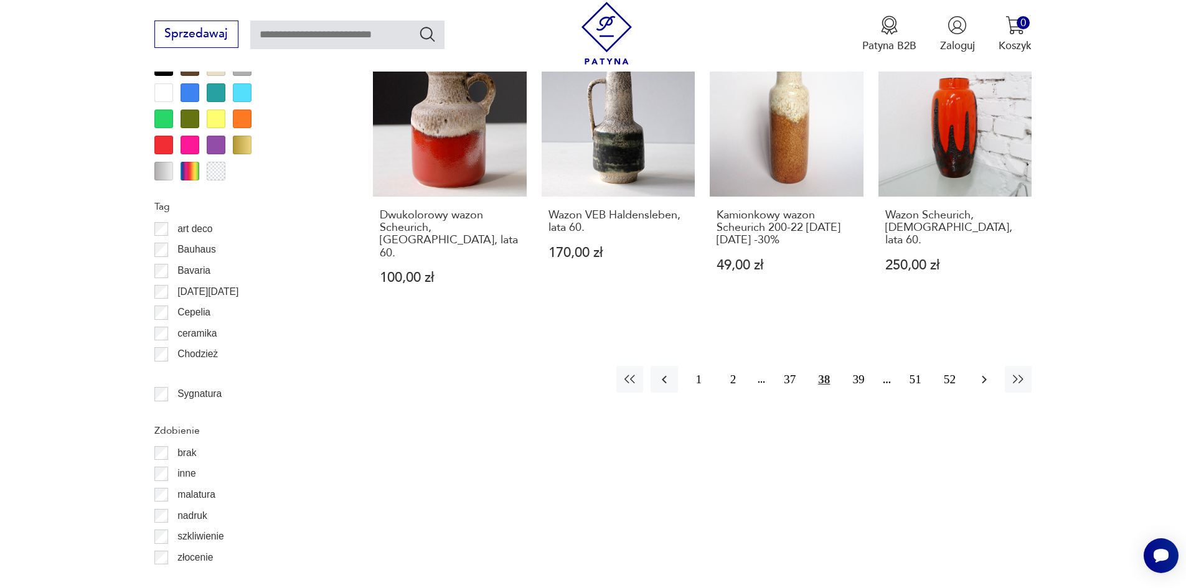
click at [978, 387] on icon "button" at bounding box center [984, 379] width 15 height 15
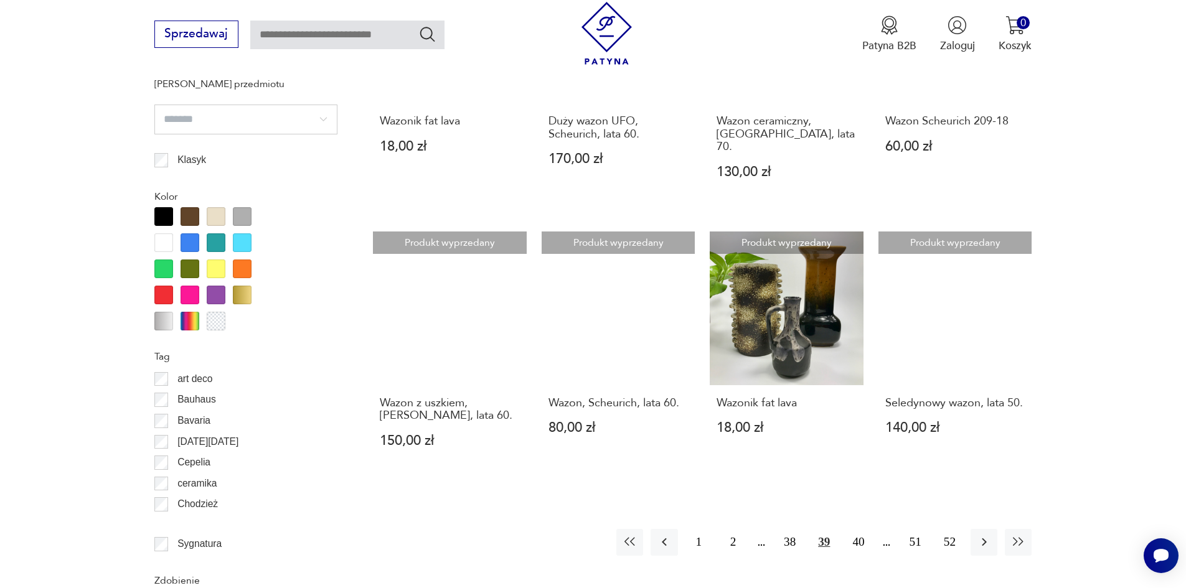
scroll to position [1286, 0]
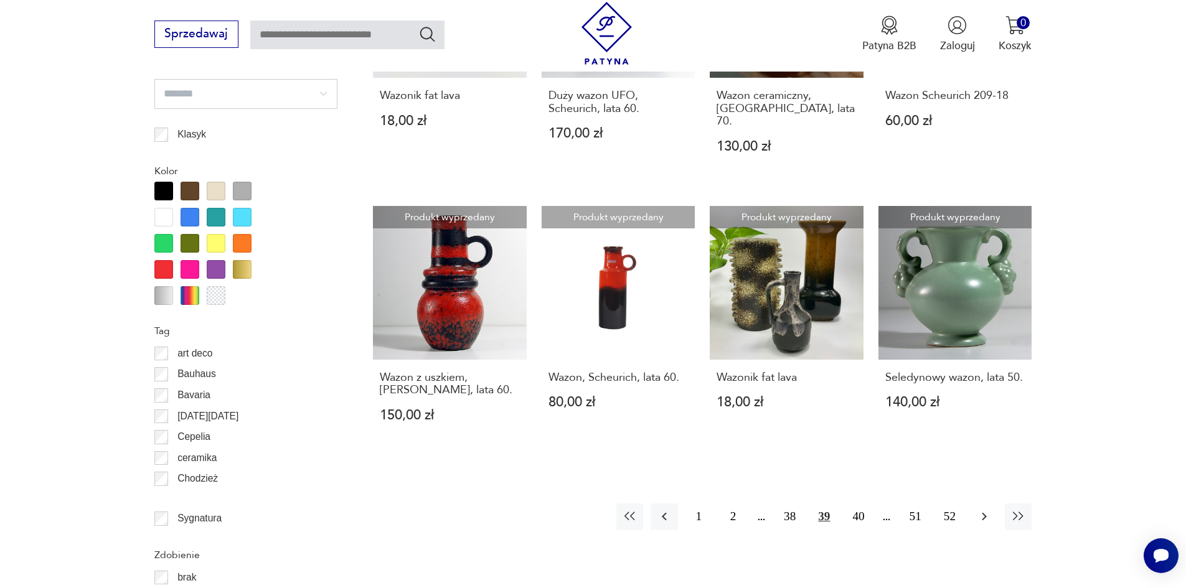
click at [981, 509] on icon "button" at bounding box center [984, 516] width 15 height 15
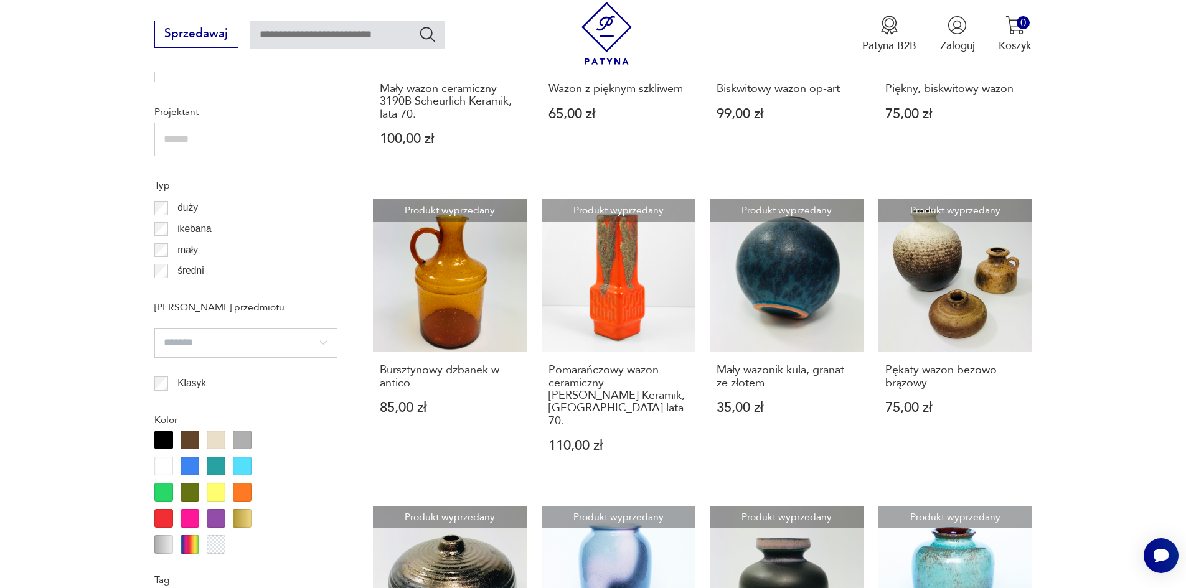
scroll to position [1348, 0]
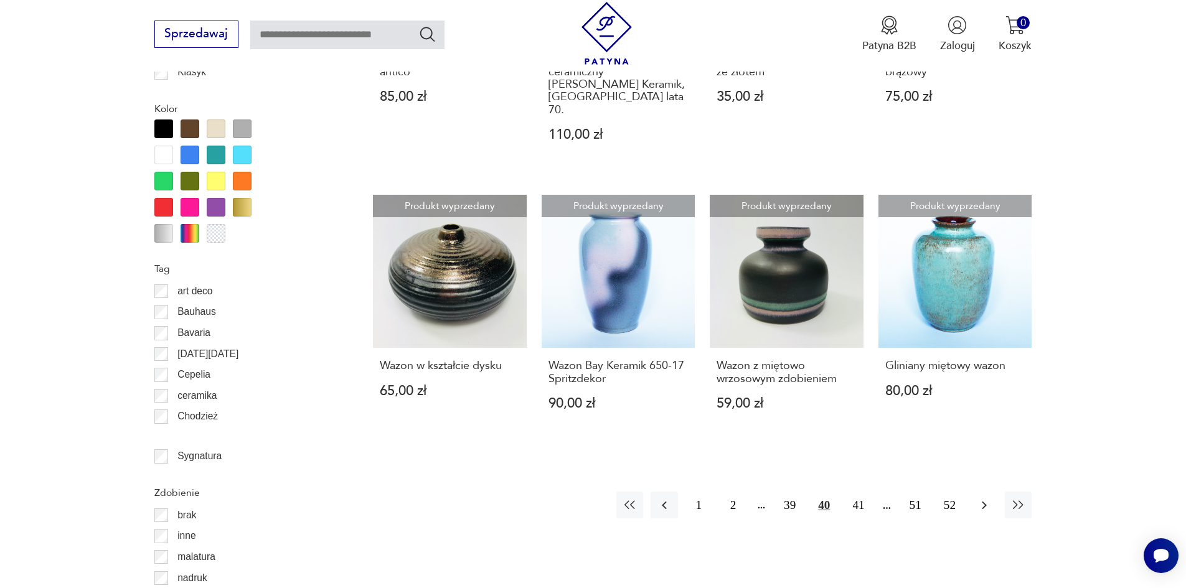
click at [987, 498] on icon "button" at bounding box center [984, 505] width 15 height 15
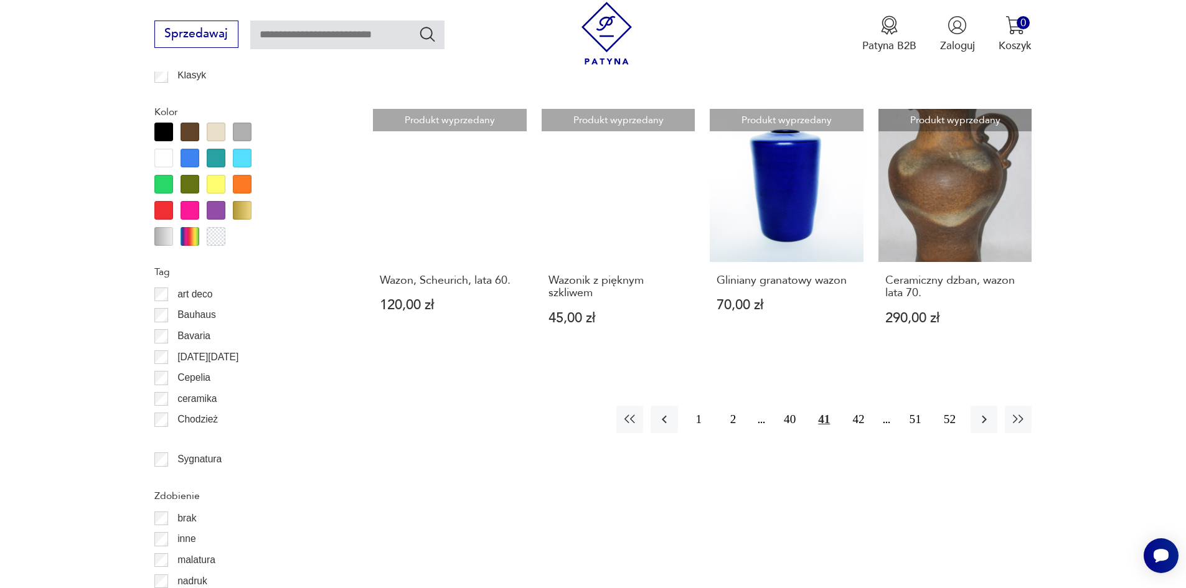
scroll to position [1348, 0]
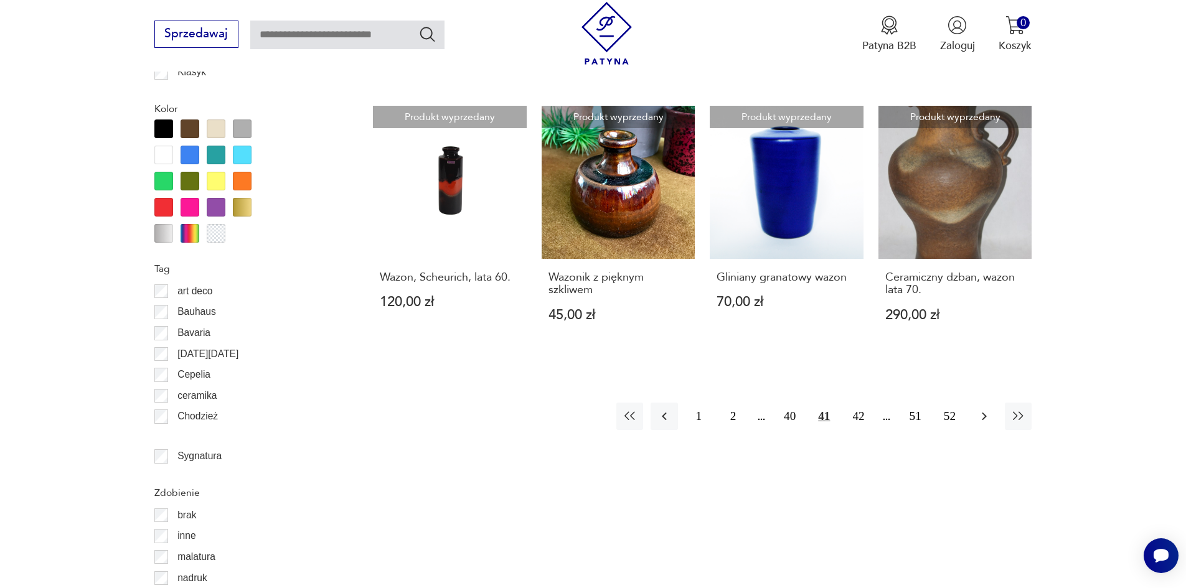
click at [982, 411] on icon "button" at bounding box center [984, 416] width 15 height 15
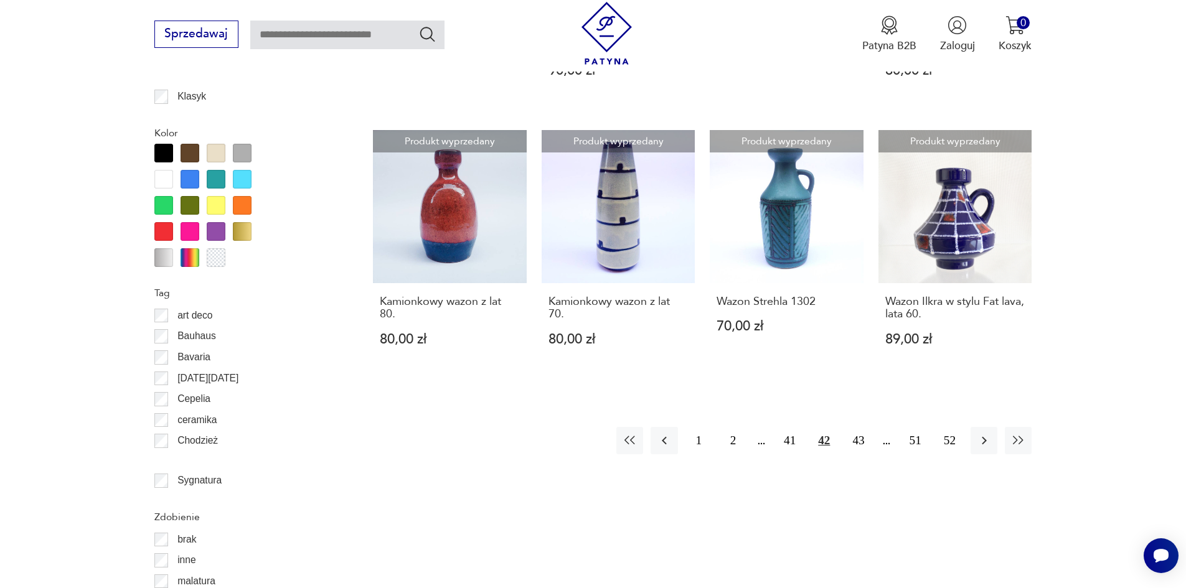
scroll to position [1348, 0]
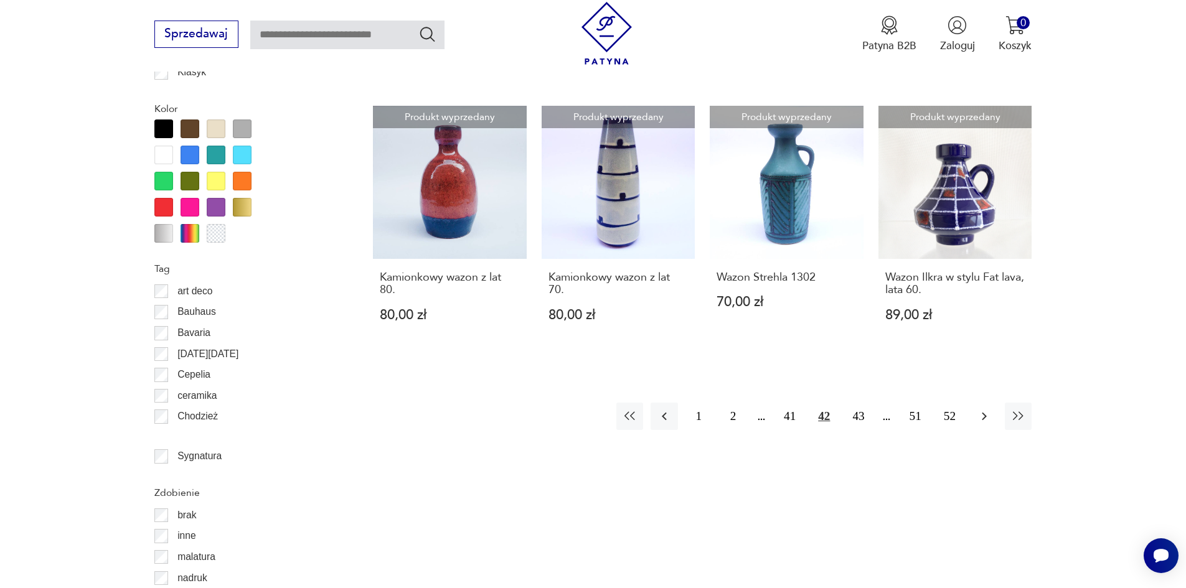
click at [980, 409] on icon "button" at bounding box center [984, 416] width 15 height 15
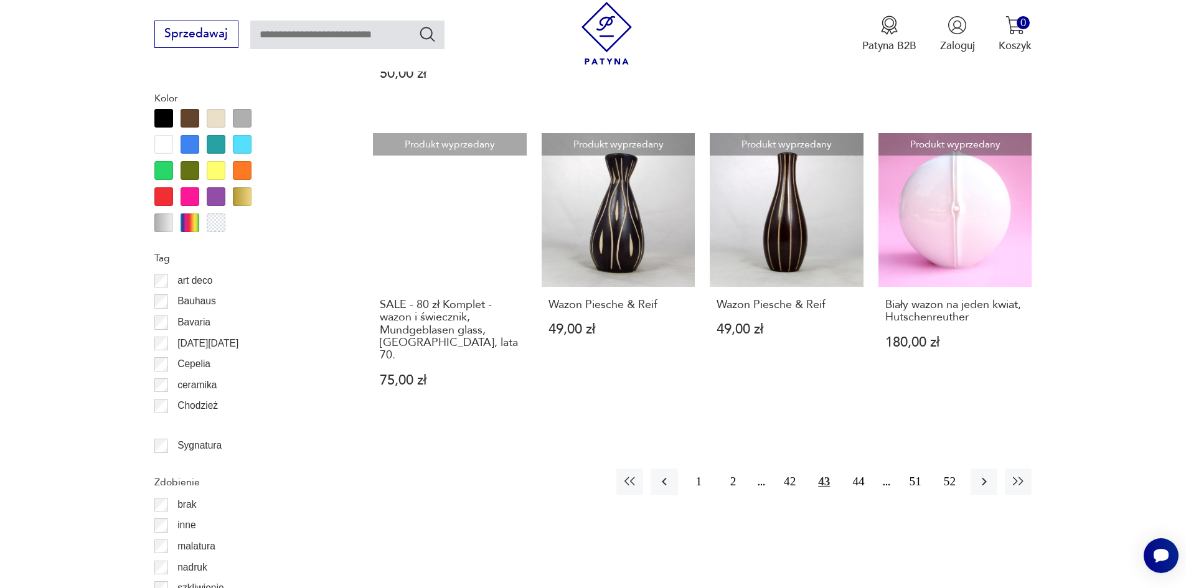
scroll to position [1411, 0]
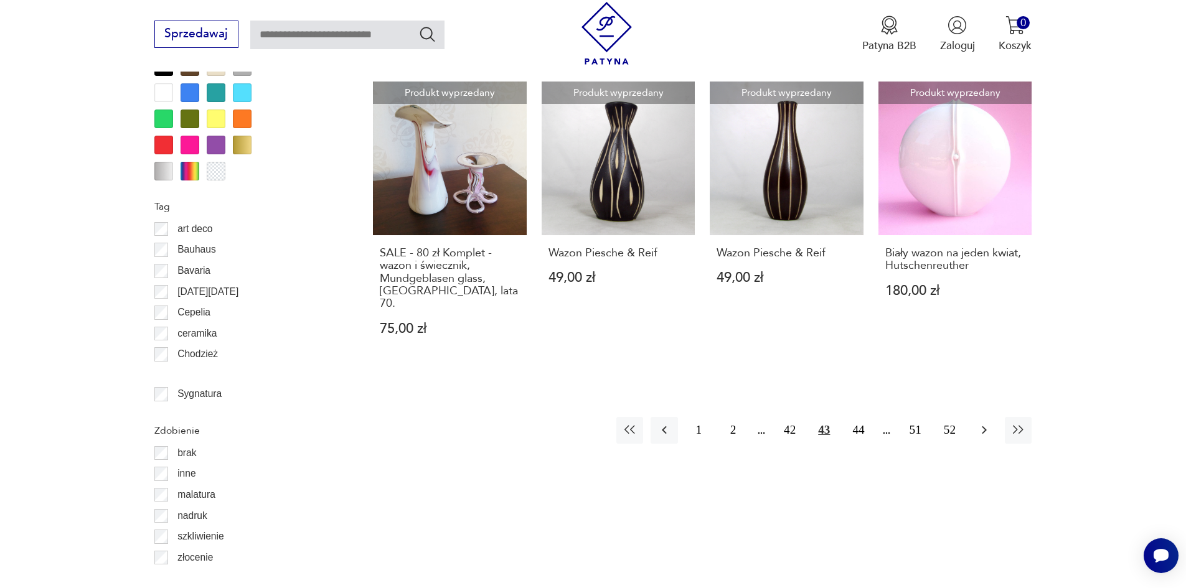
click at [987, 423] on icon "button" at bounding box center [984, 430] width 15 height 15
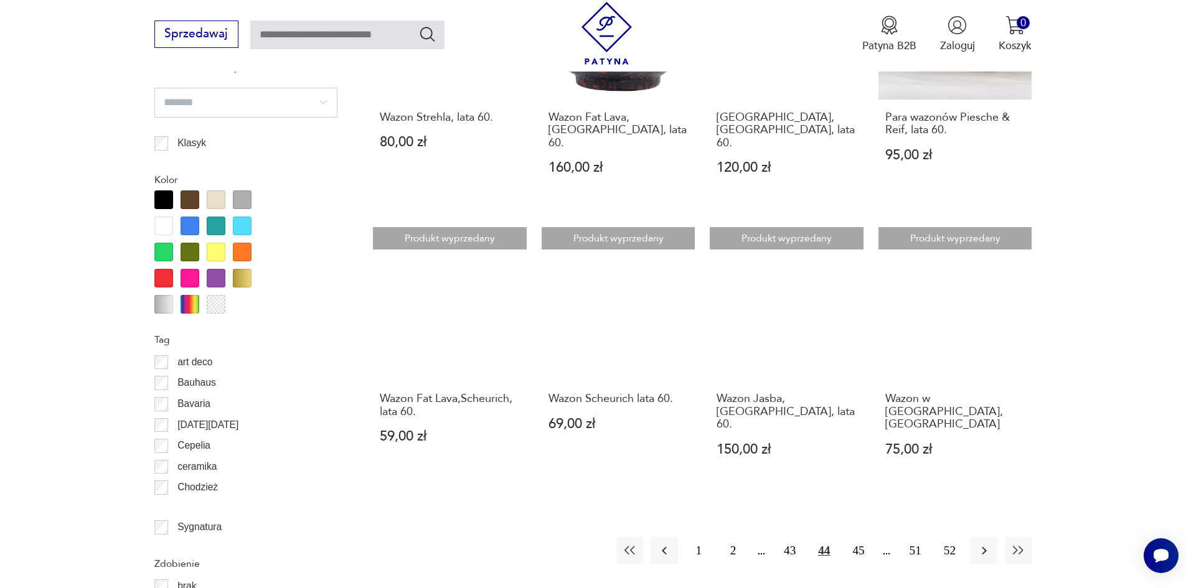
scroll to position [1348, 0]
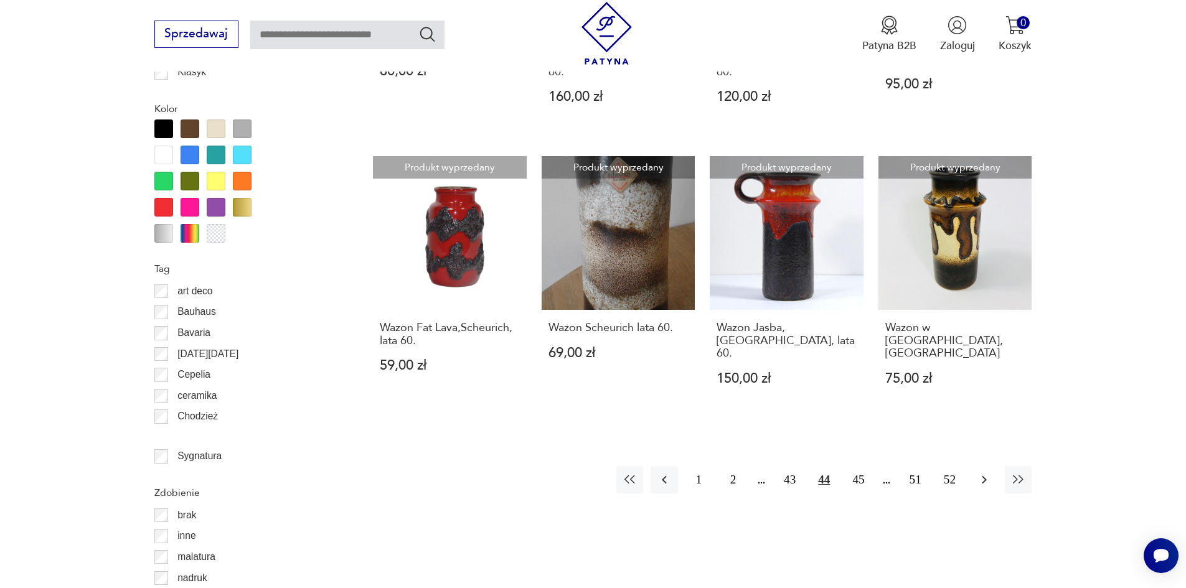
click at [984, 472] on icon "button" at bounding box center [984, 479] width 15 height 15
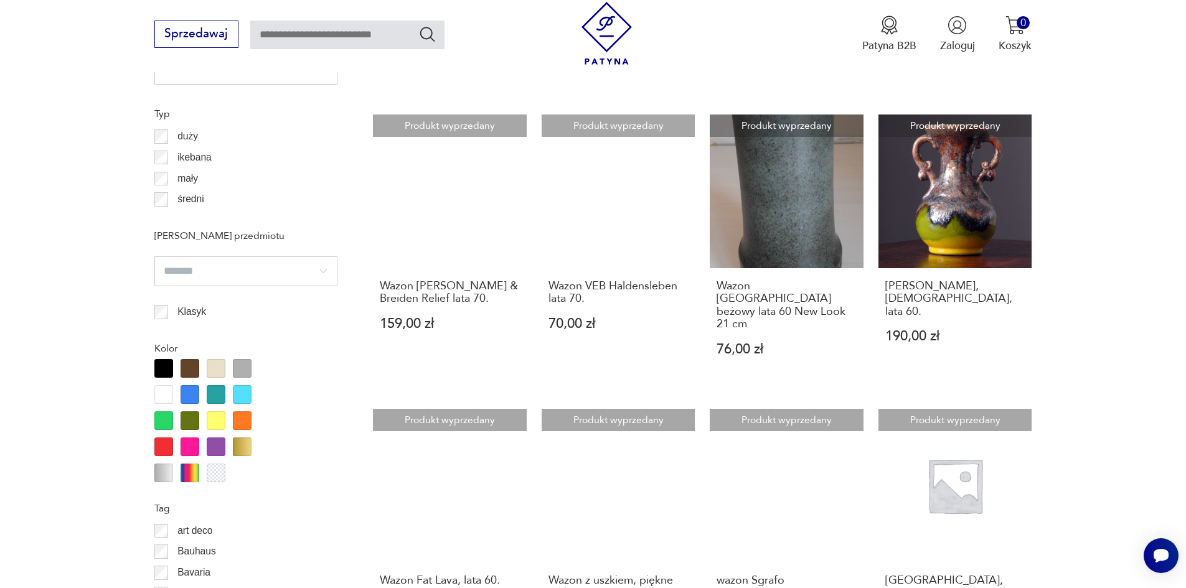
scroll to position [1286, 0]
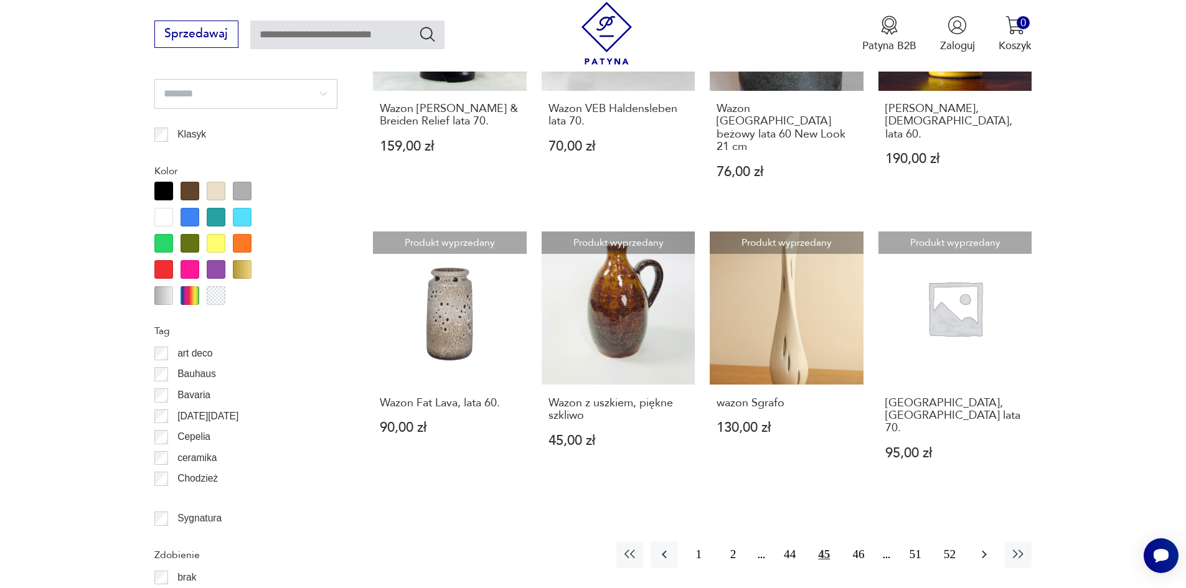
click at [980, 547] on icon "button" at bounding box center [984, 554] width 15 height 15
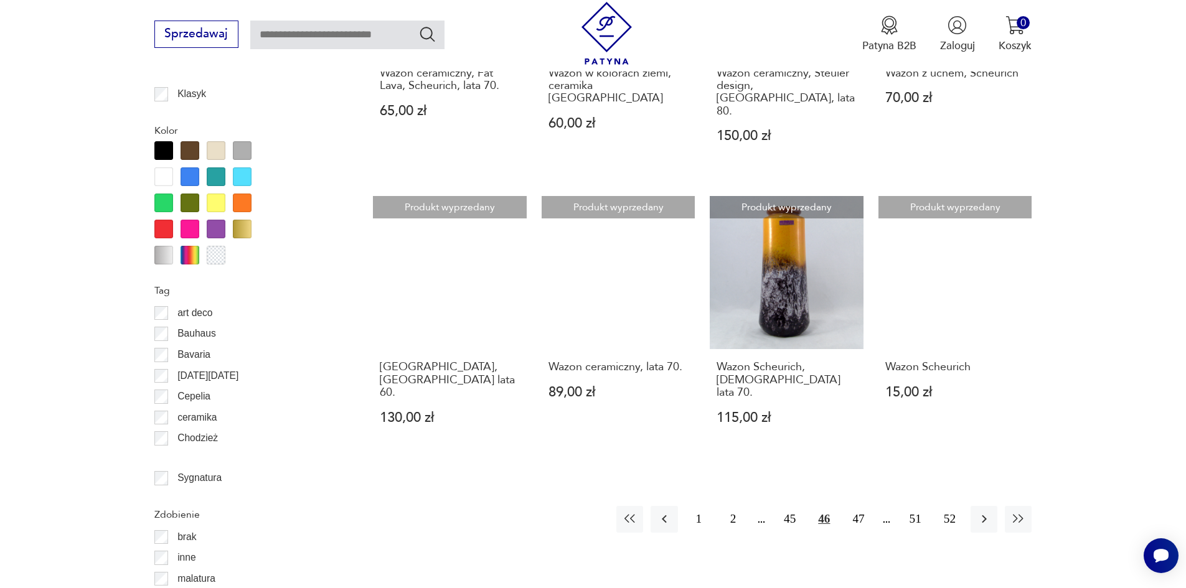
scroll to position [1348, 0]
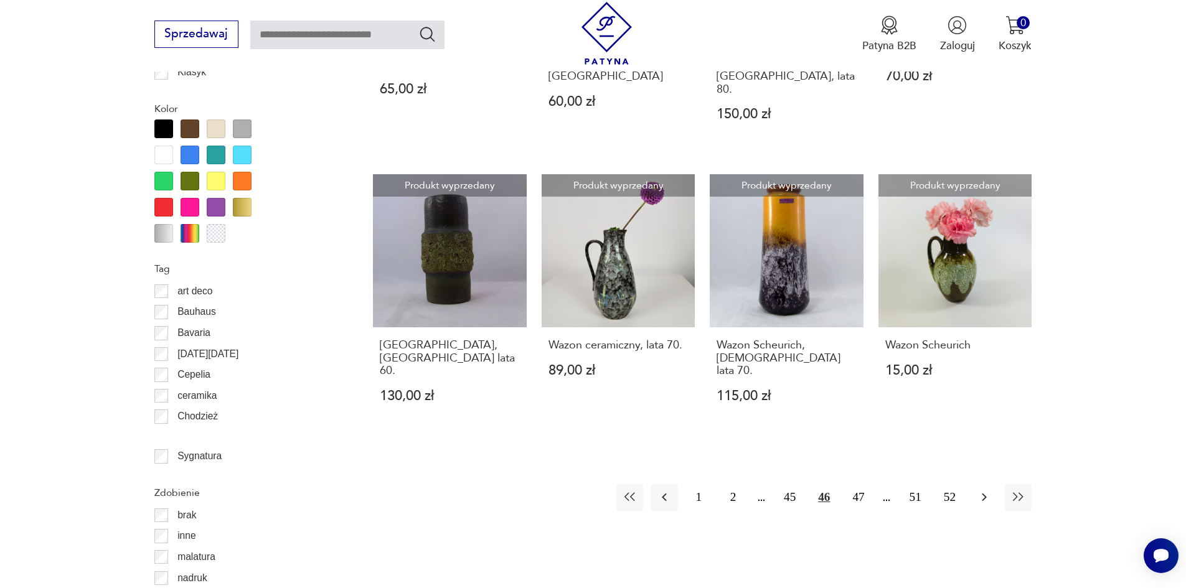
click at [979, 490] on icon "button" at bounding box center [984, 497] width 15 height 15
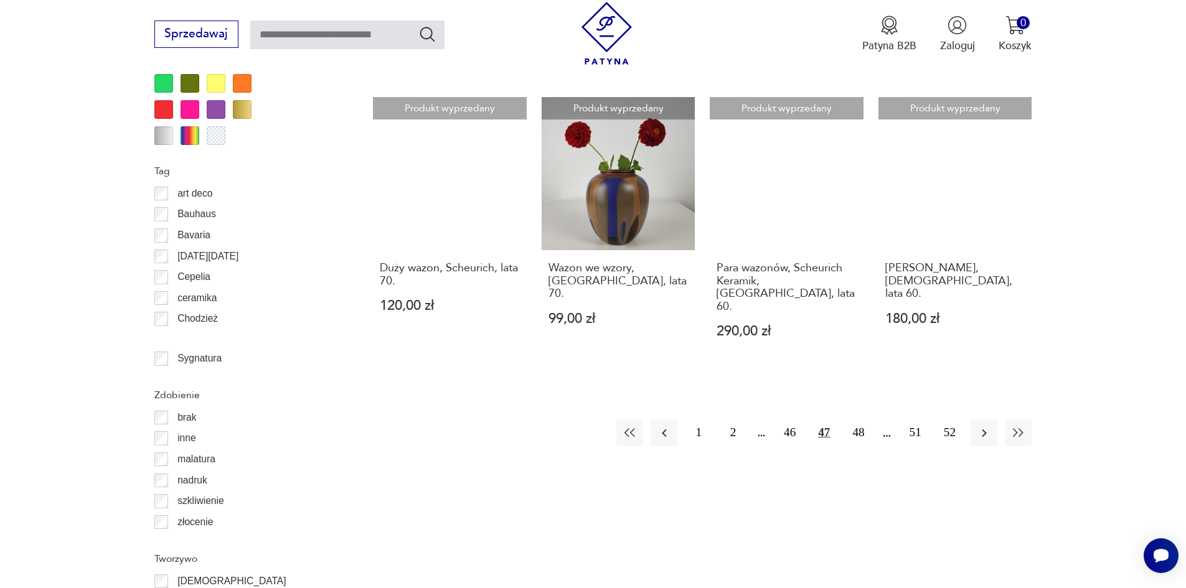
scroll to position [1473, 0]
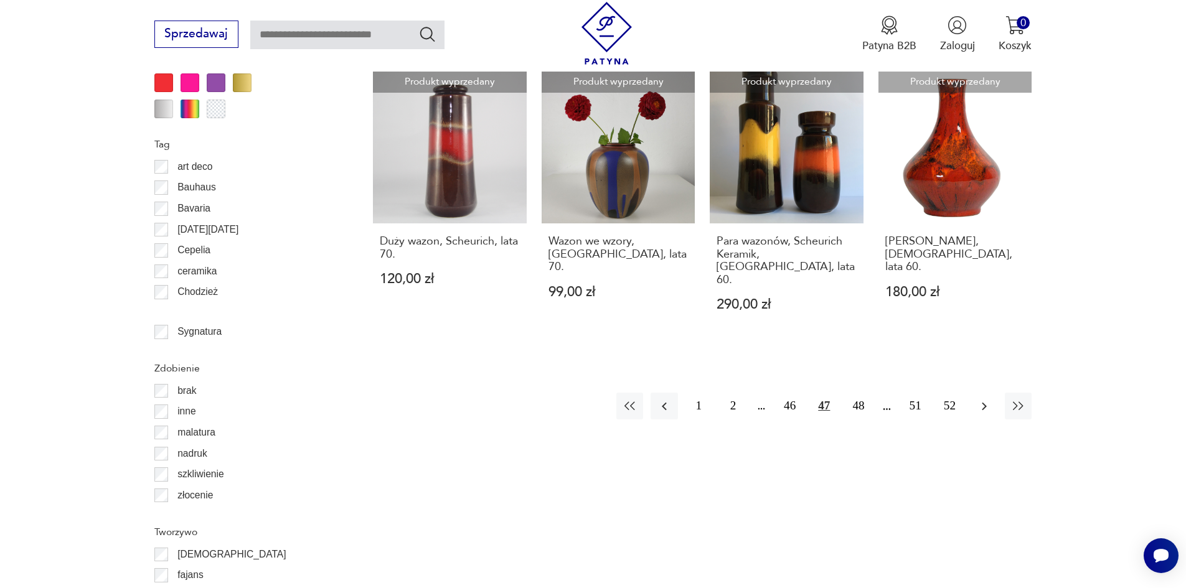
click at [987, 393] on button "button" at bounding box center [984, 406] width 27 height 27
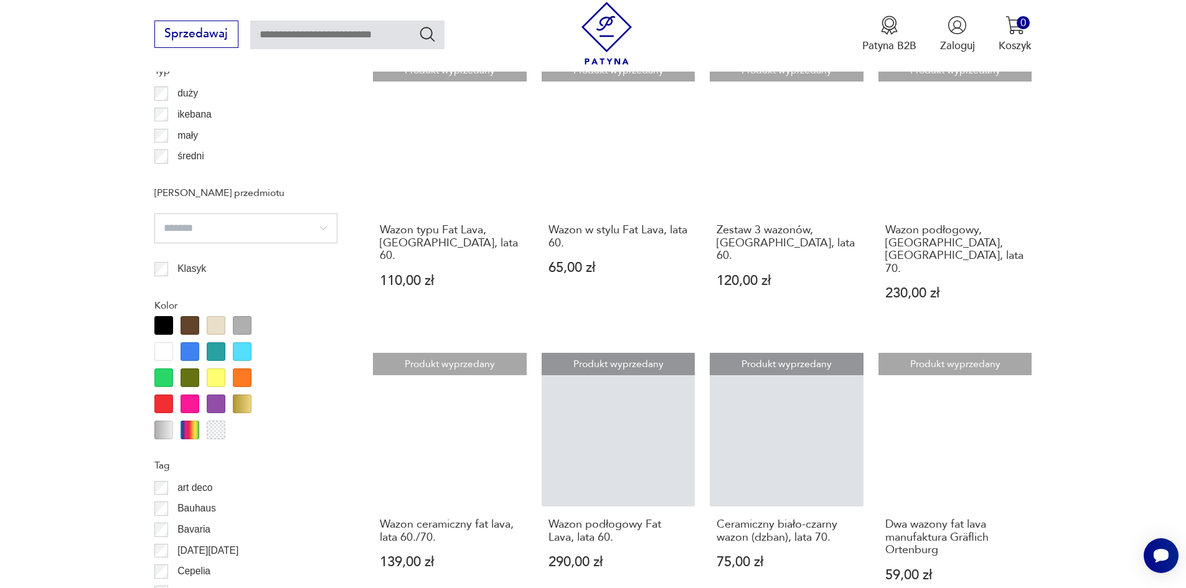
scroll to position [1286, 0]
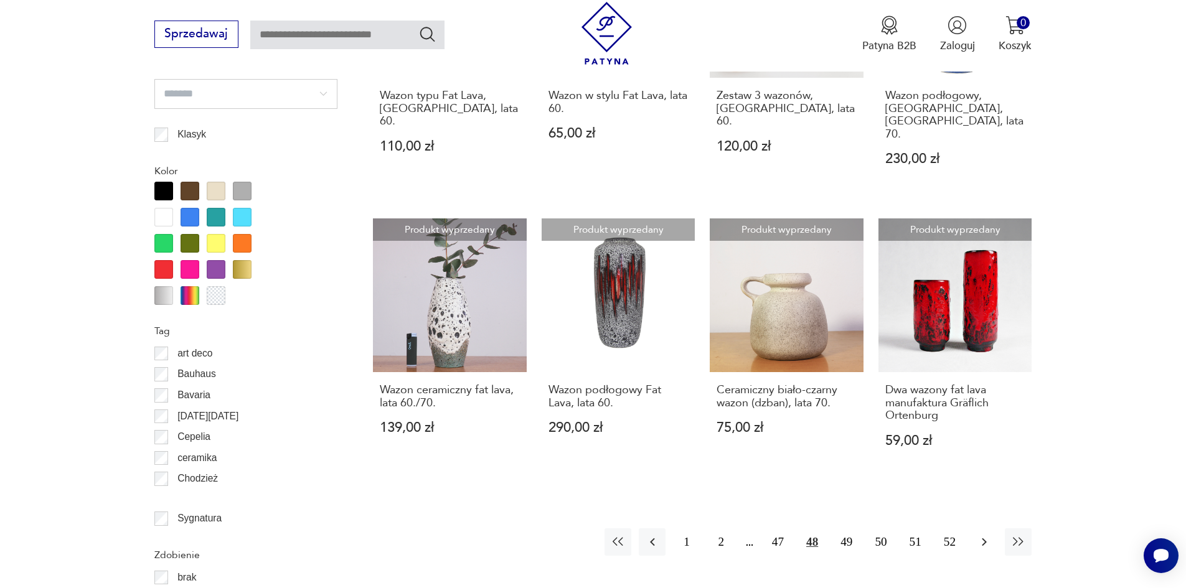
click at [986, 535] on icon "button" at bounding box center [984, 542] width 15 height 15
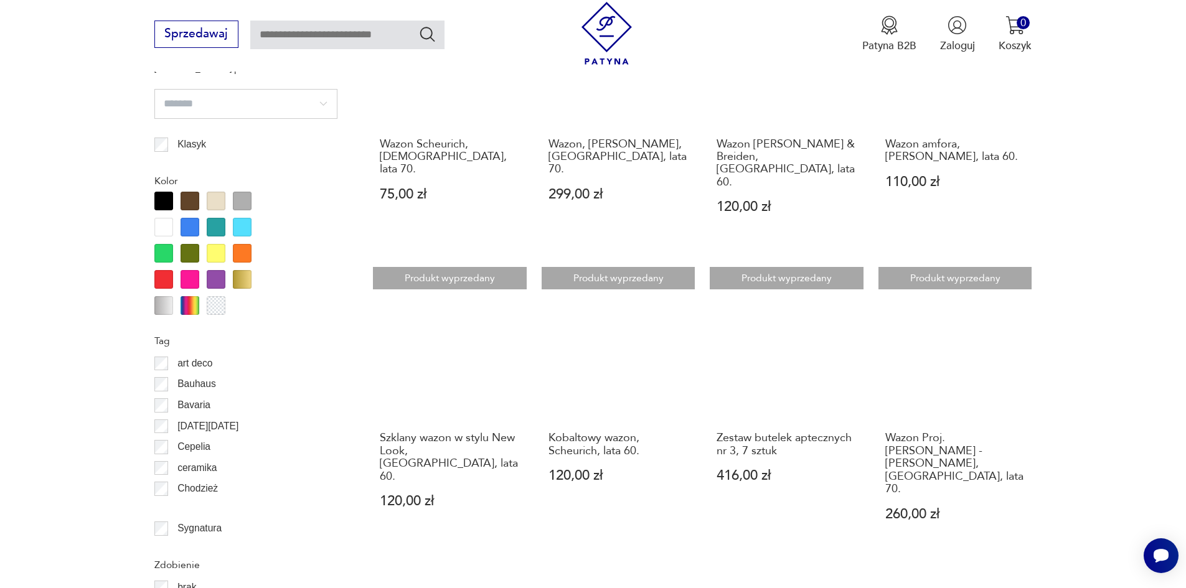
scroll to position [1286, 0]
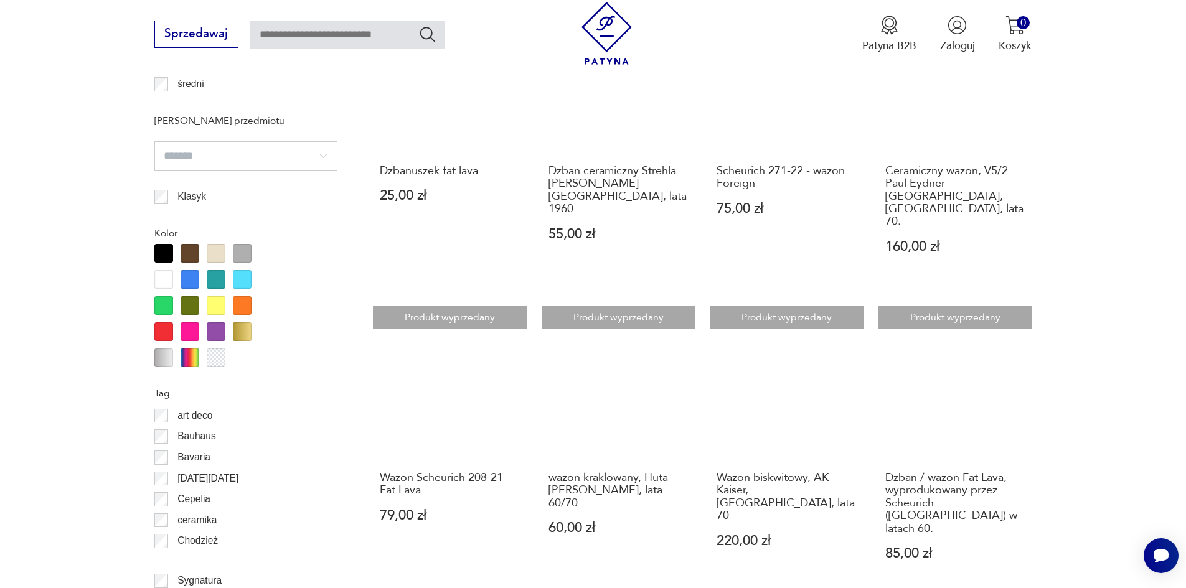
scroll to position [1348, 0]
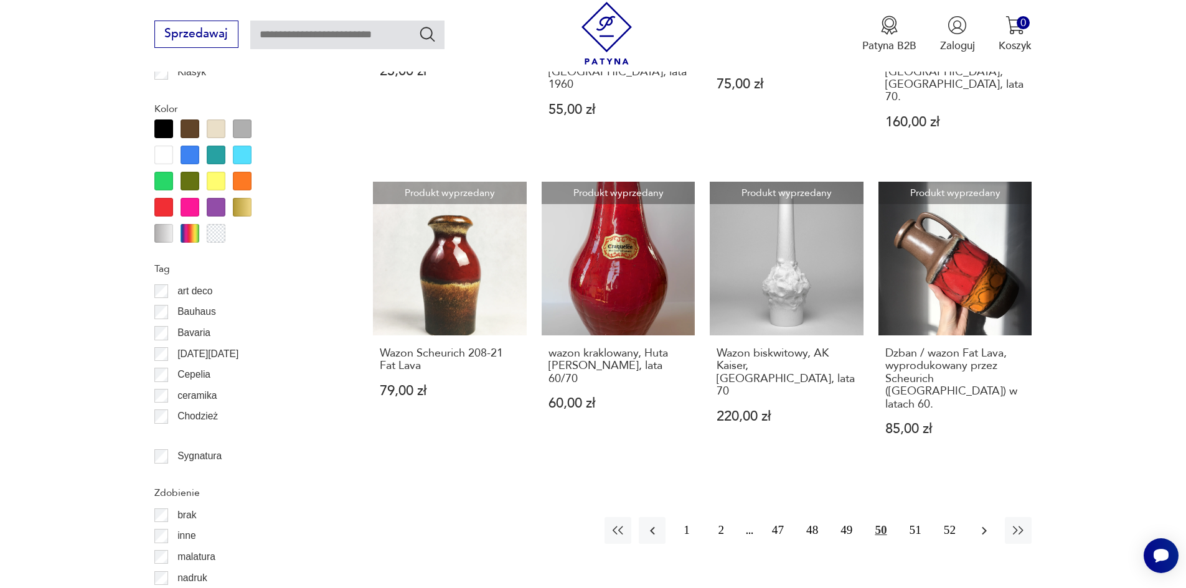
click at [979, 524] on icon "button" at bounding box center [984, 531] width 15 height 15
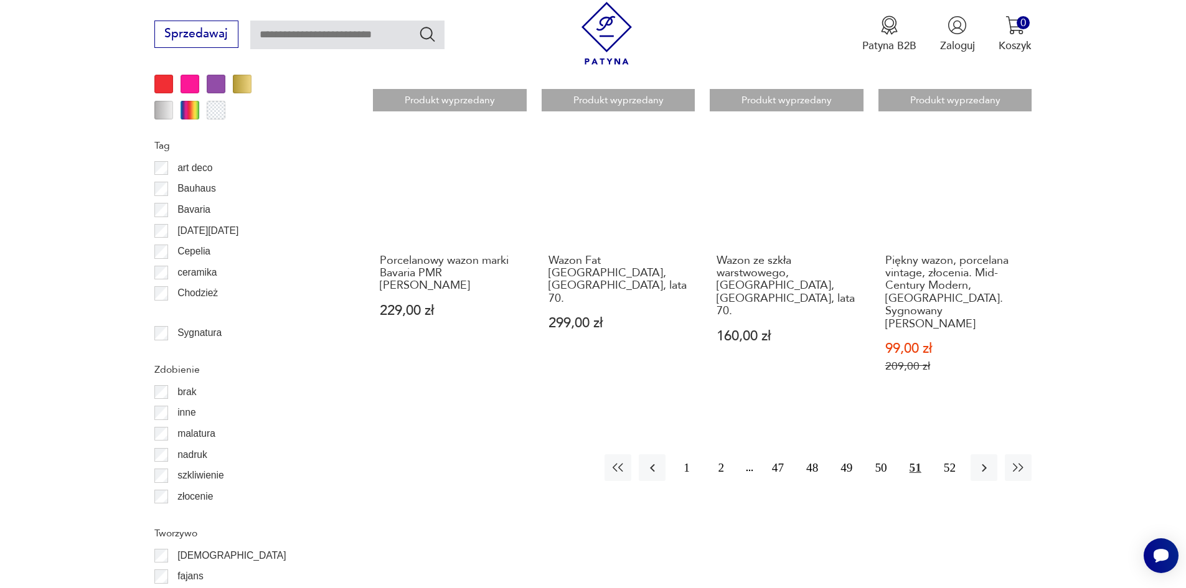
scroll to position [1473, 0]
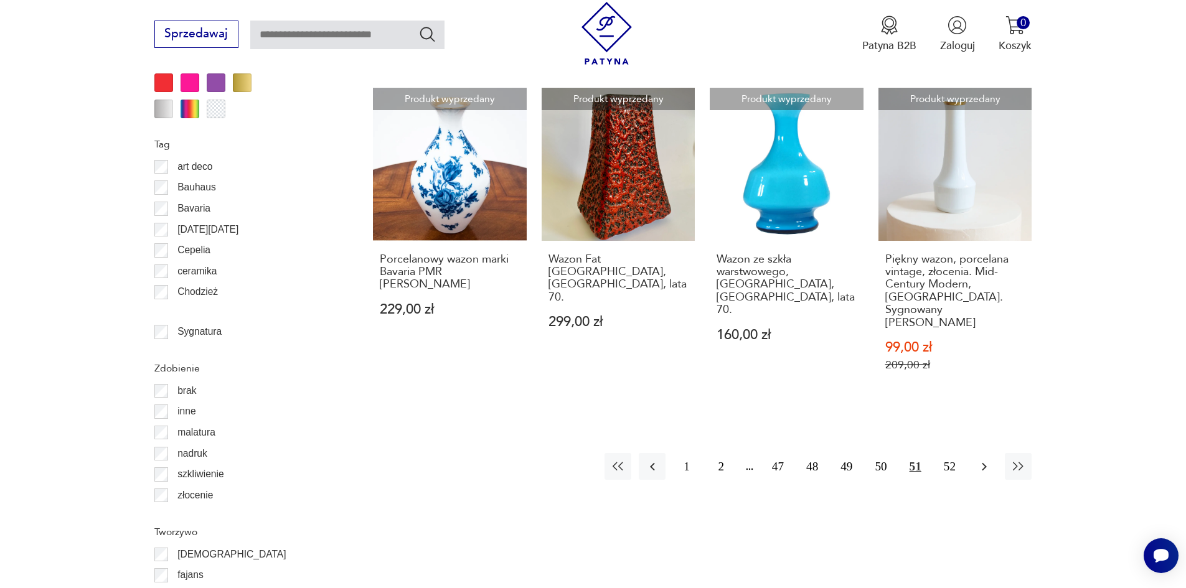
click at [977, 459] on icon "button" at bounding box center [984, 466] width 15 height 15
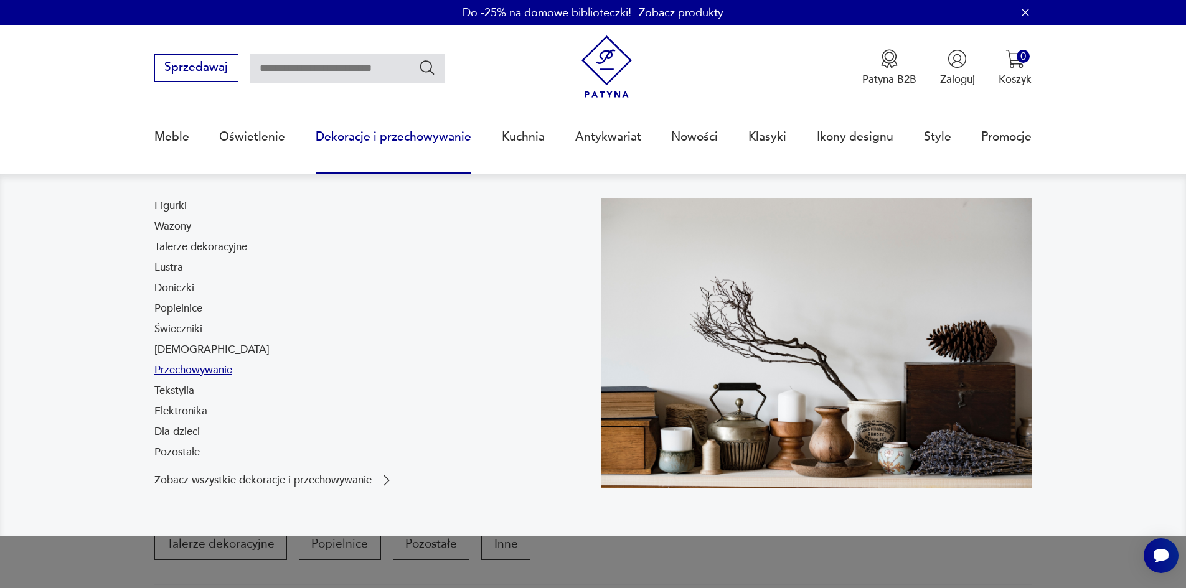
click at [225, 371] on link "Przechowywanie" at bounding box center [193, 370] width 78 height 15
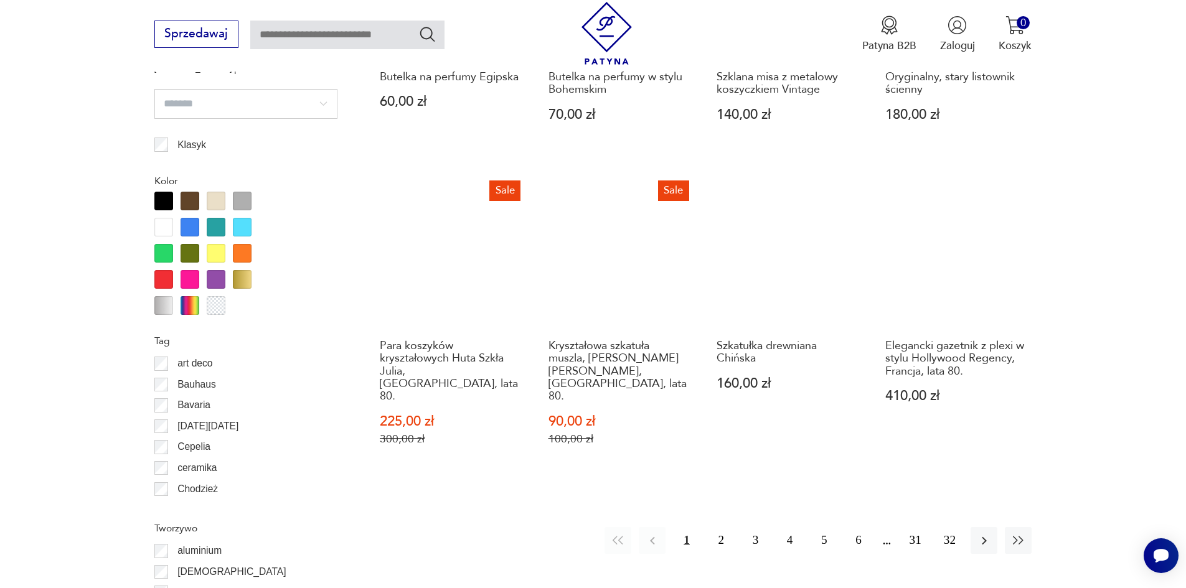
scroll to position [1597, 0]
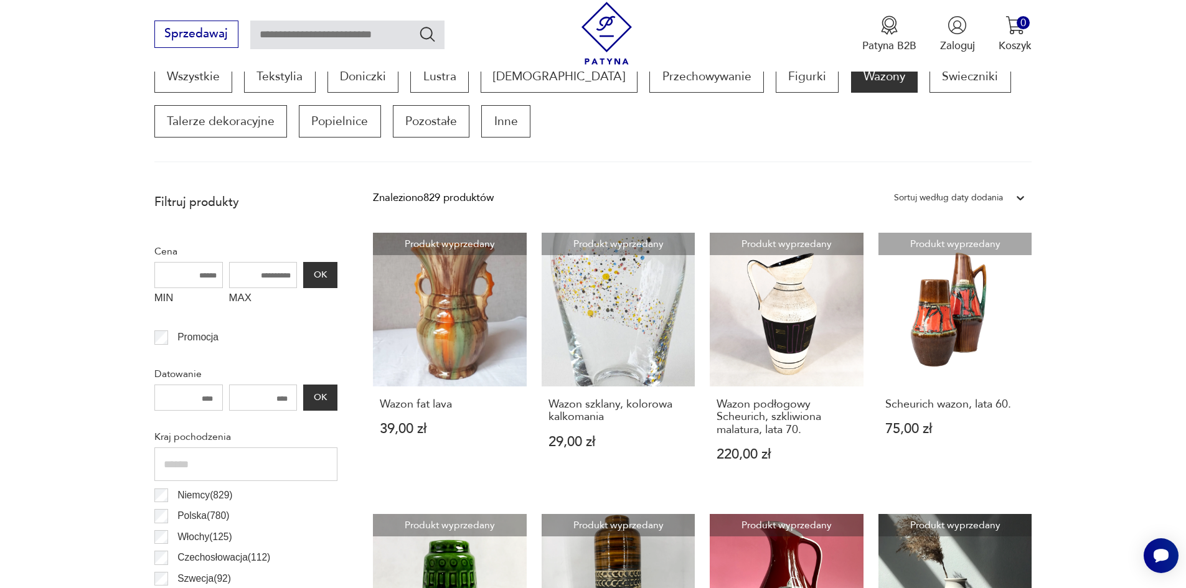
scroll to position [1286, 0]
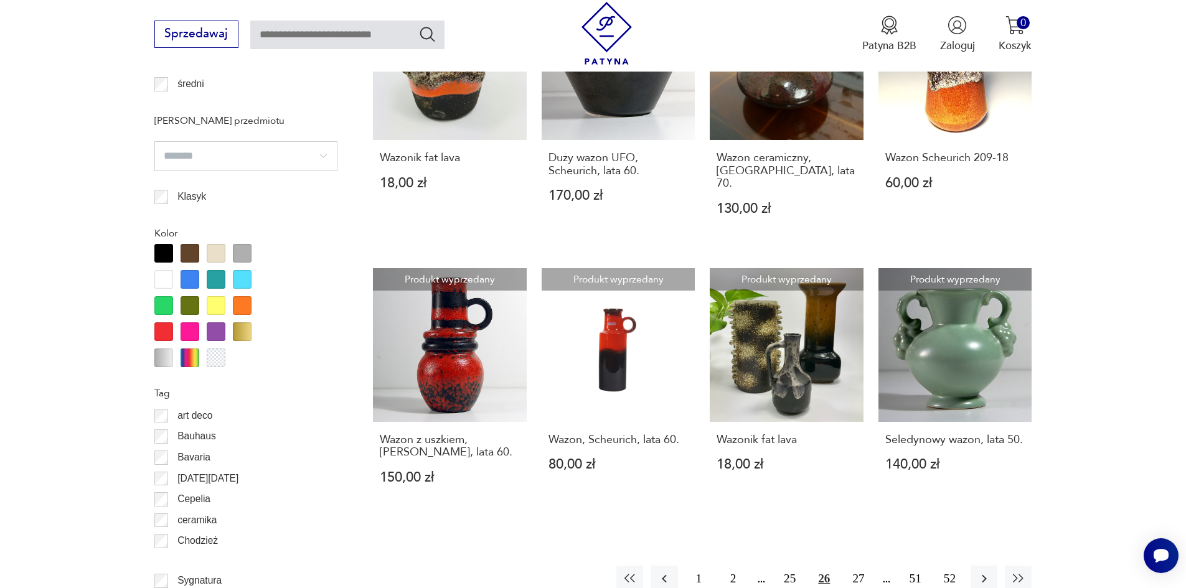
scroll to position [1348, 0]
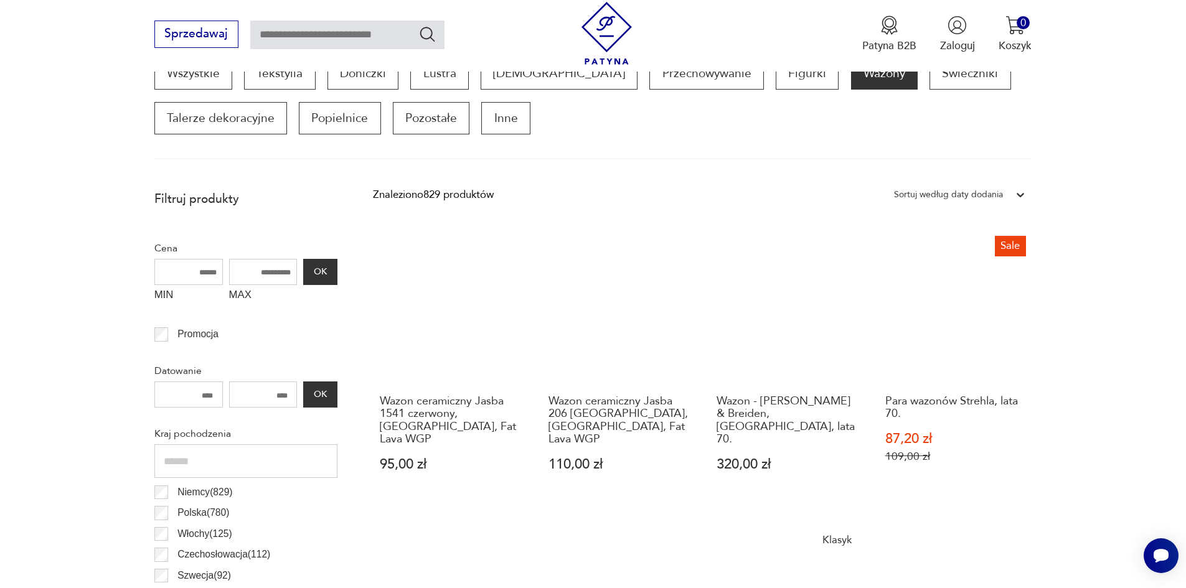
scroll to position [415, 0]
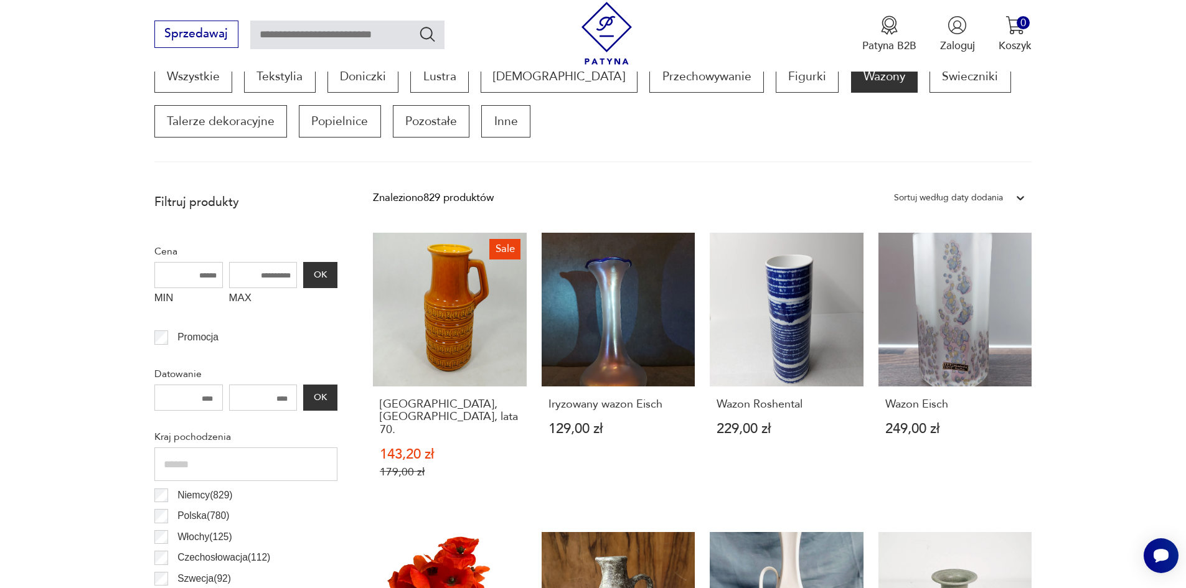
scroll to position [1348, 0]
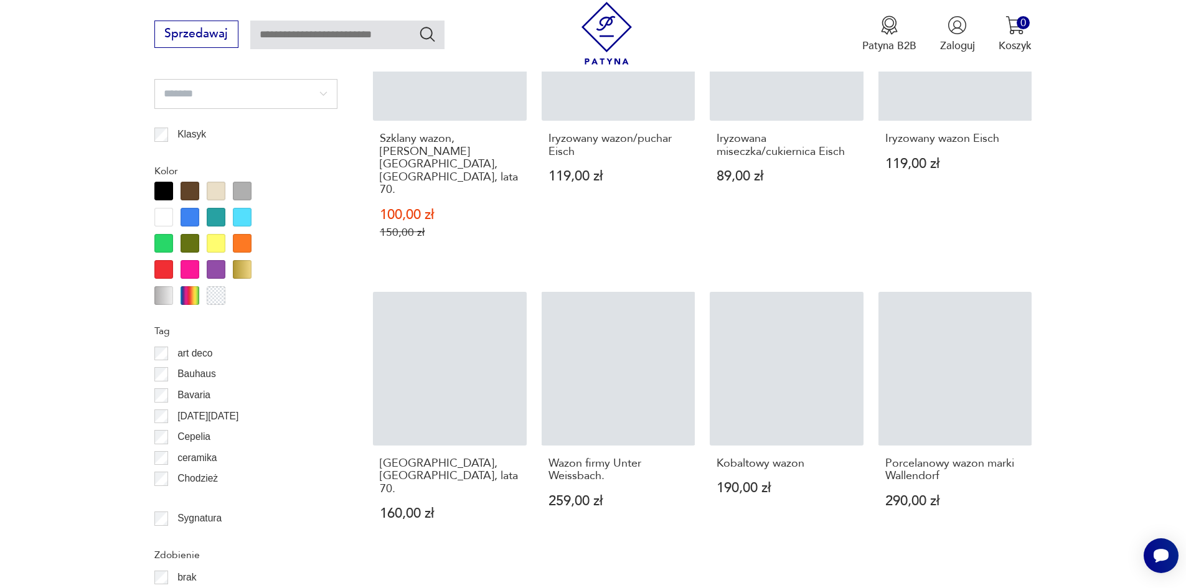
scroll to position [1348, 0]
